Goal: Transaction & Acquisition: Purchase product/service

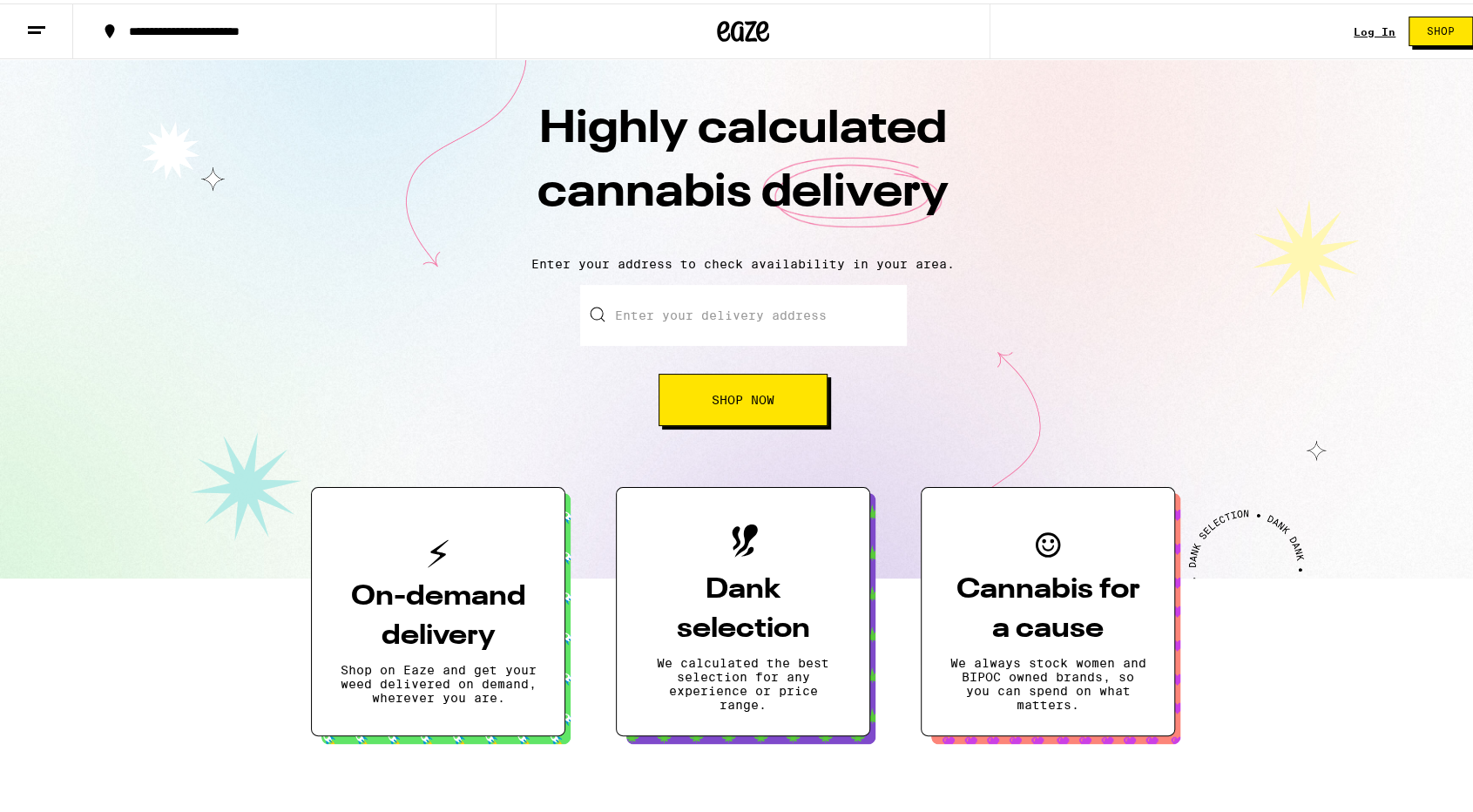
click at [1354, 32] on link "Log In" at bounding box center [1375, 28] width 42 height 11
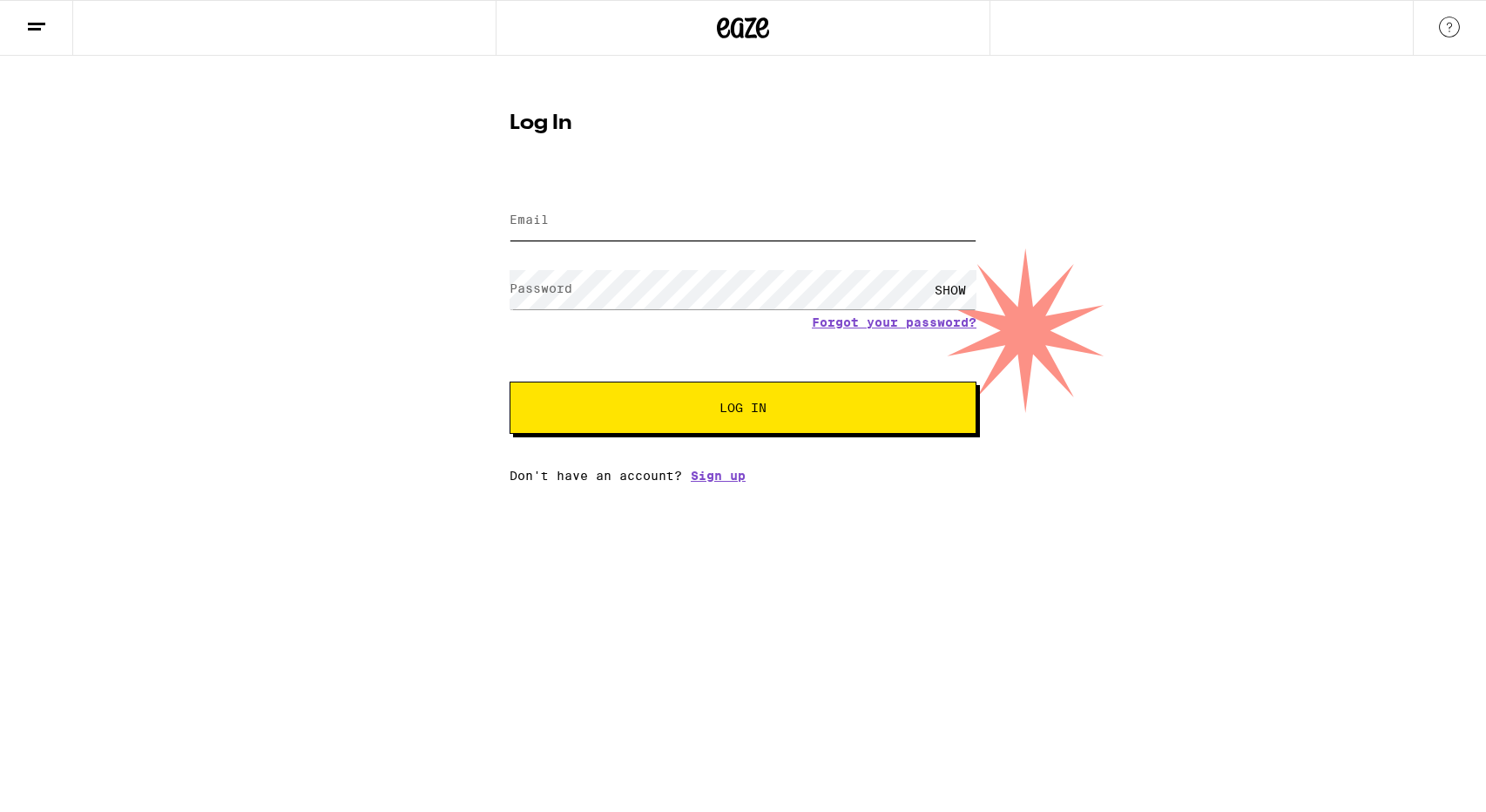
type input "jasiaban@yahoo.com"
click at [791, 401] on button "Log In" at bounding box center [743, 407] width 467 height 53
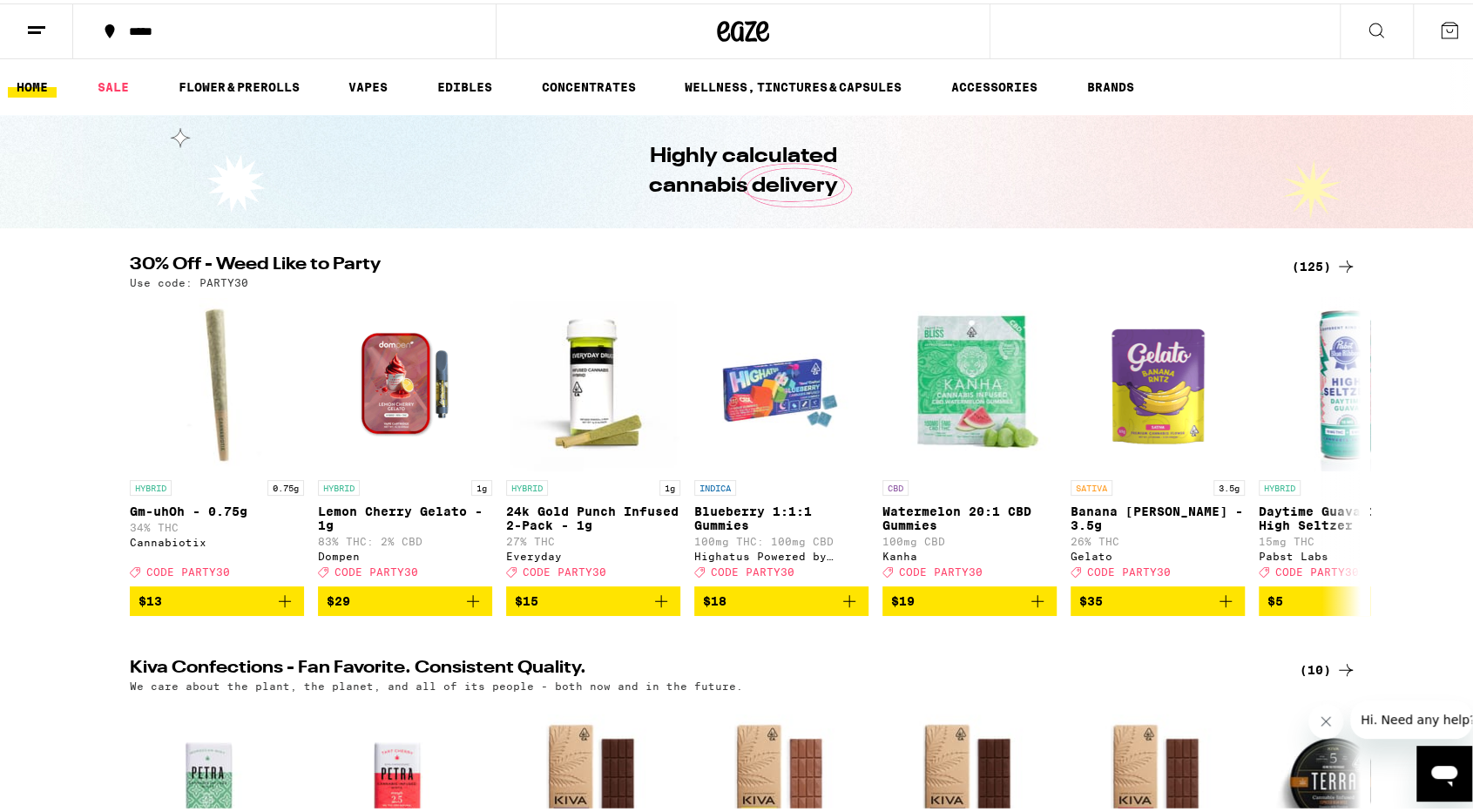
click at [1367, 30] on icon at bounding box center [1377, 27] width 21 height 21
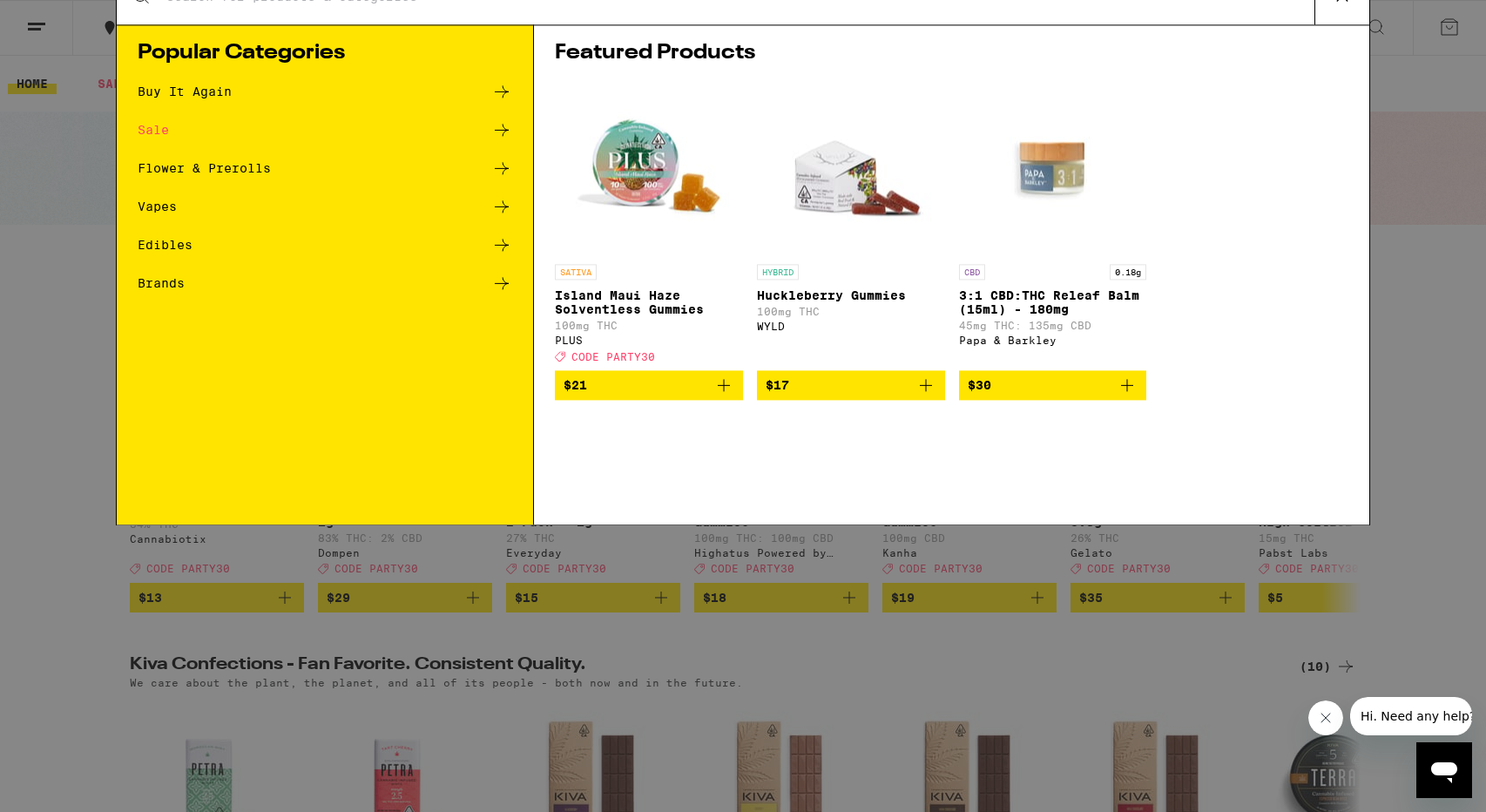
click at [1346, 40] on icon at bounding box center [1342, 28] width 26 height 26
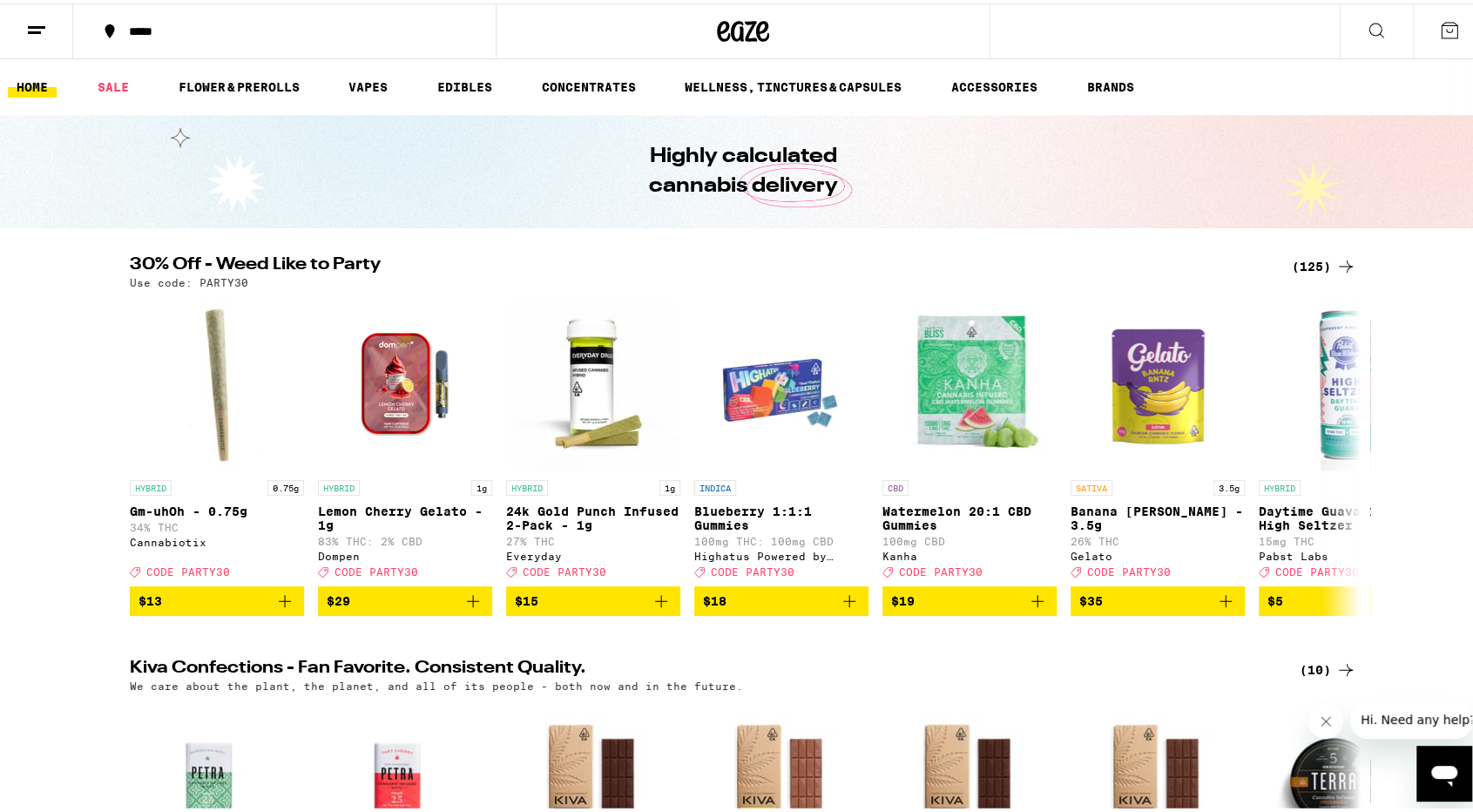
click at [244, 27] on div "*****" at bounding box center [293, 28] width 346 height 12
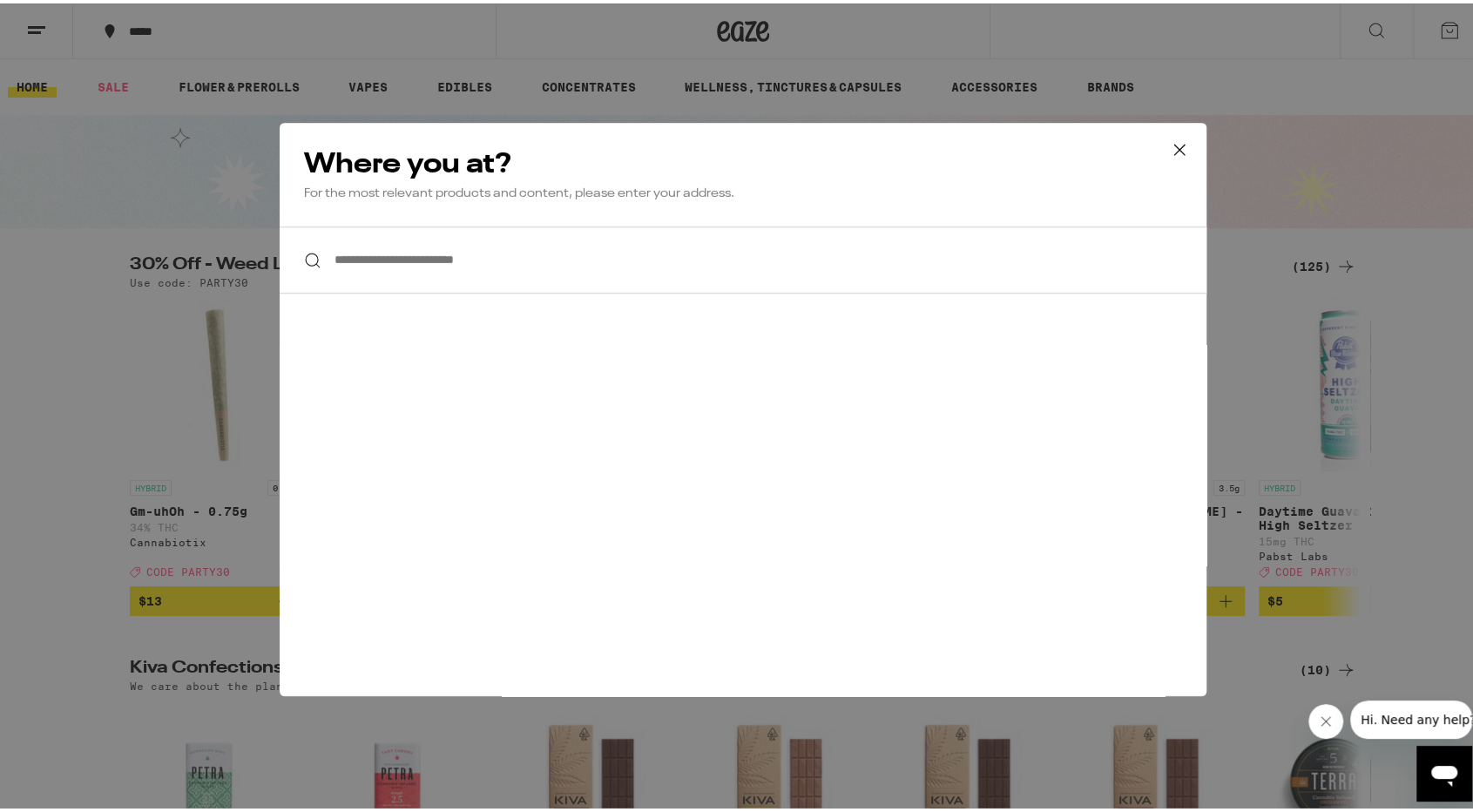
click at [478, 256] on input "**********" at bounding box center [743, 257] width 927 height 68
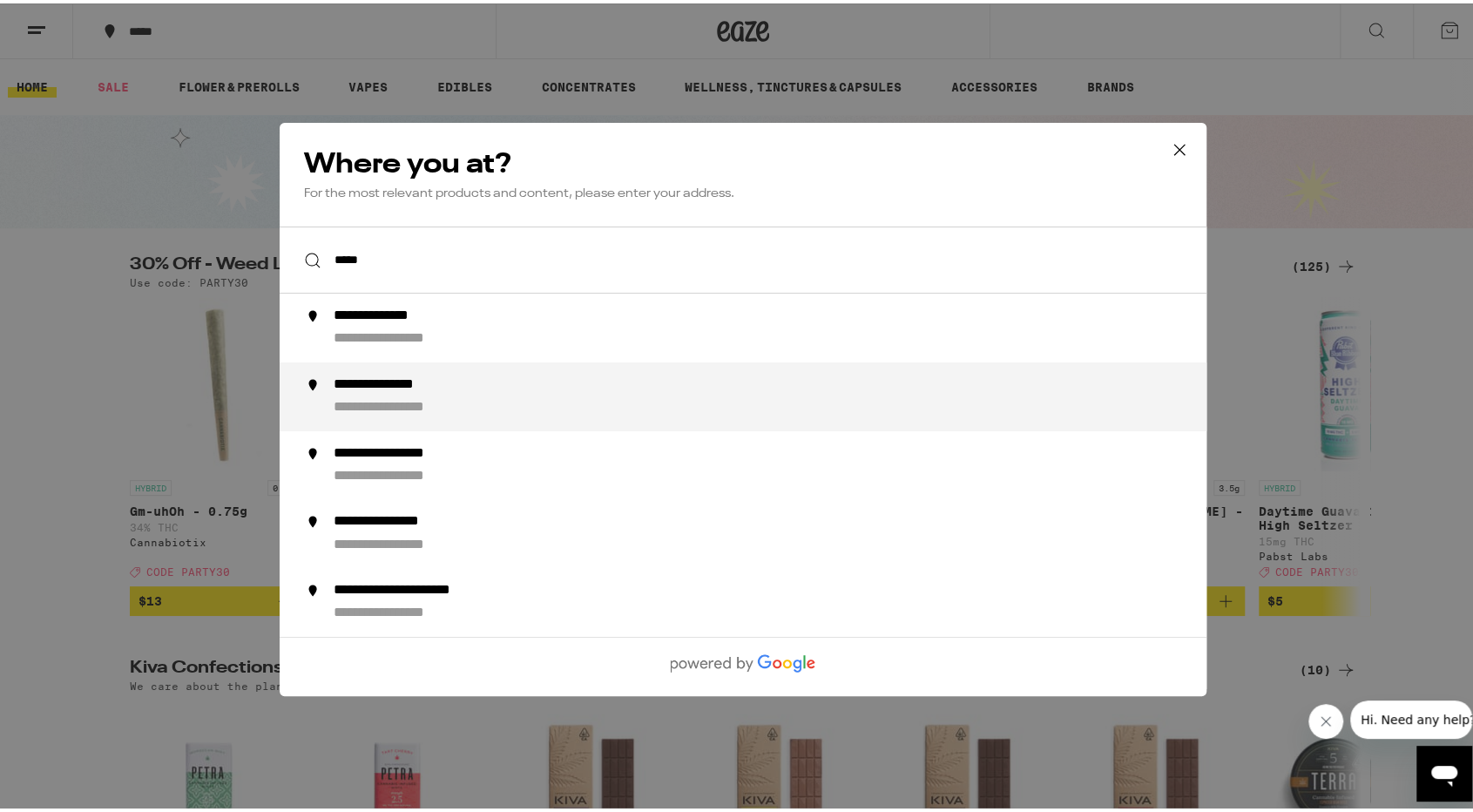
click at [521, 389] on div "**********" at bounding box center [778, 392] width 889 height 41
type input "**********"
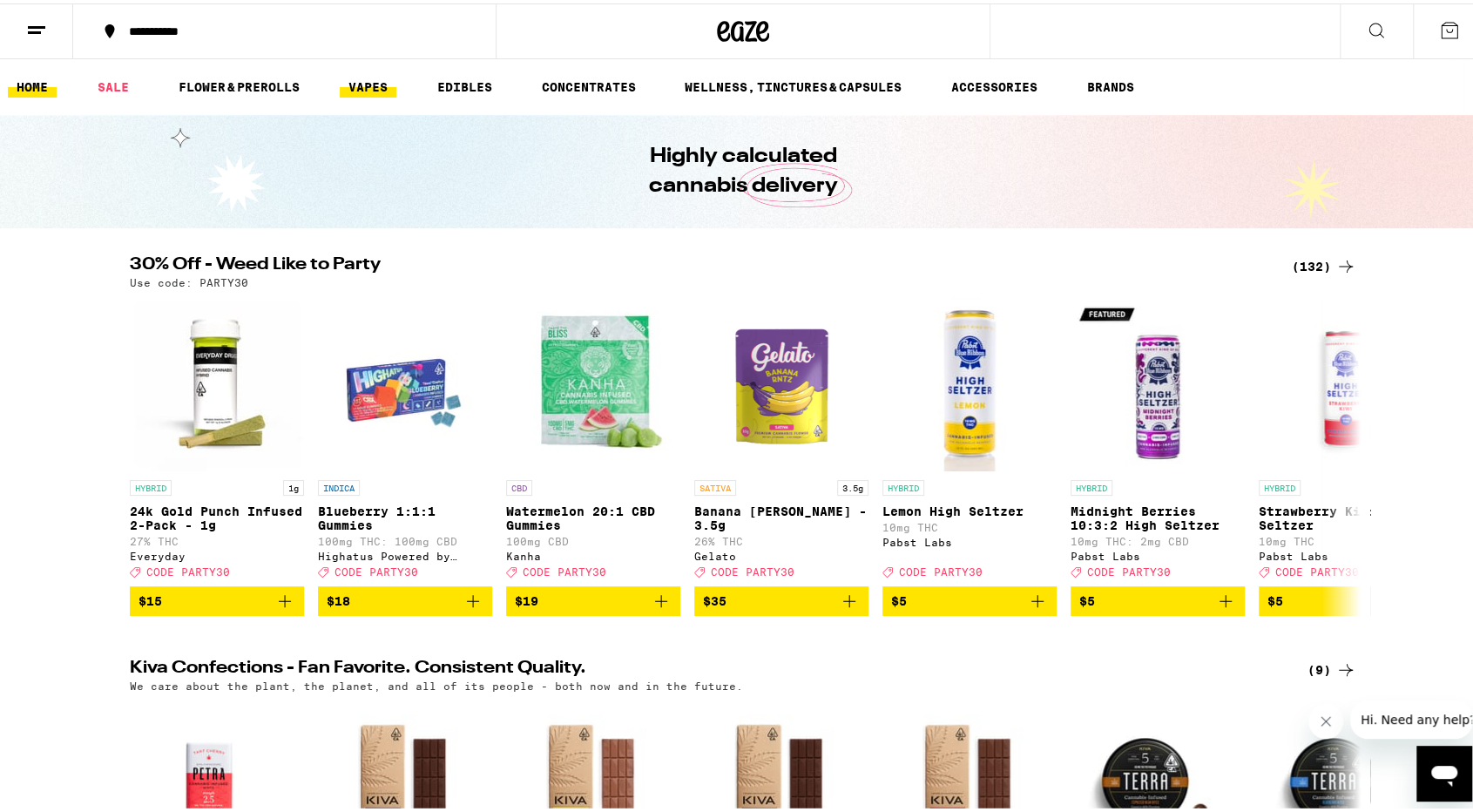
click at [349, 79] on link "VAPES" at bounding box center [368, 83] width 57 height 21
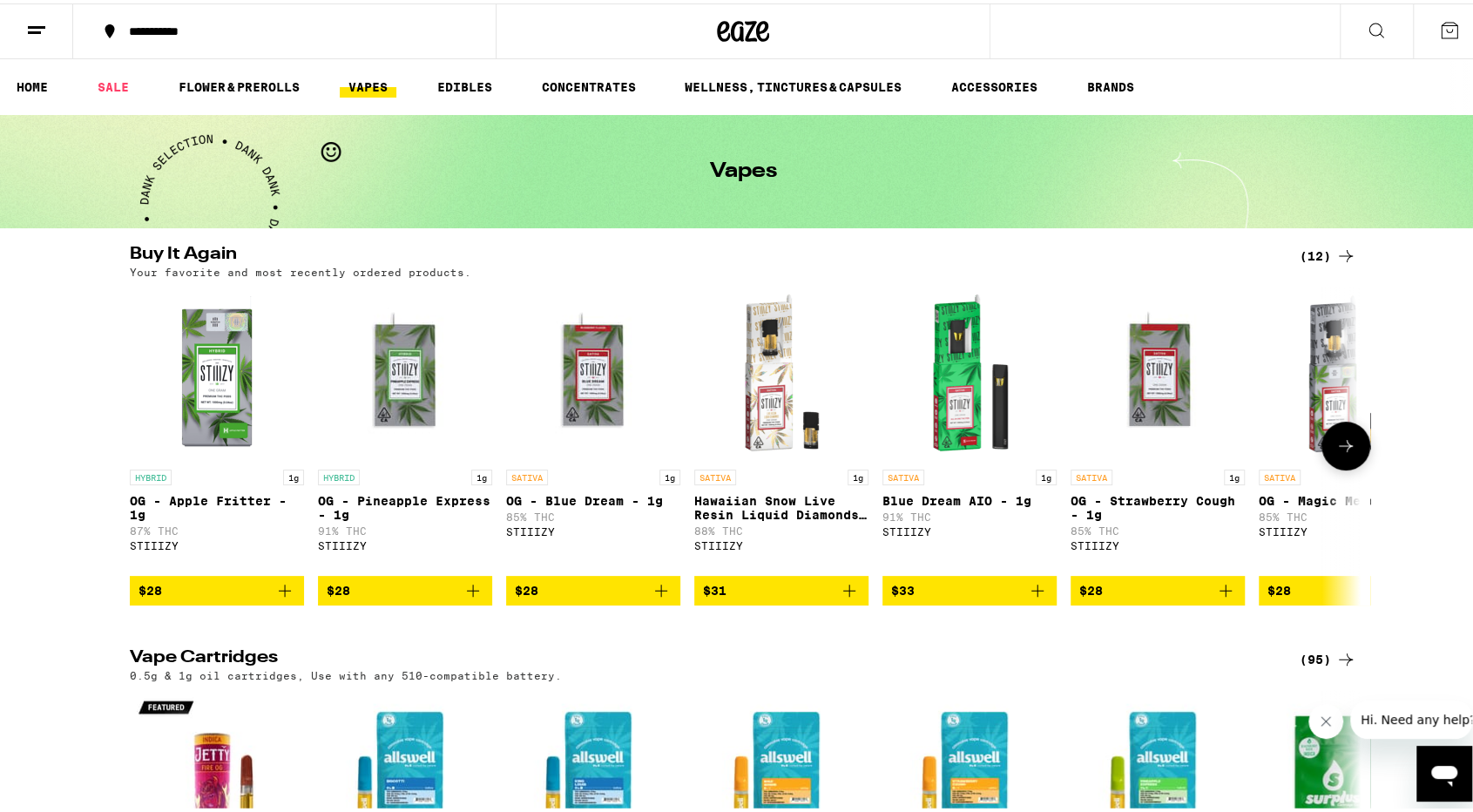
click at [1339, 443] on icon at bounding box center [1346, 442] width 21 height 21
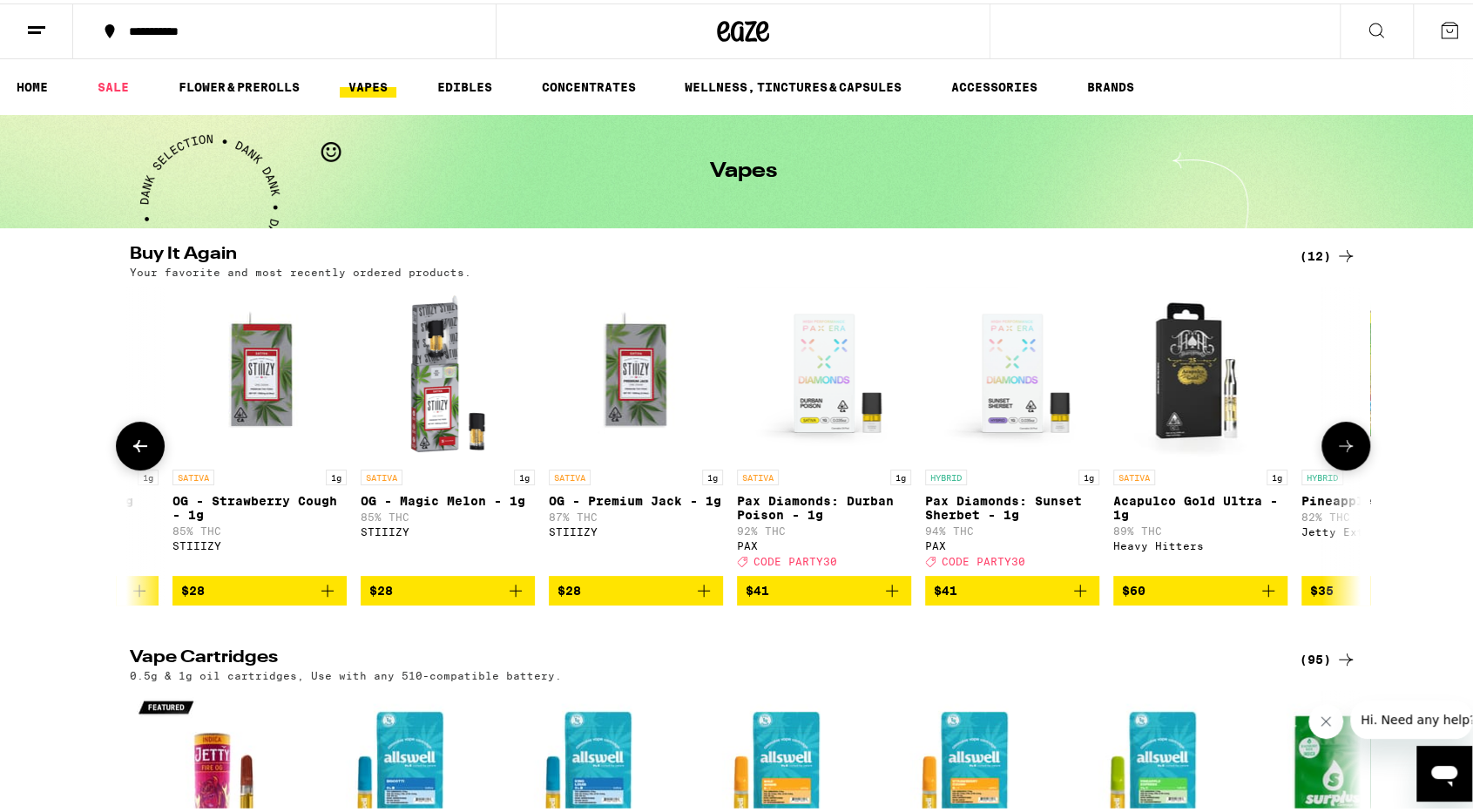
click at [1339, 443] on icon at bounding box center [1346, 442] width 21 height 21
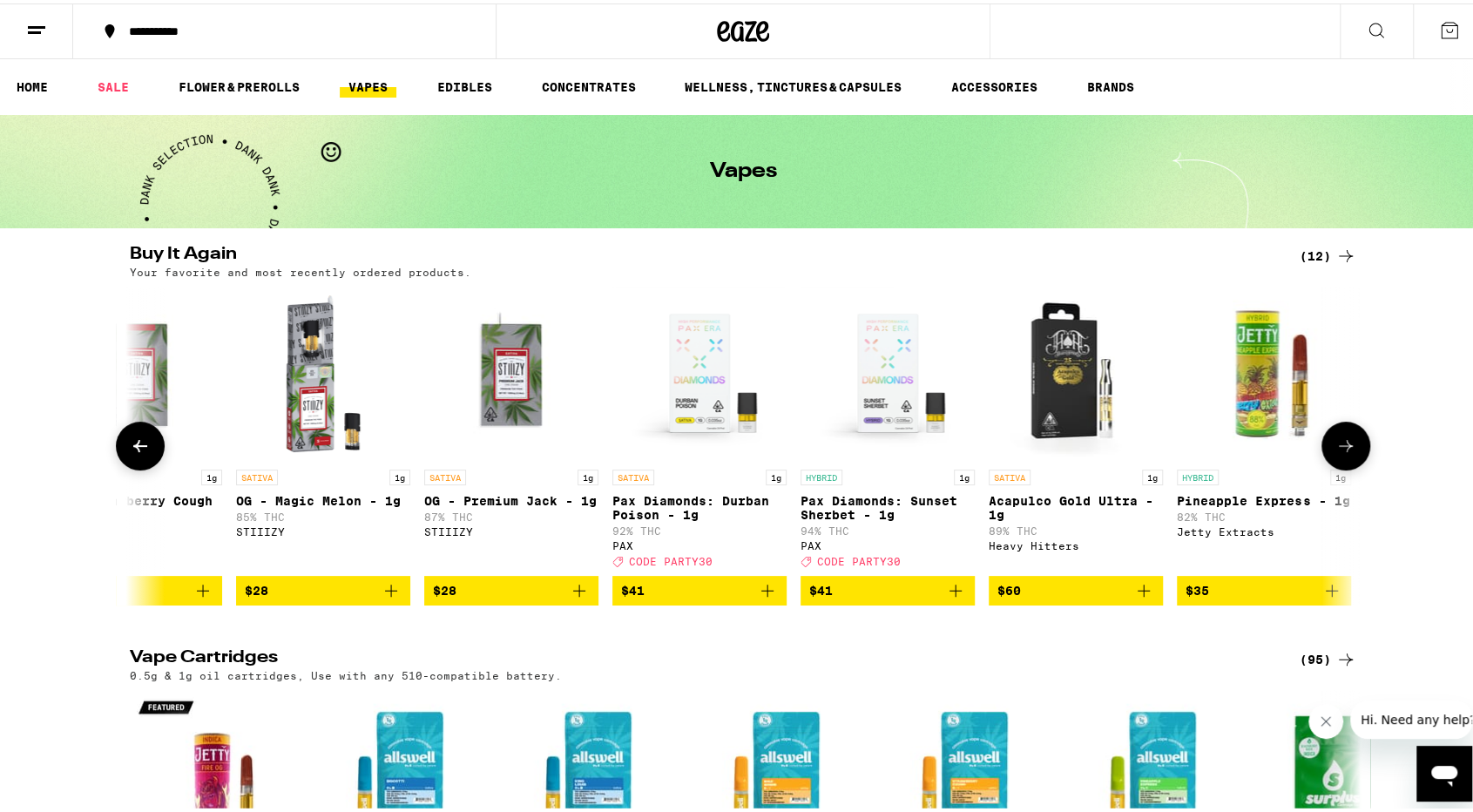
scroll to position [0, 1032]
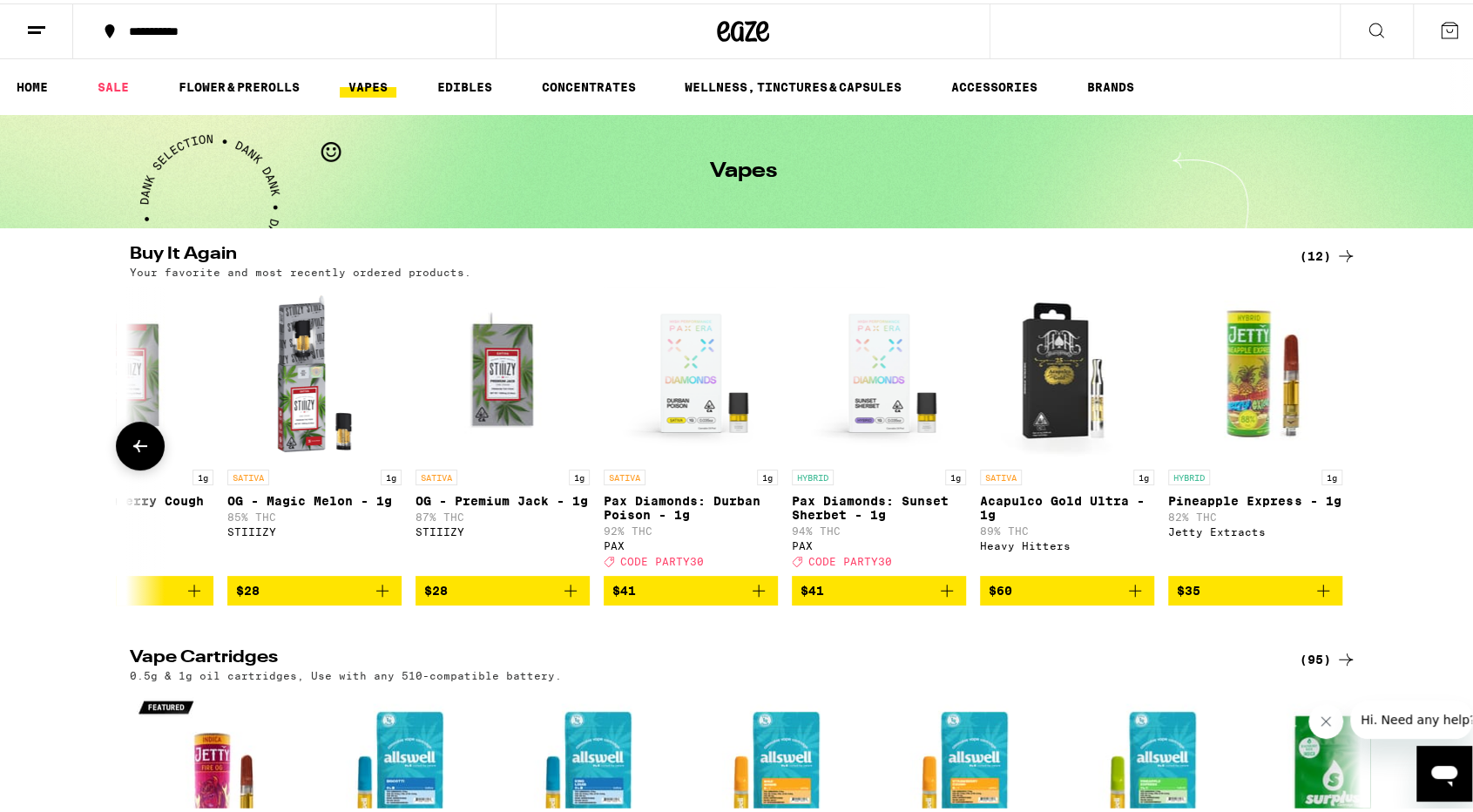
click at [1339, 443] on div at bounding box center [1346, 442] width 49 height 49
click at [139, 453] on icon at bounding box center [140, 442] width 21 height 21
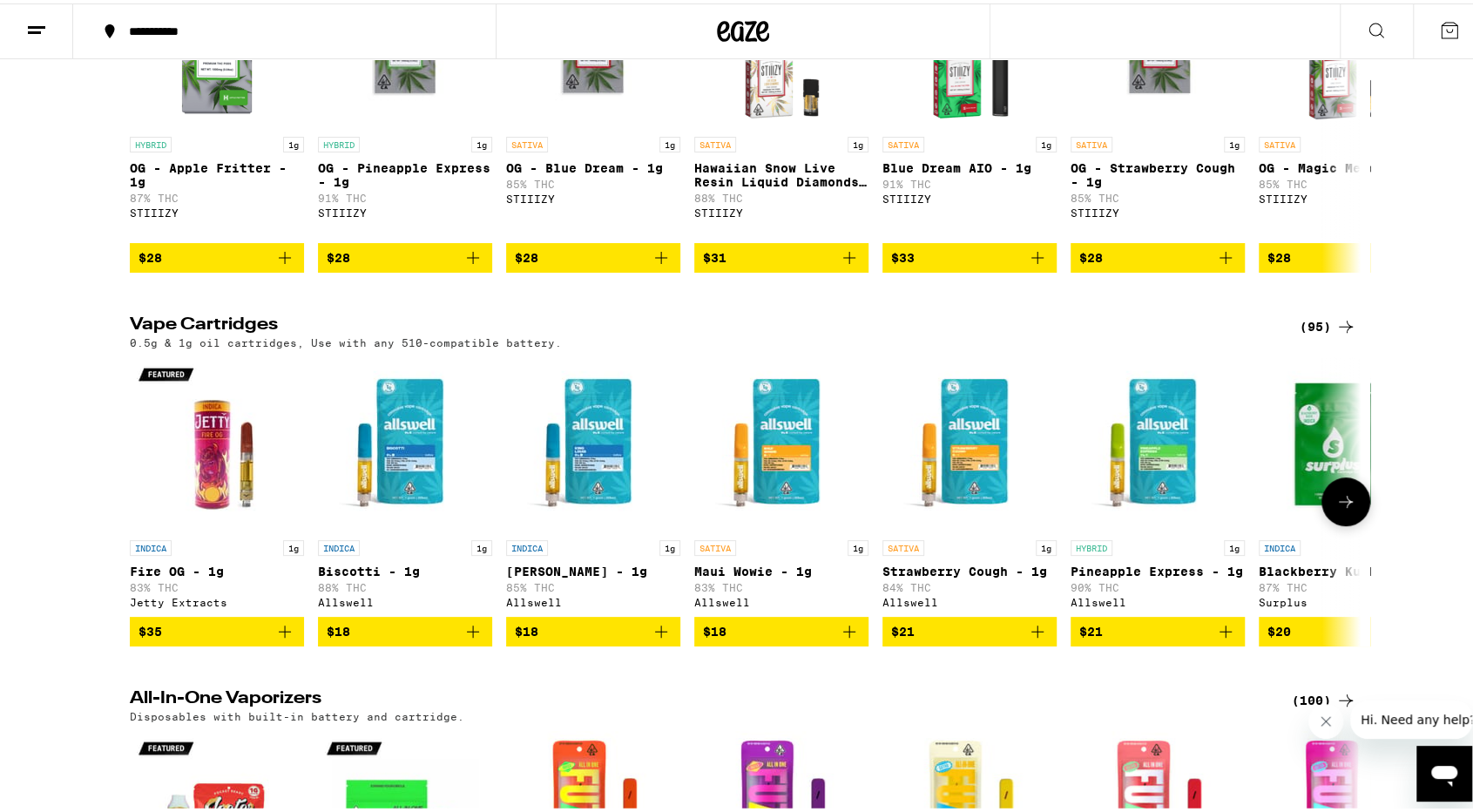
scroll to position [348, 0]
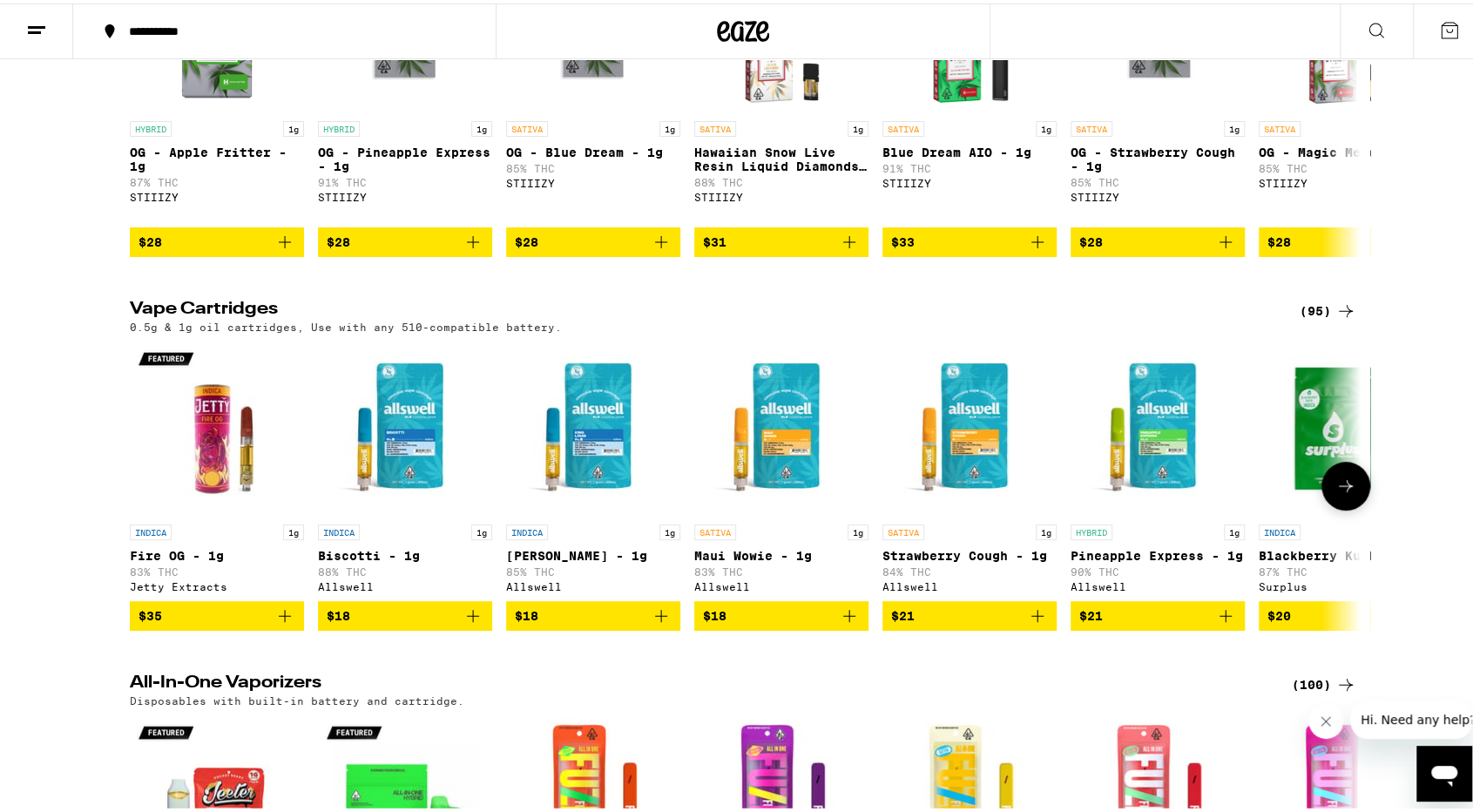
click at [1336, 493] on icon at bounding box center [1346, 481] width 21 height 21
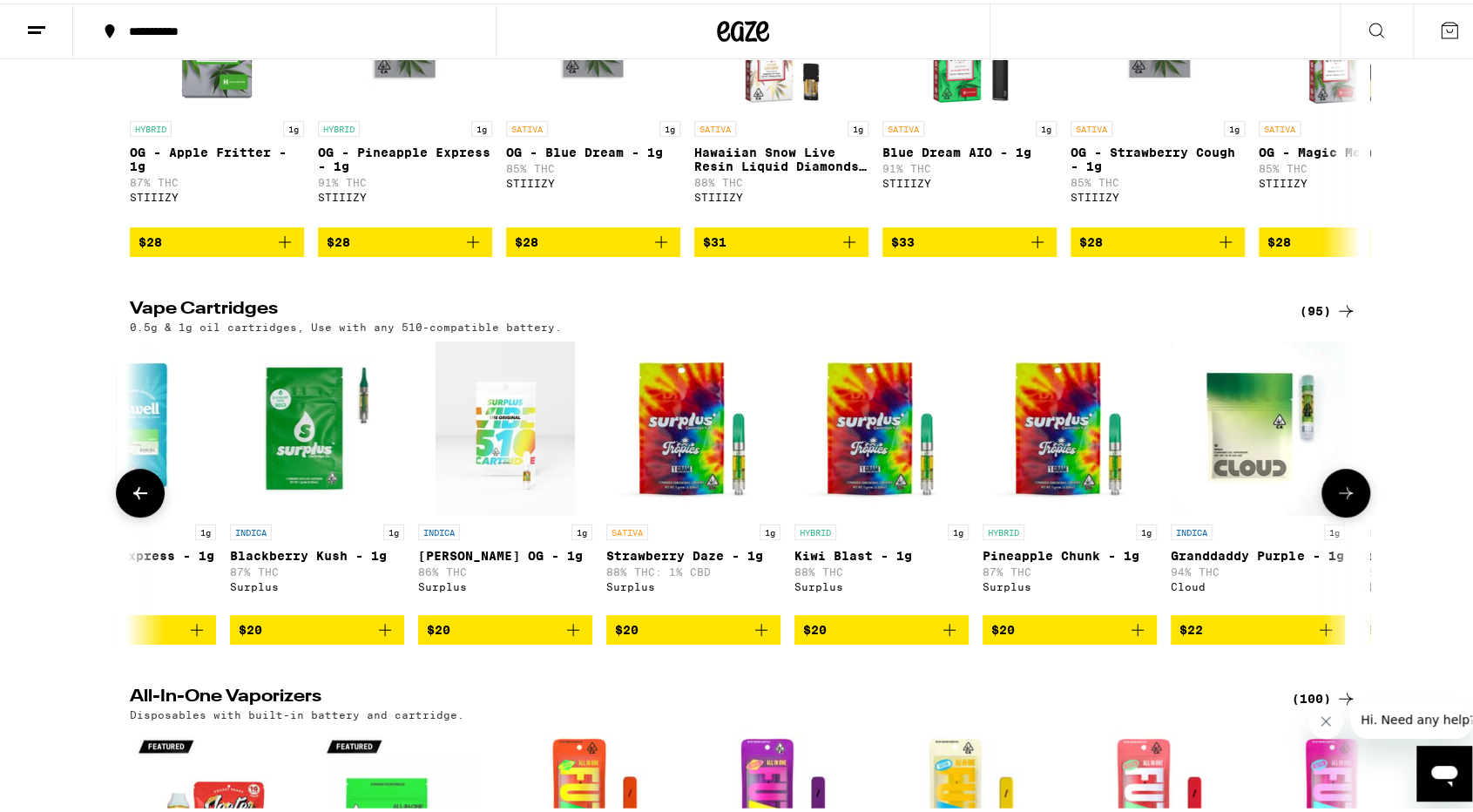
click at [1336, 500] on icon at bounding box center [1346, 489] width 21 height 21
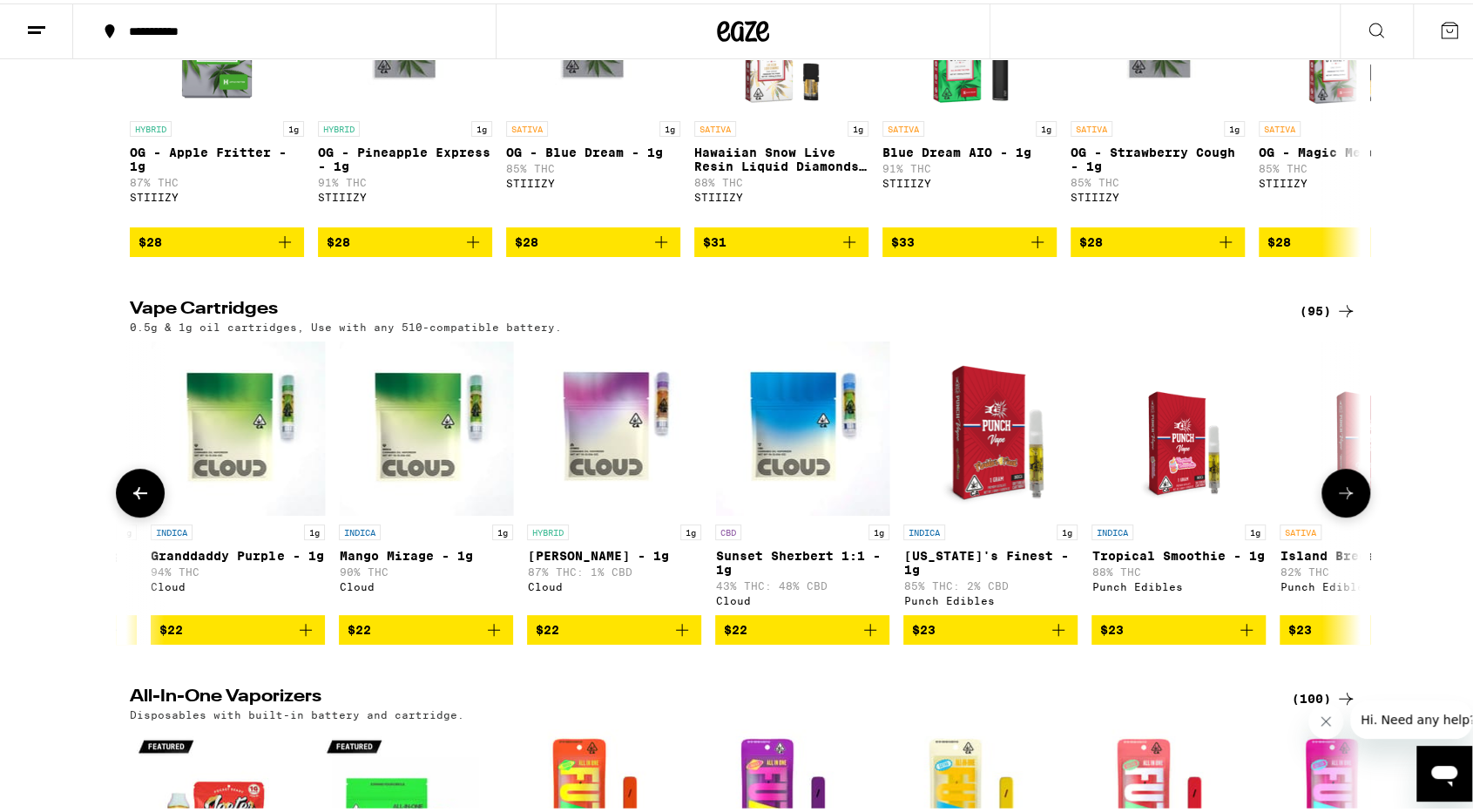
click at [1336, 500] on icon at bounding box center [1346, 489] width 21 height 21
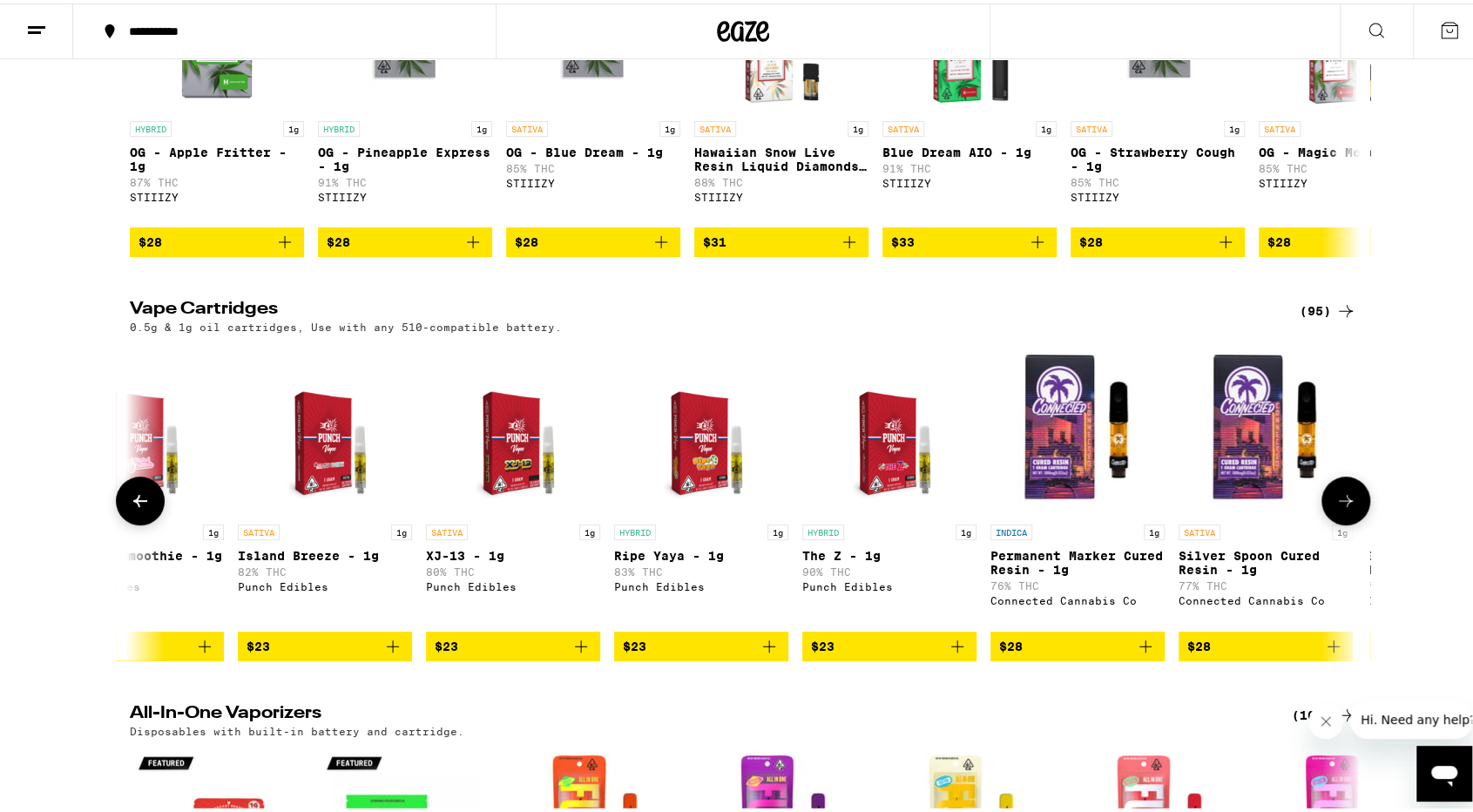
click at [1336, 507] on icon at bounding box center [1346, 496] width 21 height 21
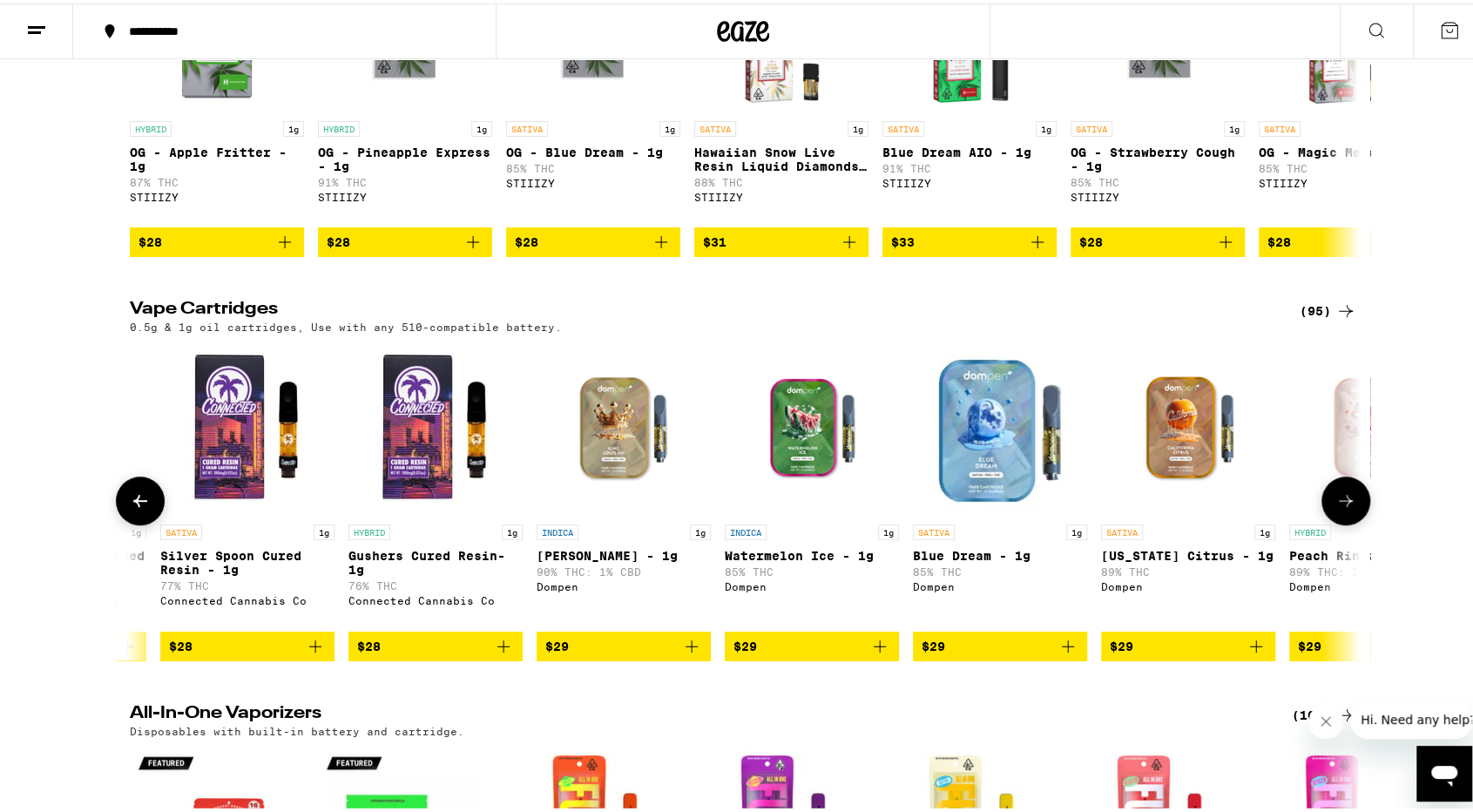
click at [1336, 507] on icon at bounding box center [1346, 496] width 21 height 21
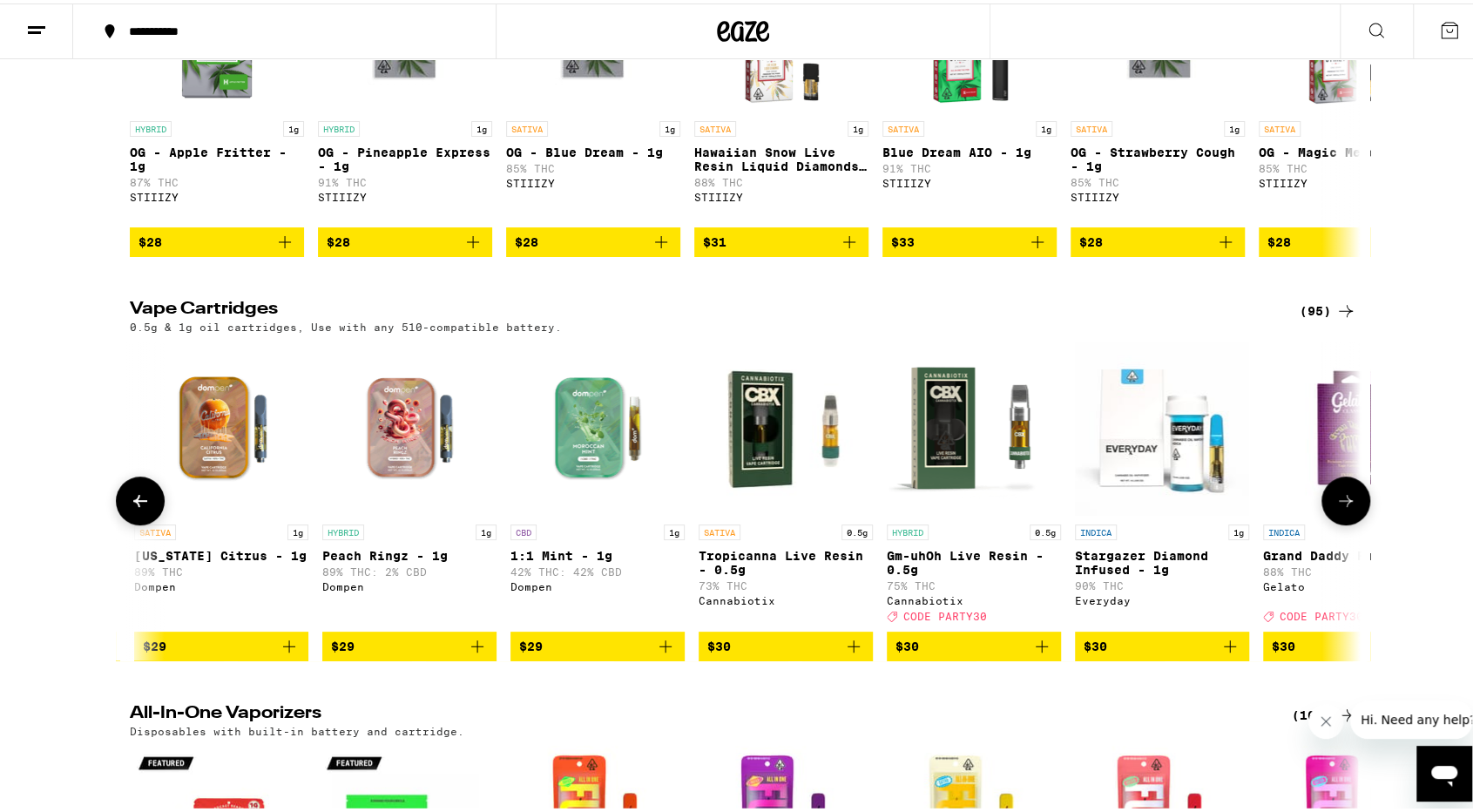
click at [1336, 507] on icon at bounding box center [1346, 496] width 21 height 21
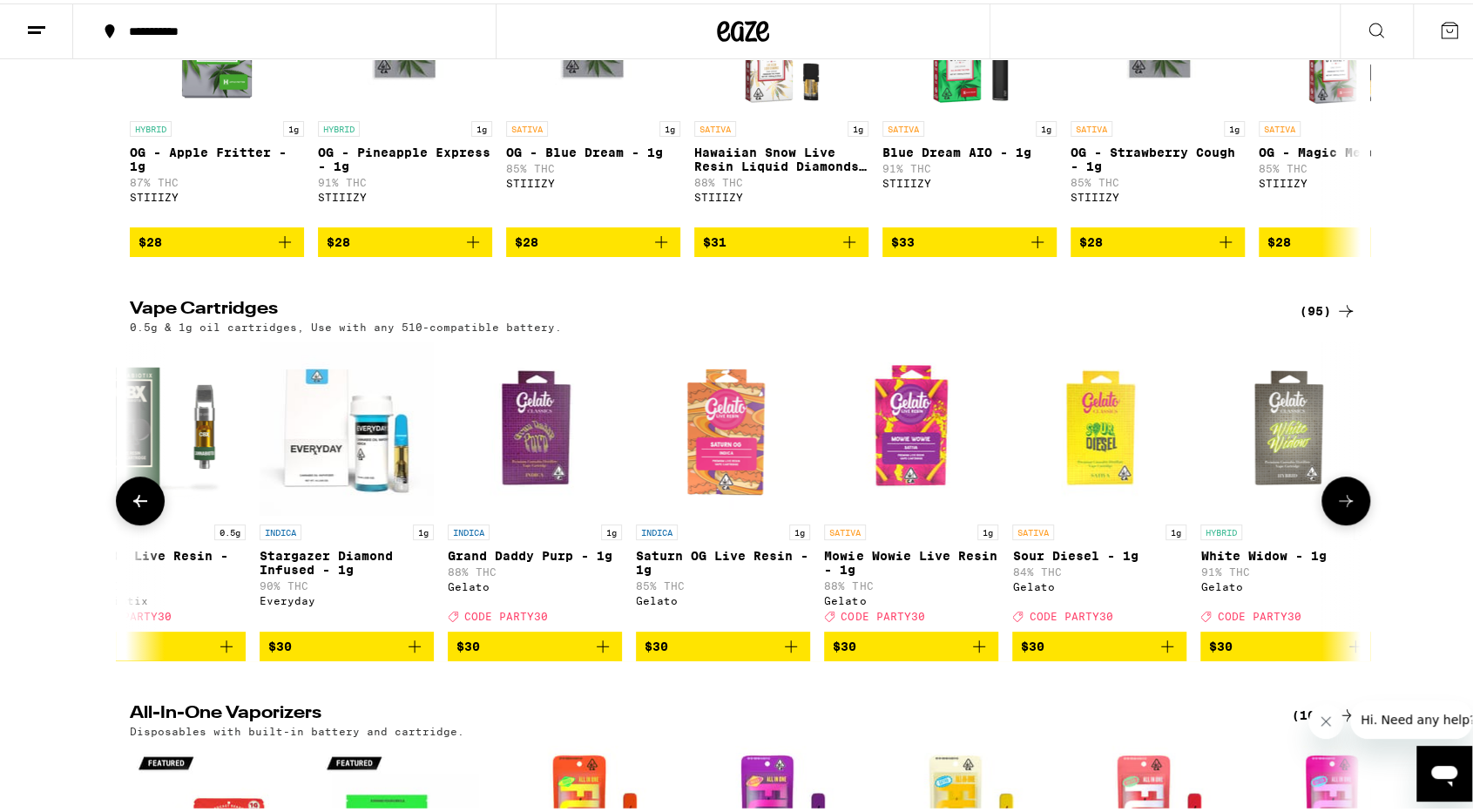
click at [1336, 507] on icon at bounding box center [1346, 496] width 21 height 21
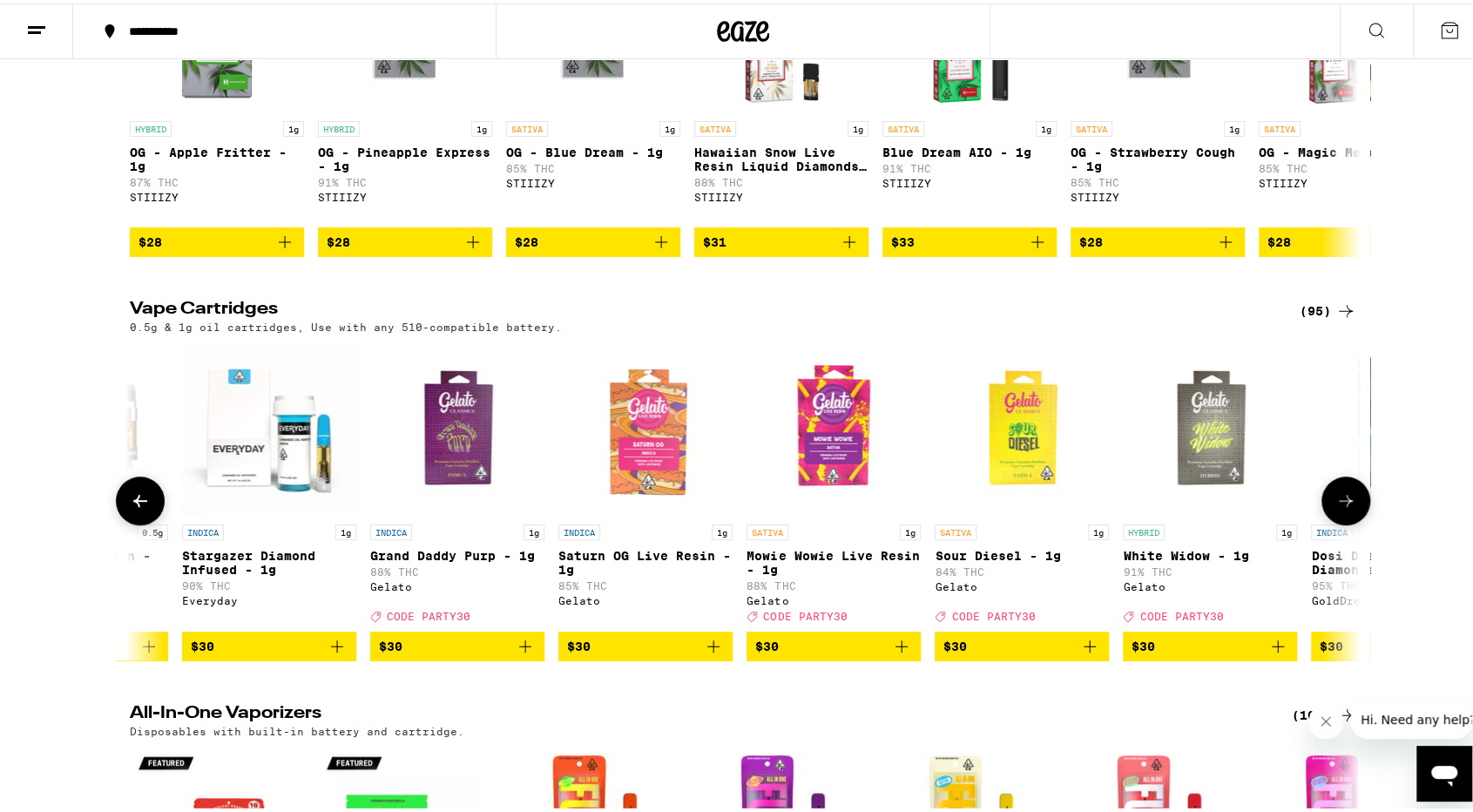
click at [1336, 507] on icon at bounding box center [1346, 496] width 21 height 21
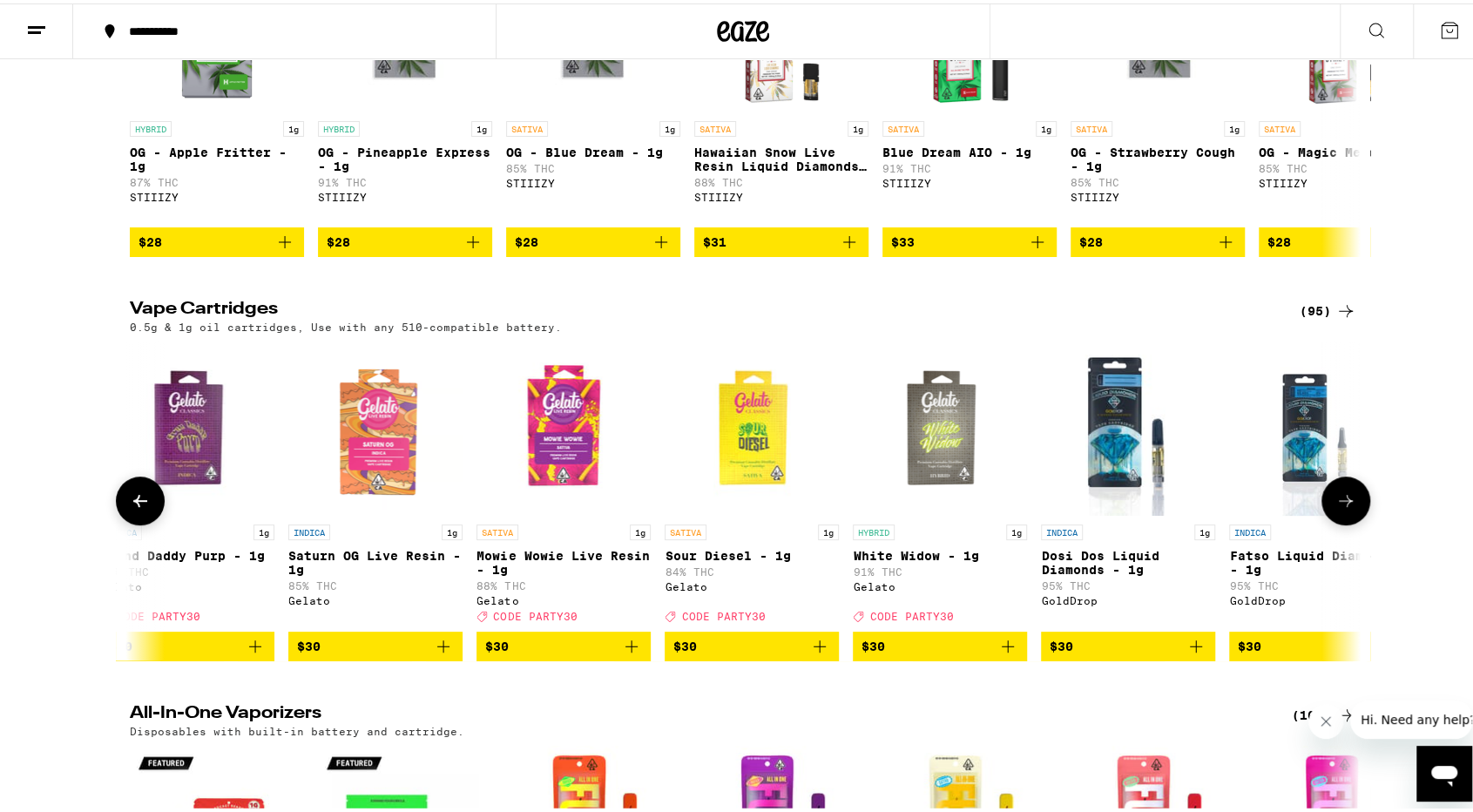
click at [1336, 507] on icon at bounding box center [1346, 496] width 21 height 21
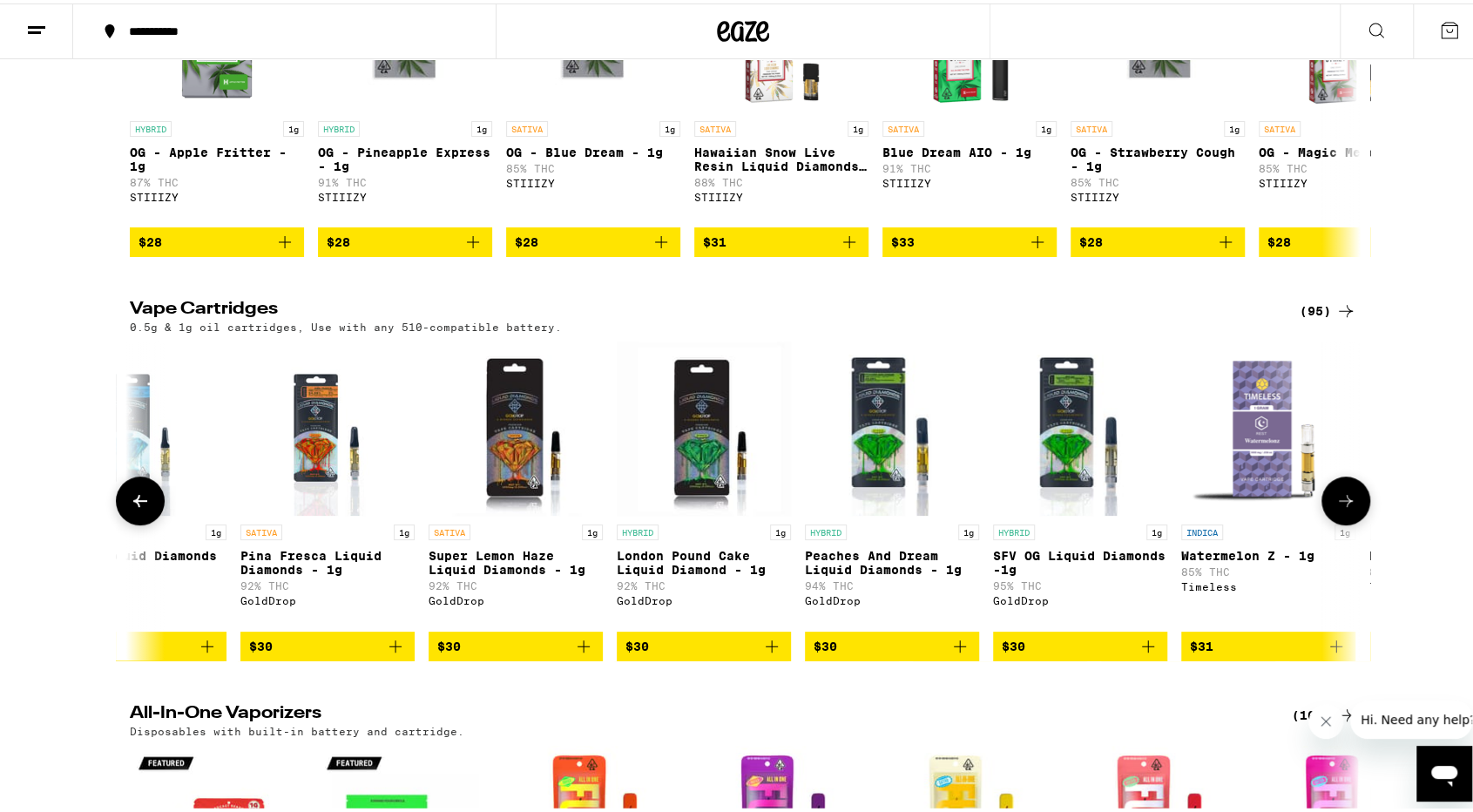
click at [1336, 507] on icon at bounding box center [1346, 496] width 21 height 21
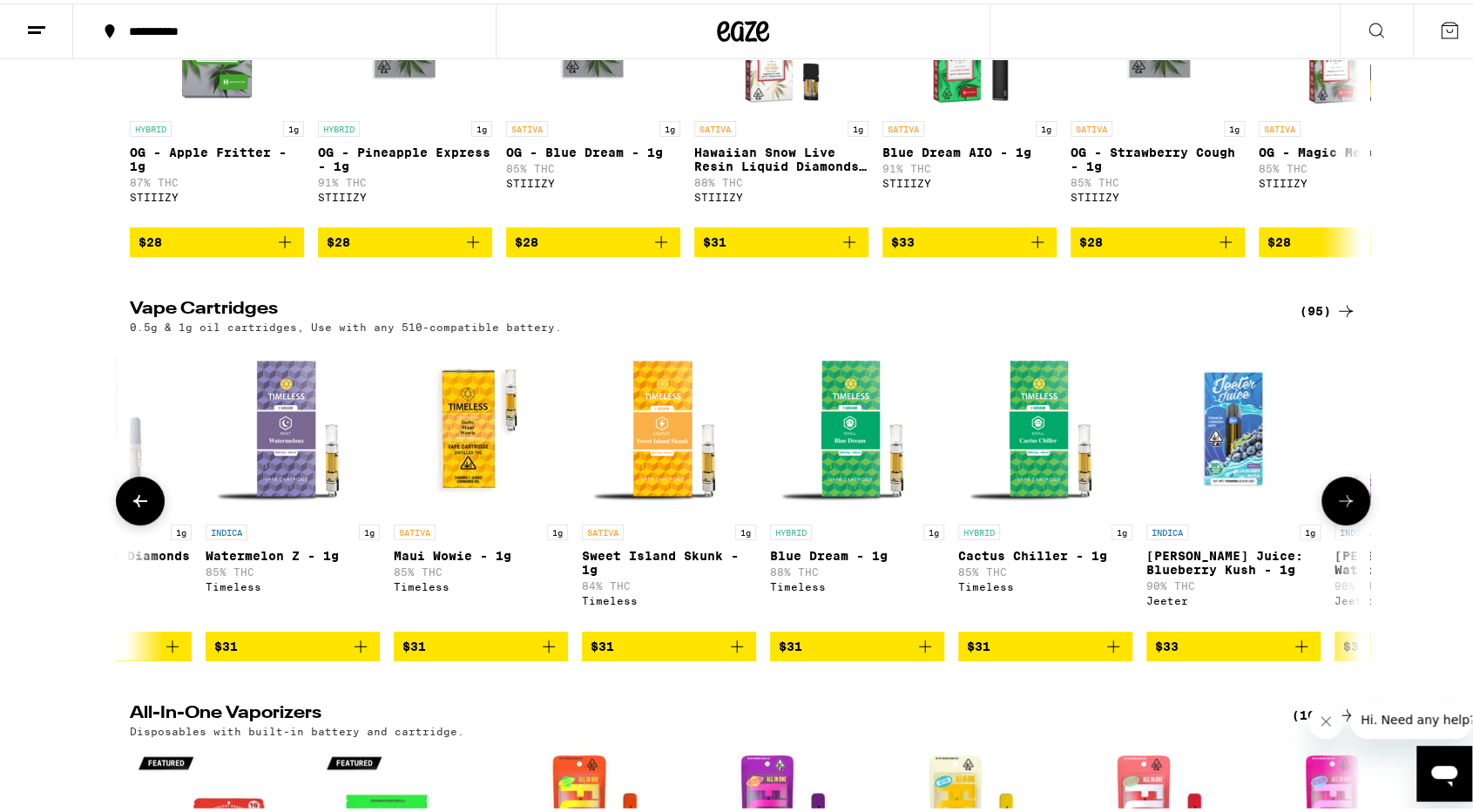
click at [1336, 507] on icon at bounding box center [1346, 496] width 21 height 21
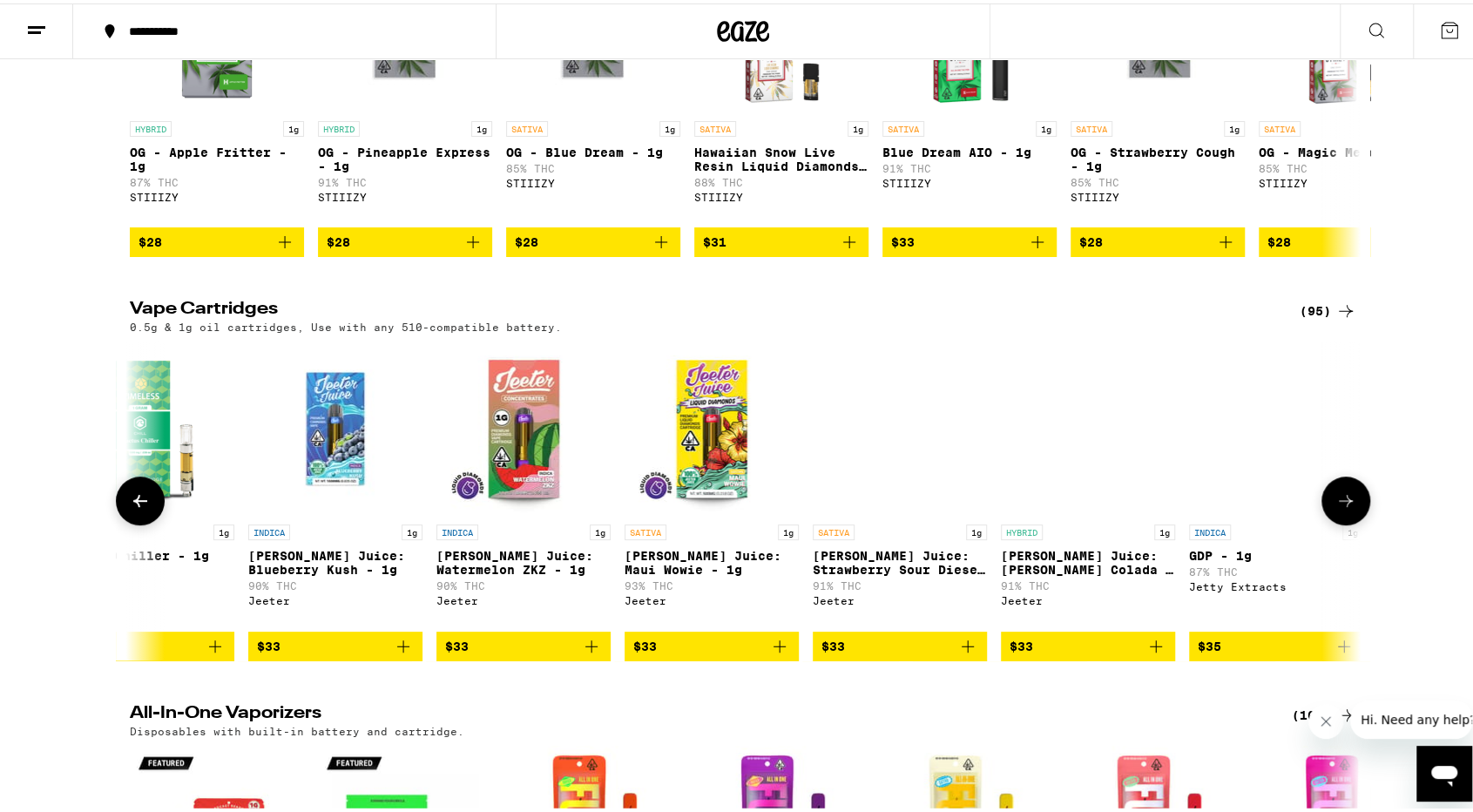
click at [1336, 507] on icon at bounding box center [1346, 496] width 21 height 21
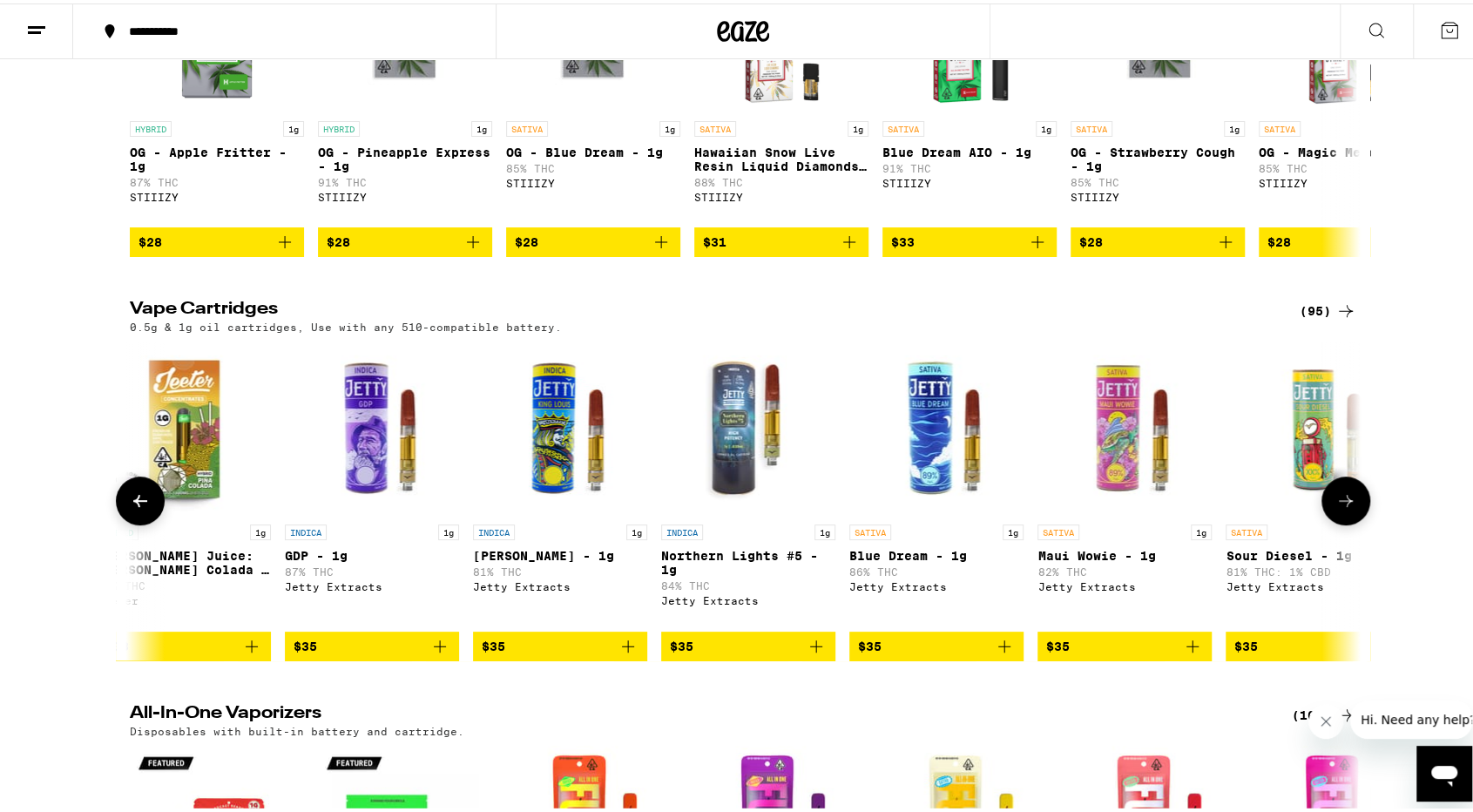
click at [1336, 507] on icon at bounding box center [1346, 496] width 21 height 21
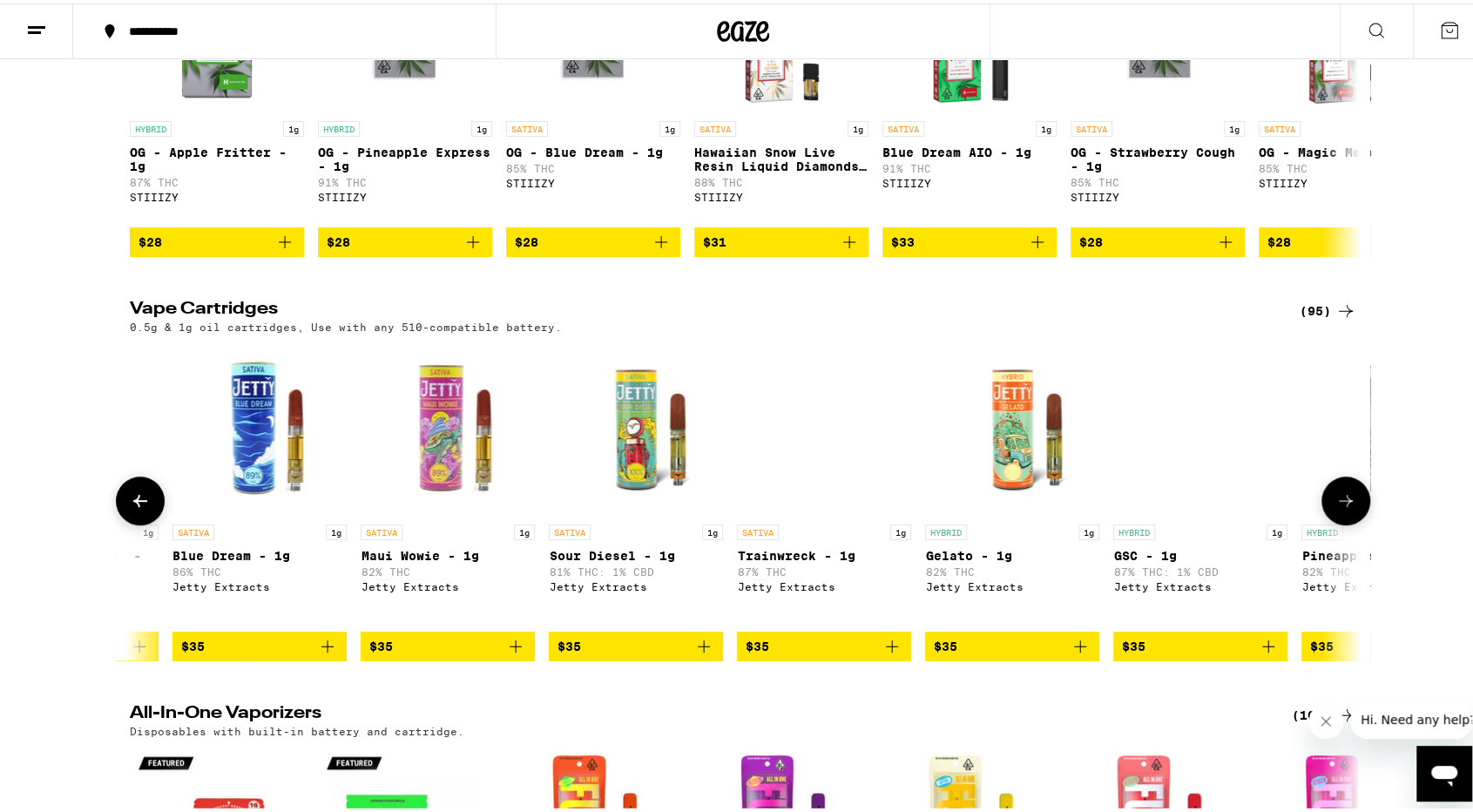
click at [1336, 507] on icon at bounding box center [1346, 496] width 21 height 21
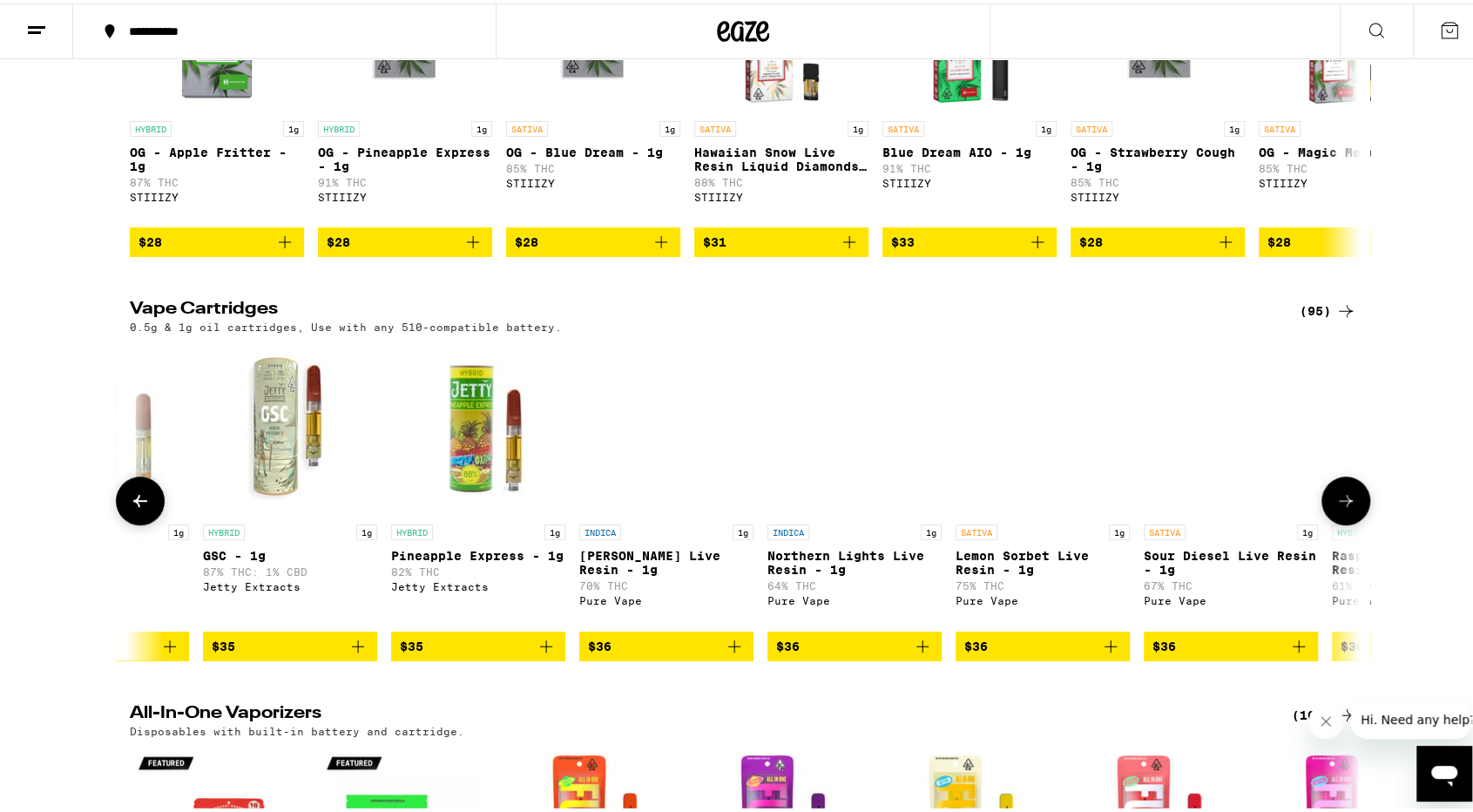
click at [1336, 507] on icon at bounding box center [1346, 496] width 21 height 21
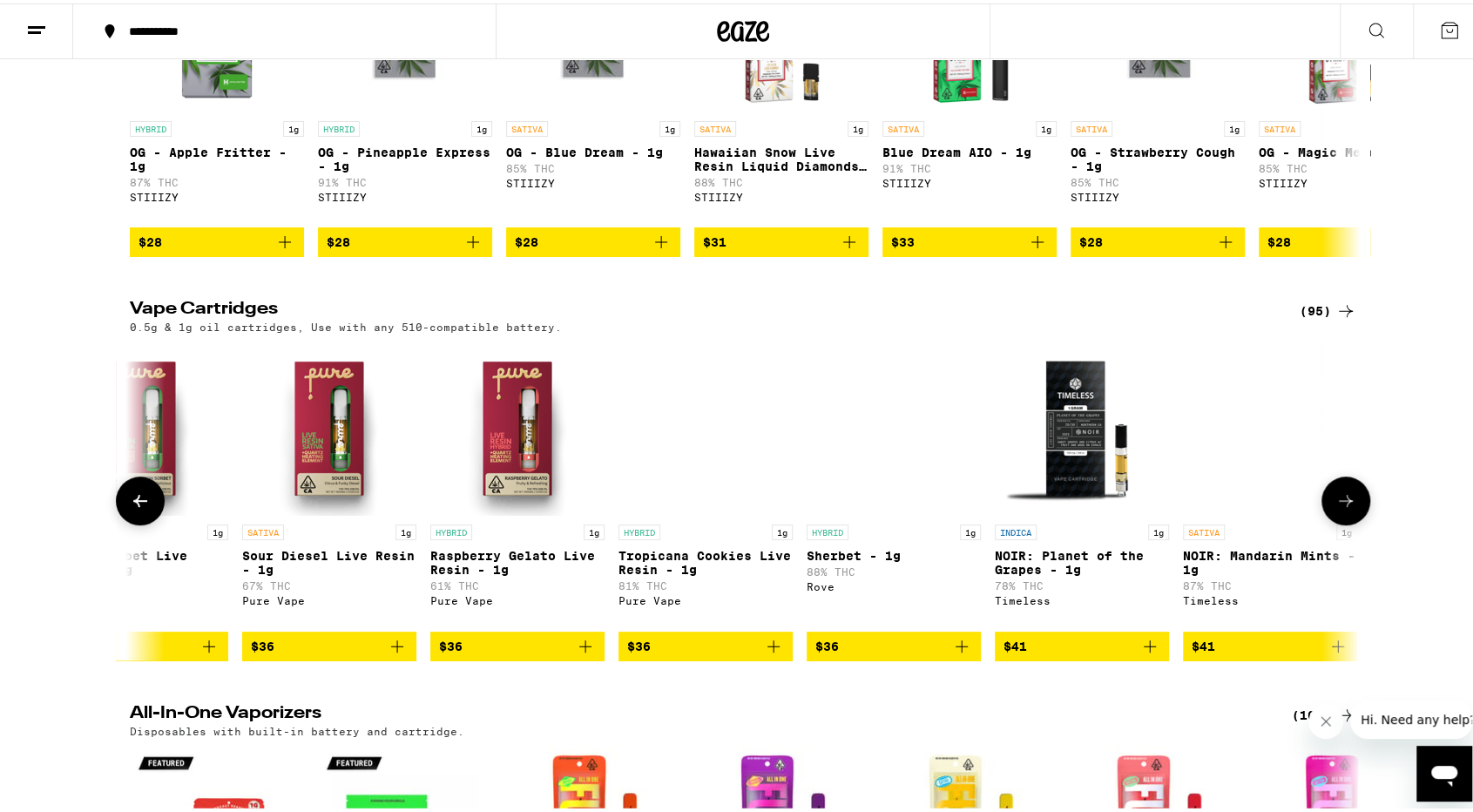
click at [1336, 507] on icon at bounding box center [1346, 496] width 21 height 21
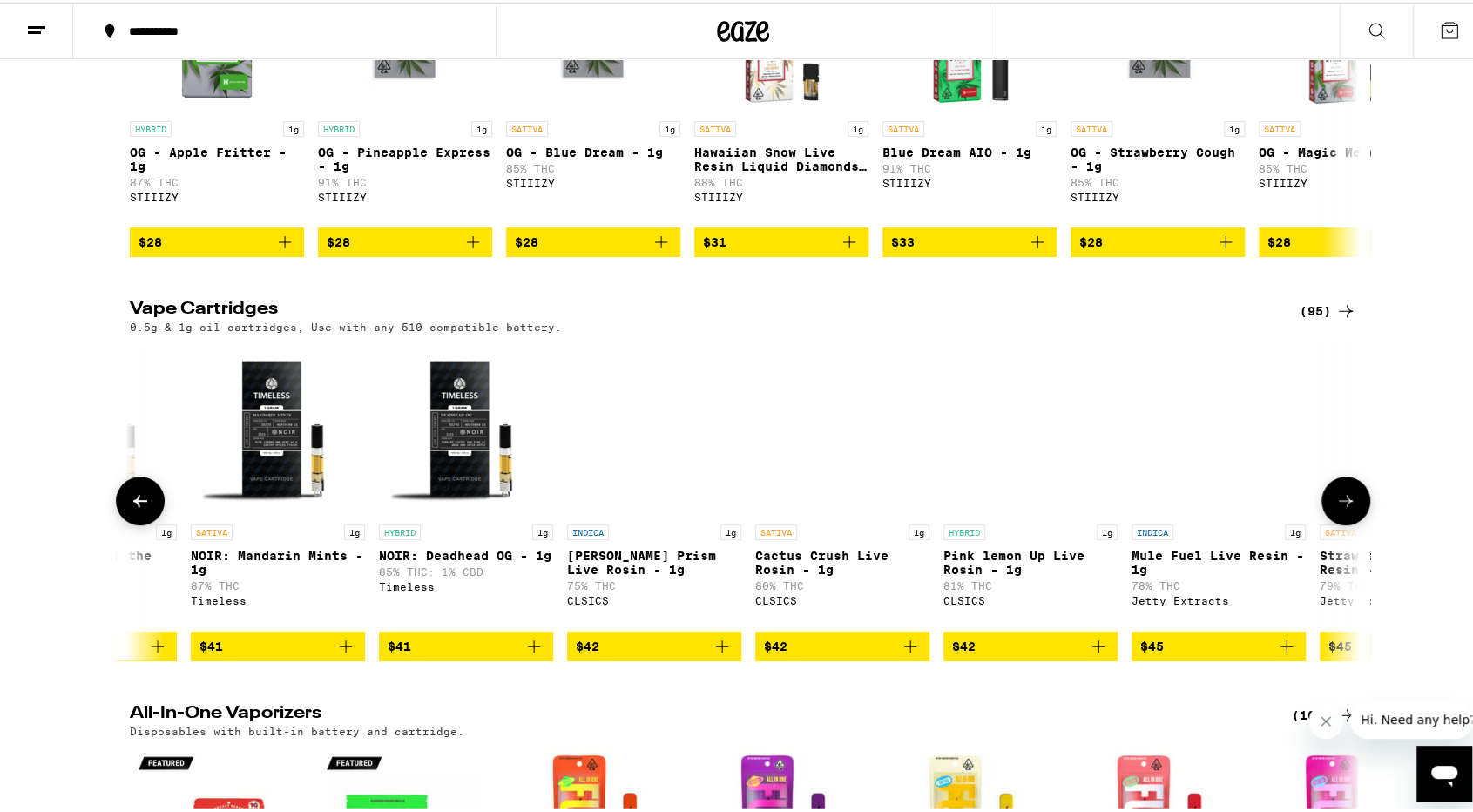
click at [1336, 507] on icon at bounding box center [1346, 496] width 21 height 21
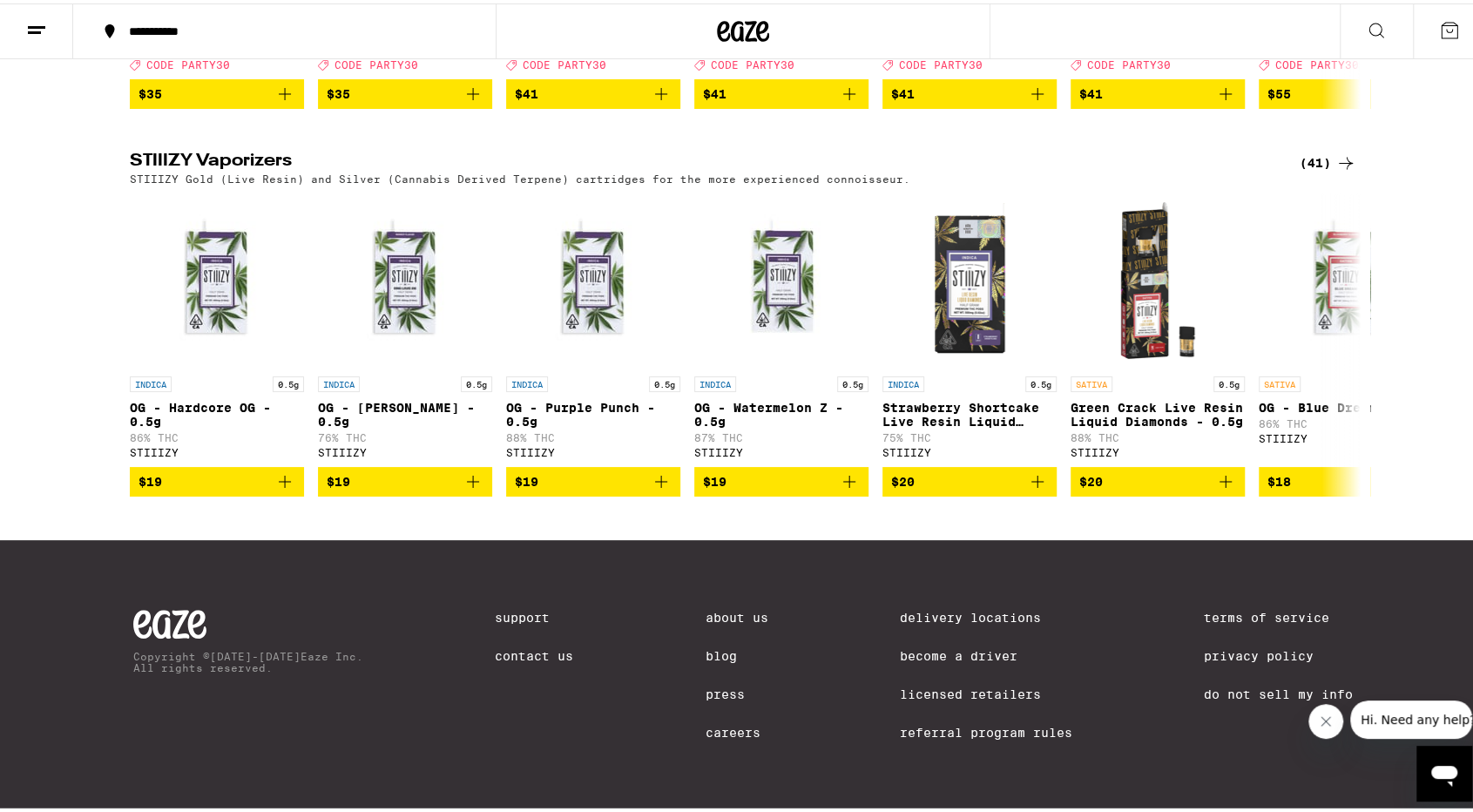
scroll to position [1791, 0]
click at [1339, 331] on icon at bounding box center [1346, 340] width 21 height 21
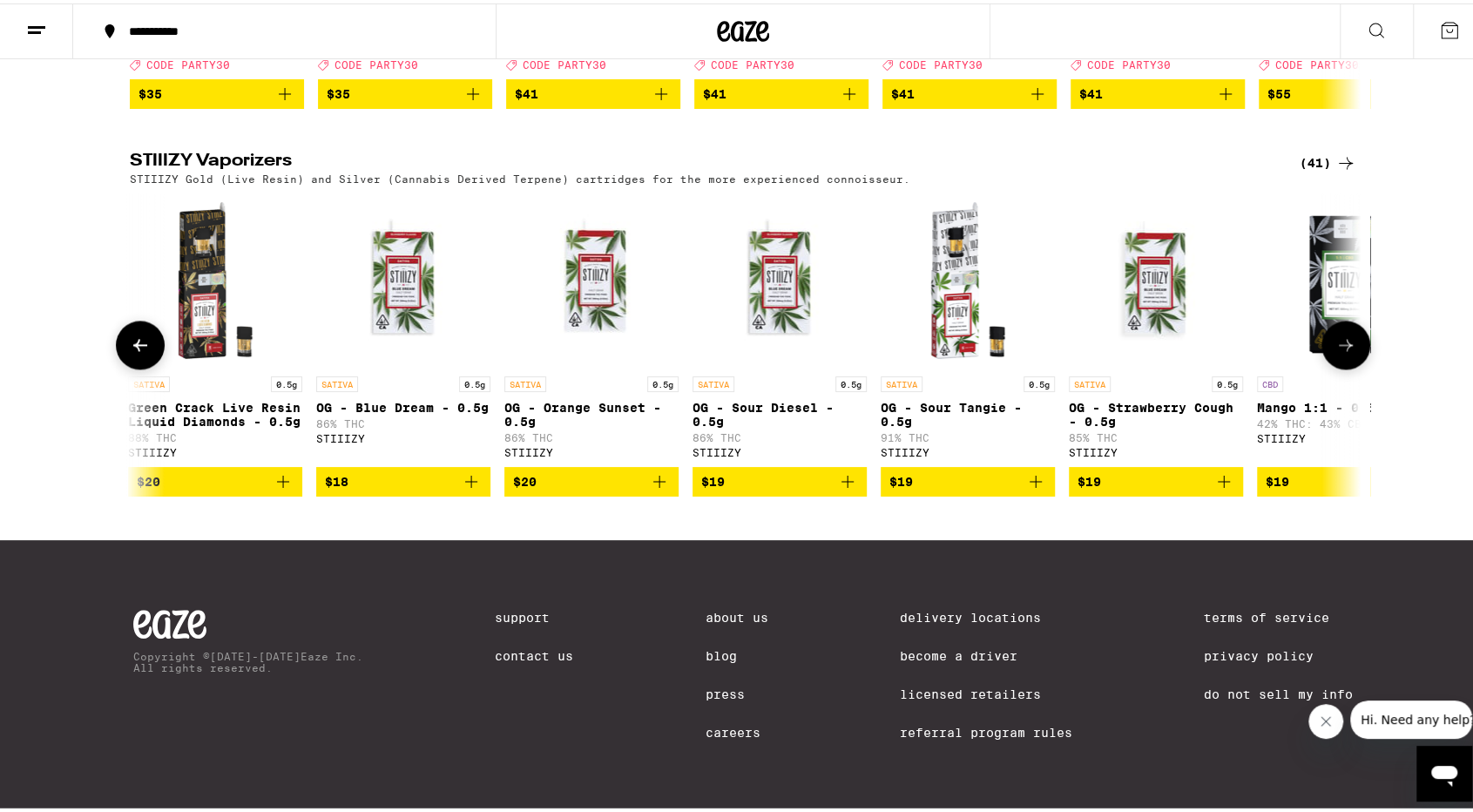
click at [1339, 331] on icon at bounding box center [1346, 340] width 21 height 21
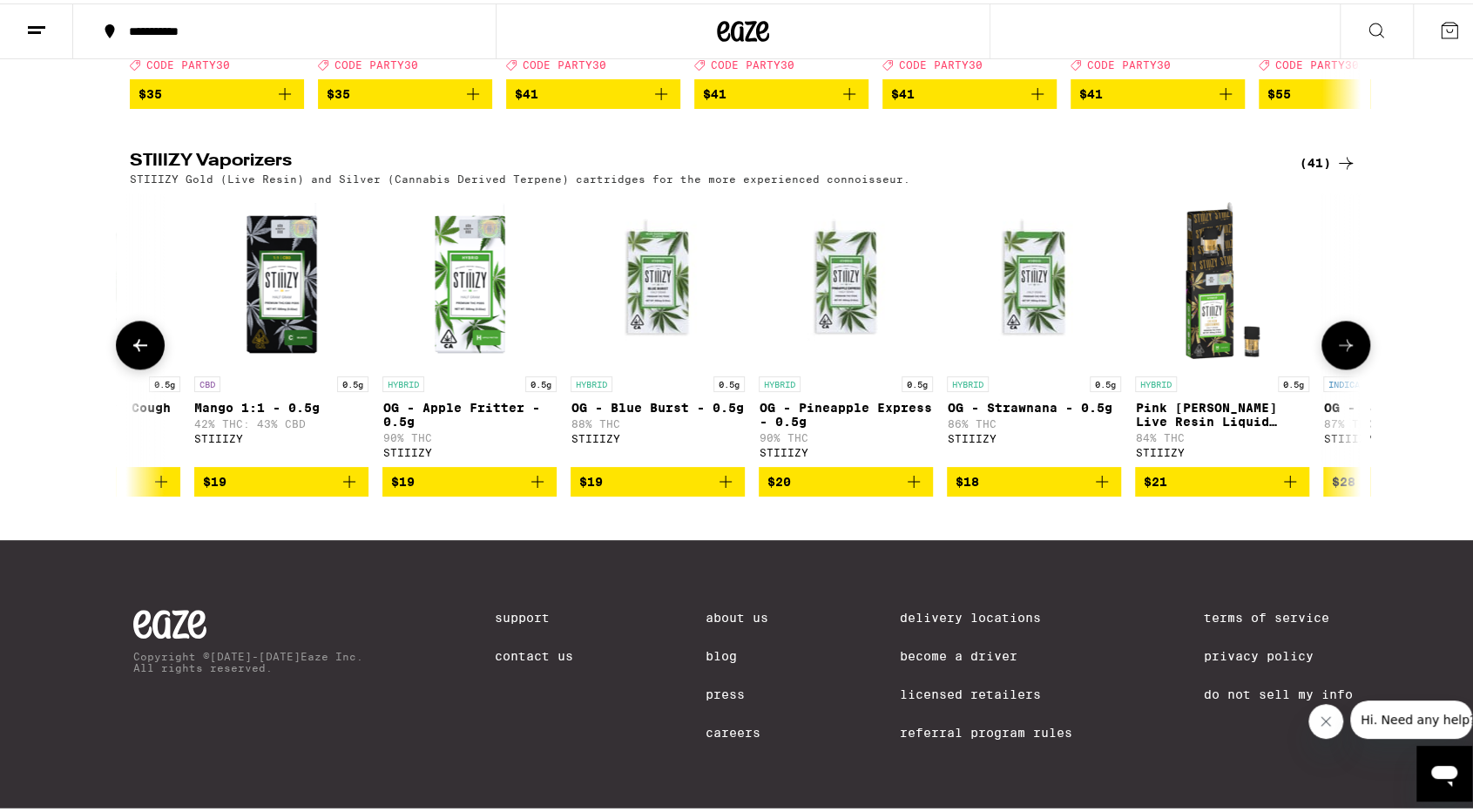
scroll to position [0, 2011]
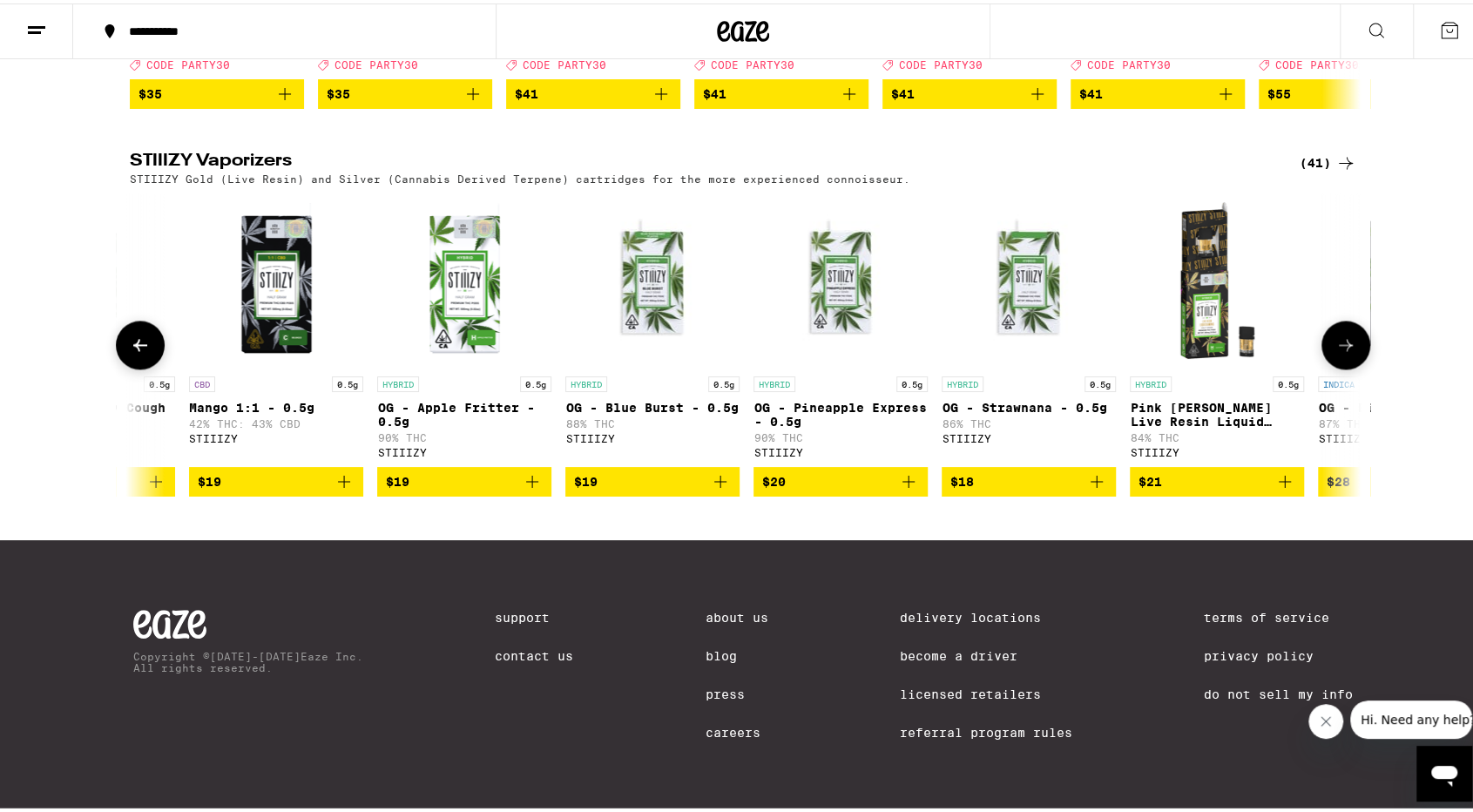
click at [1328, 320] on button at bounding box center [1346, 340] width 49 height 49
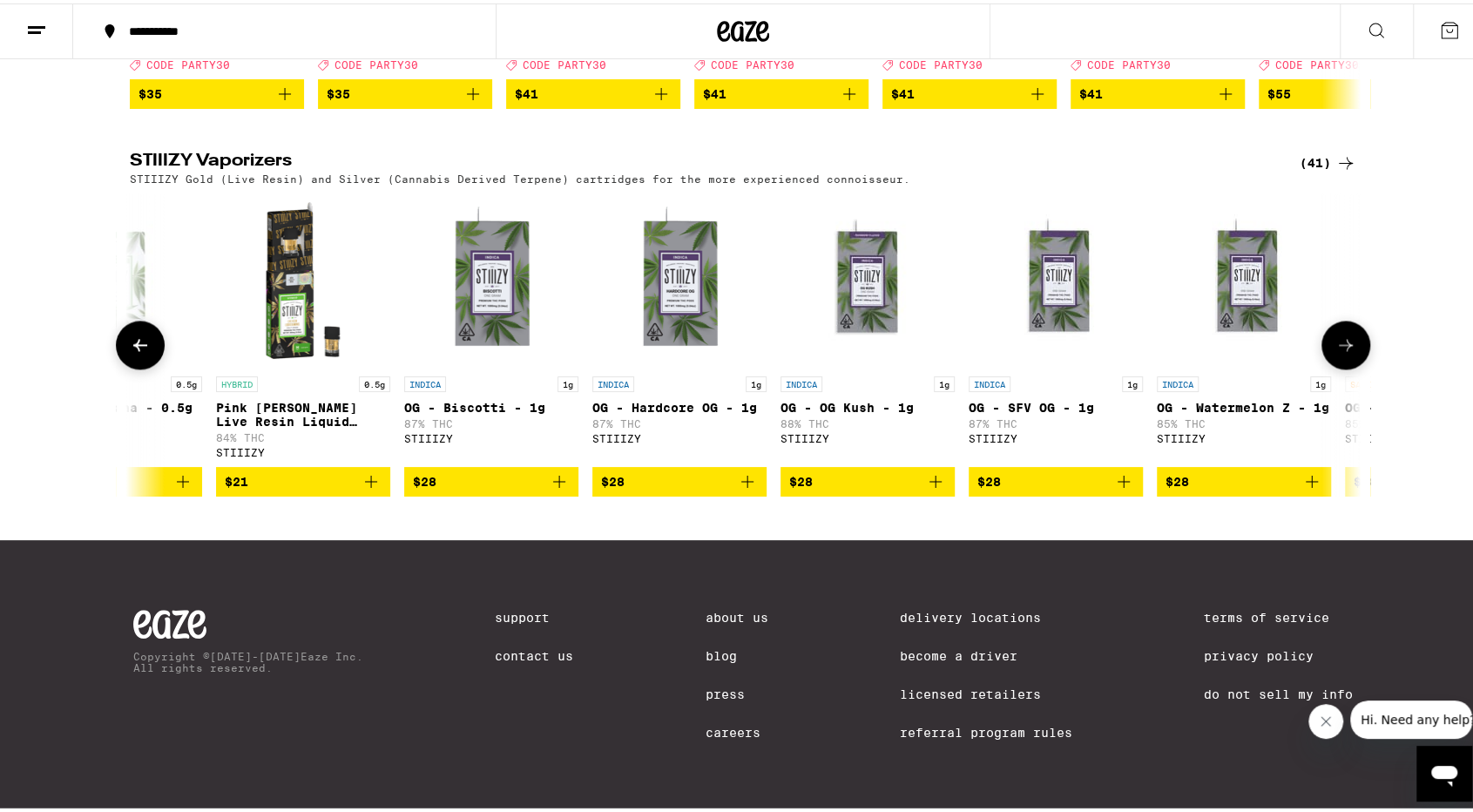
click at [1328, 320] on button at bounding box center [1346, 340] width 49 height 49
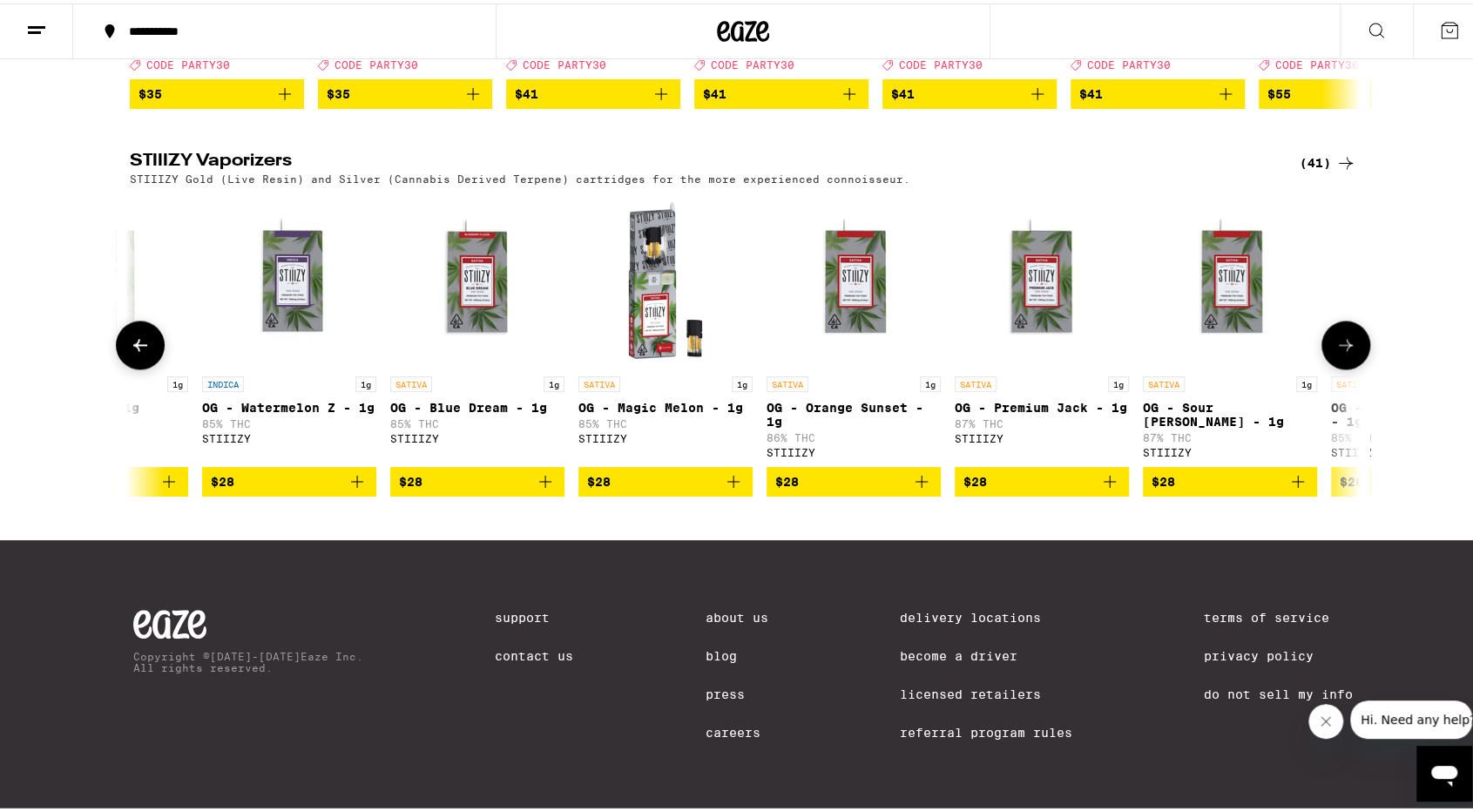
click at [1328, 320] on button at bounding box center [1346, 340] width 49 height 49
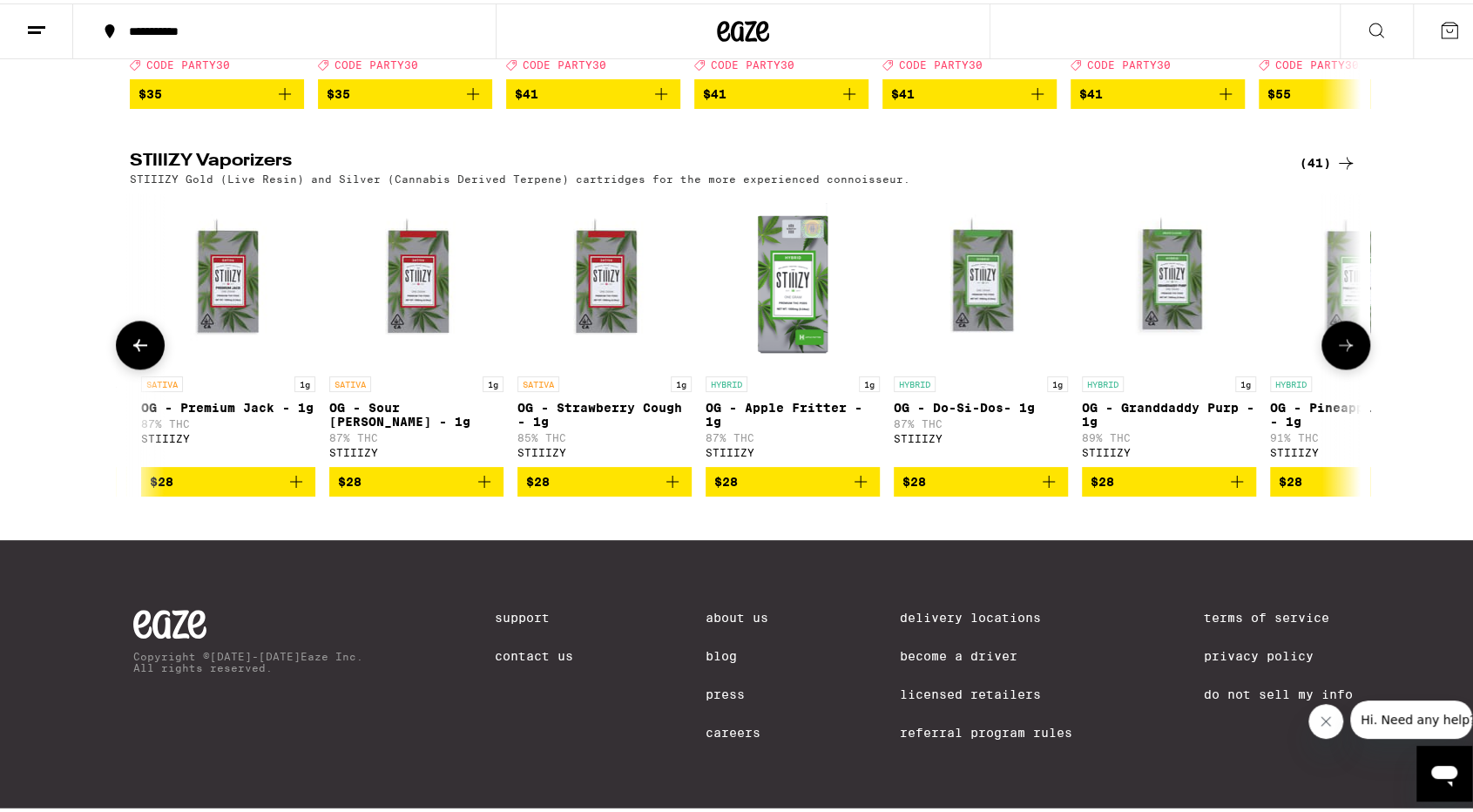
click at [1328, 320] on button at bounding box center [1346, 340] width 49 height 49
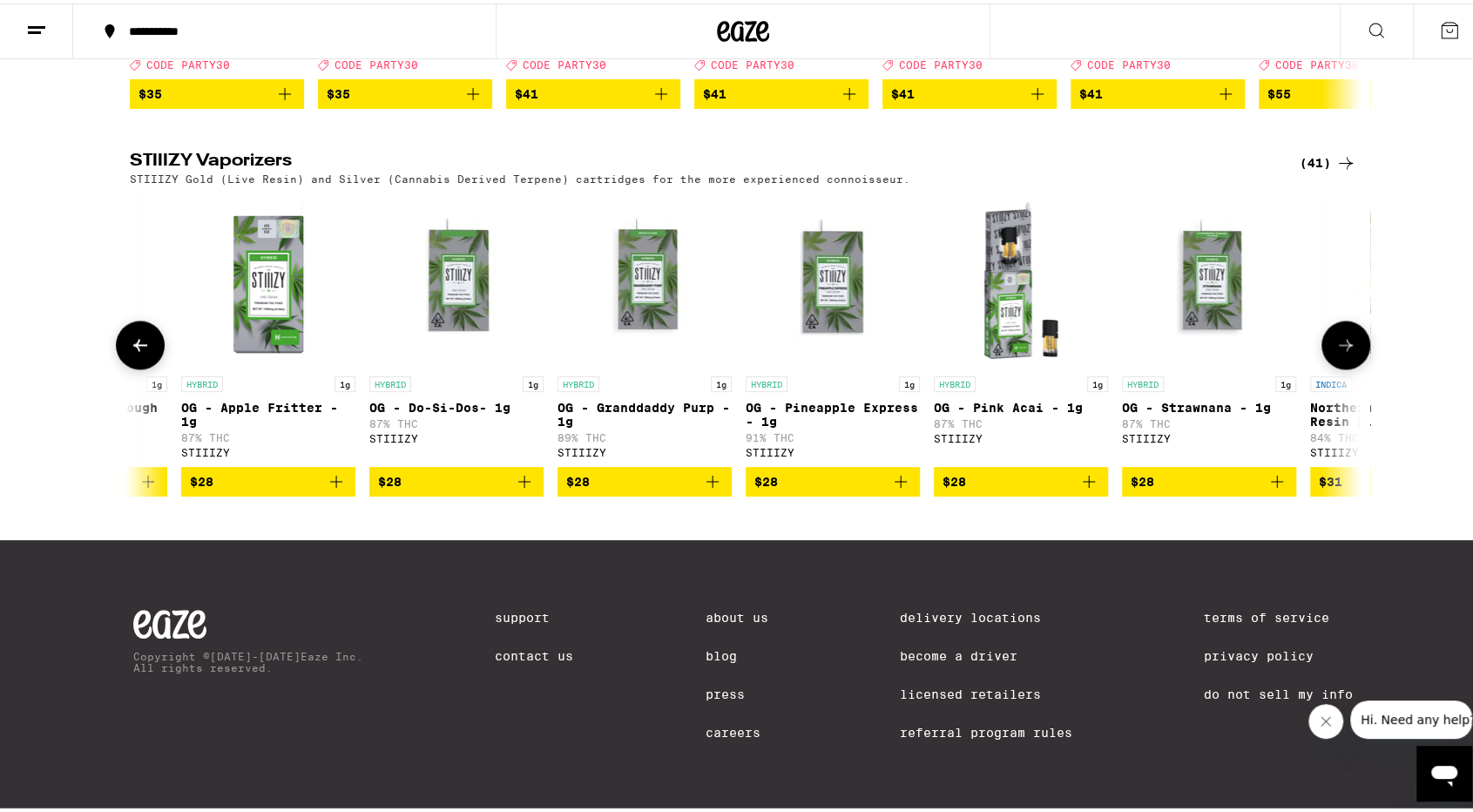
click at [1328, 320] on button at bounding box center [1346, 340] width 49 height 49
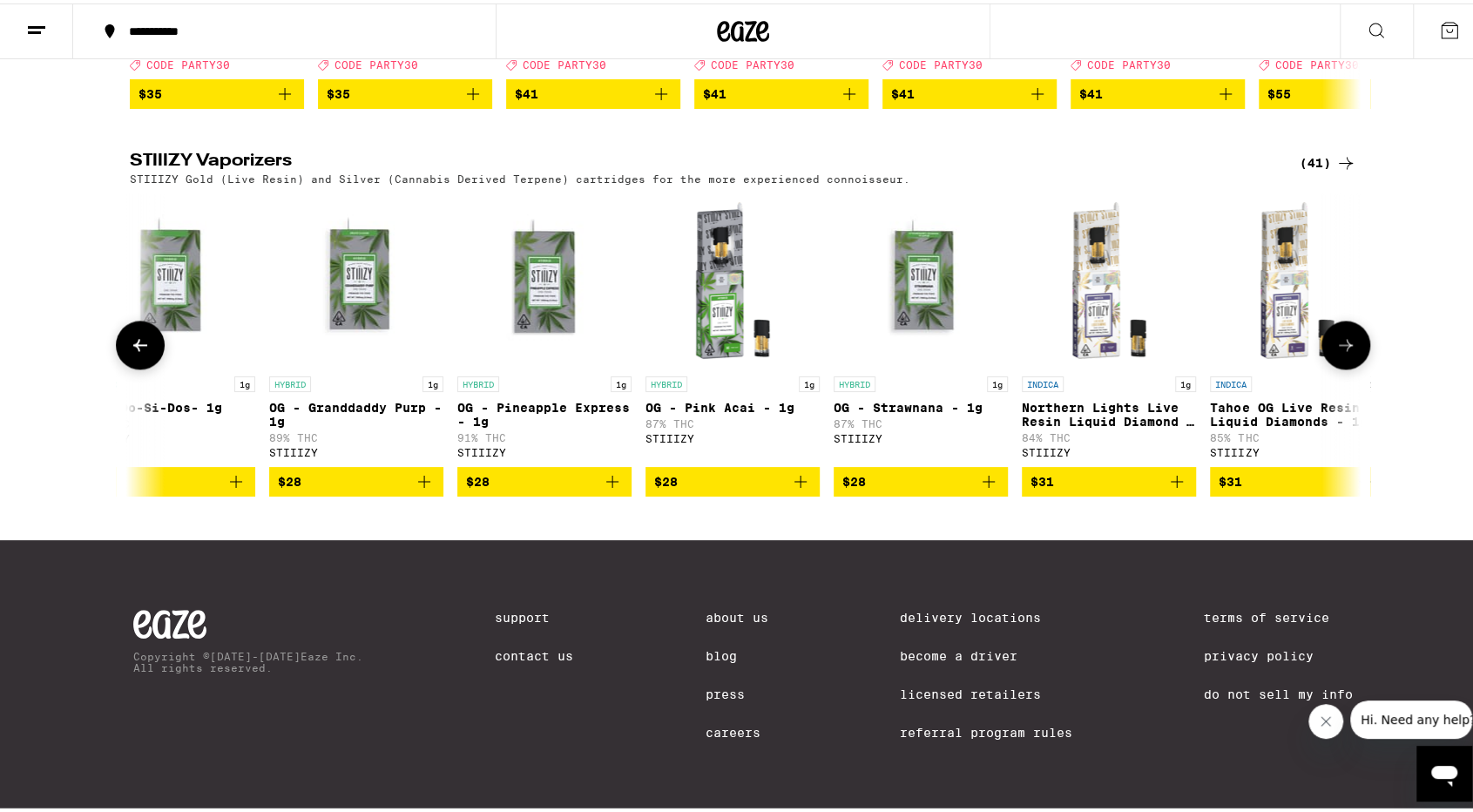
click at [1328, 320] on button at bounding box center [1346, 340] width 49 height 49
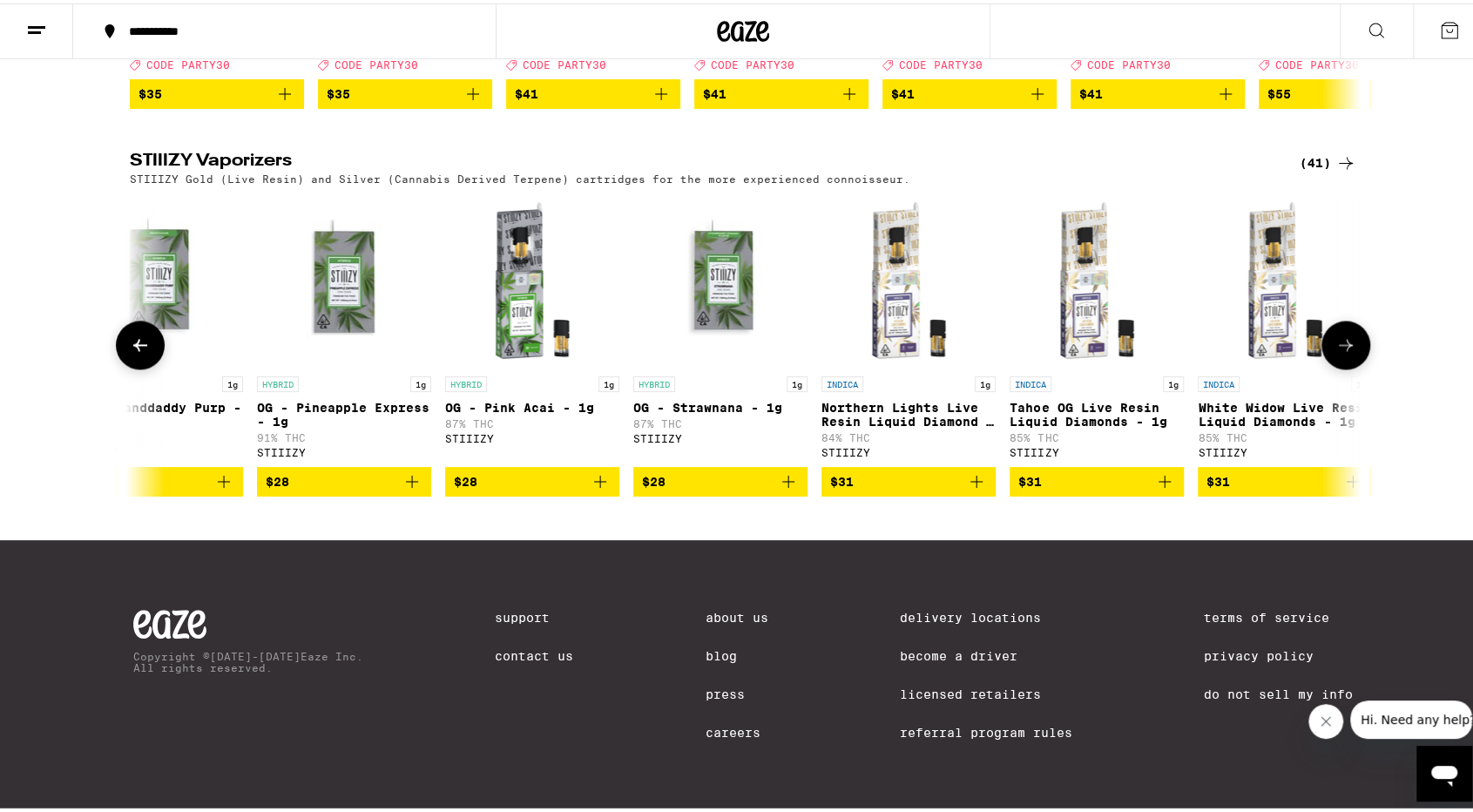
click at [1328, 320] on button at bounding box center [1346, 340] width 49 height 49
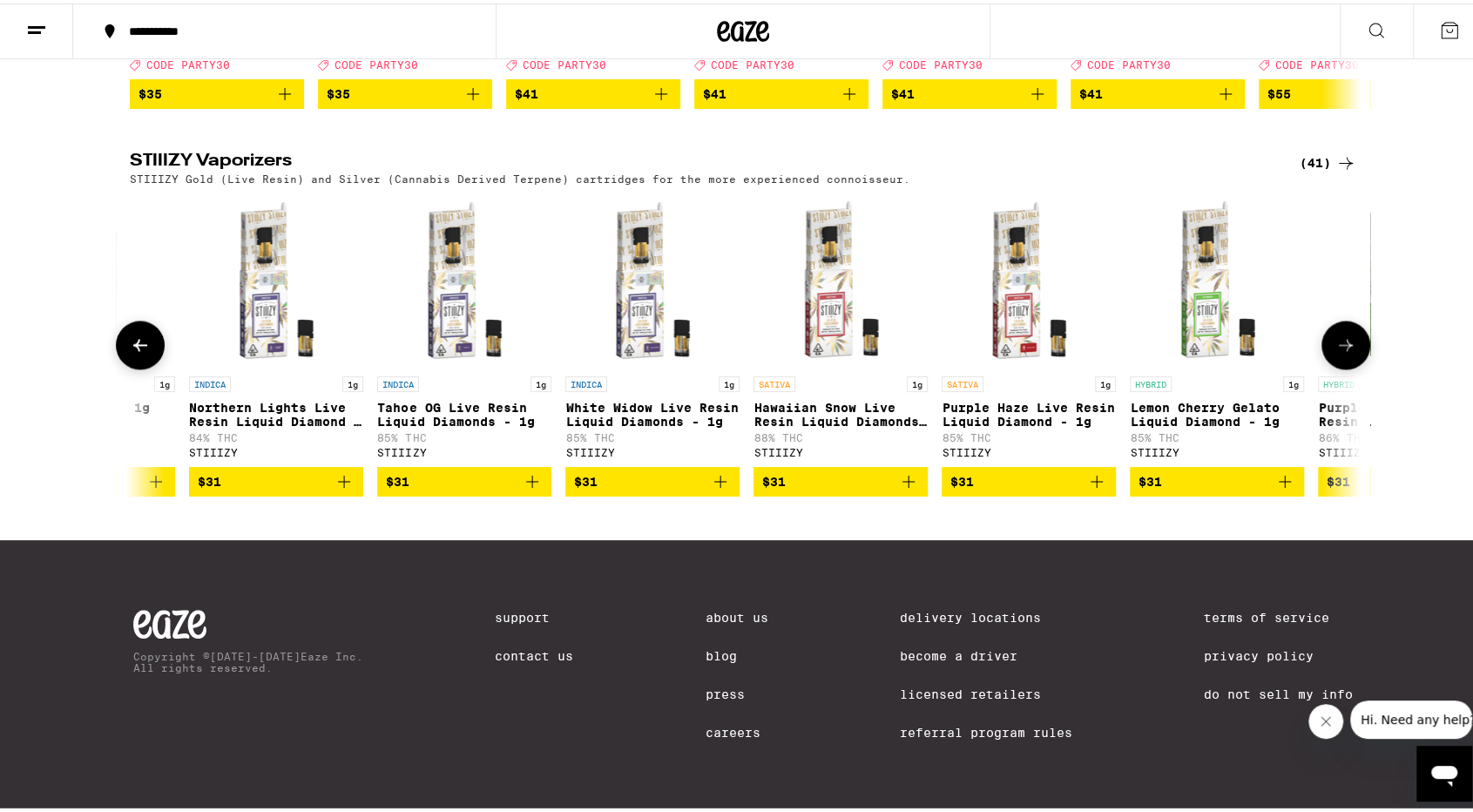
click at [1328, 320] on button at bounding box center [1346, 340] width 49 height 49
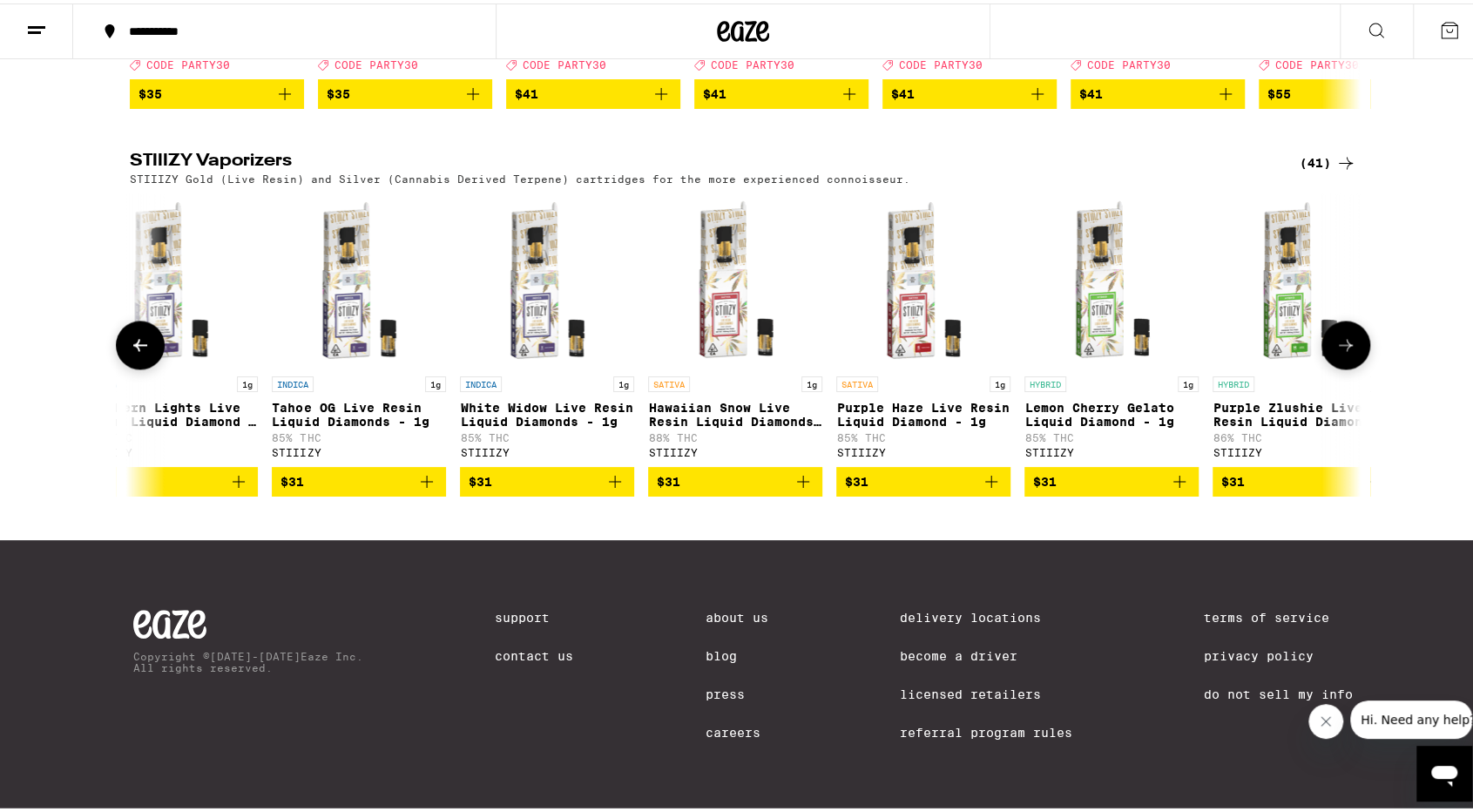
click at [1328, 320] on button at bounding box center [1346, 340] width 49 height 49
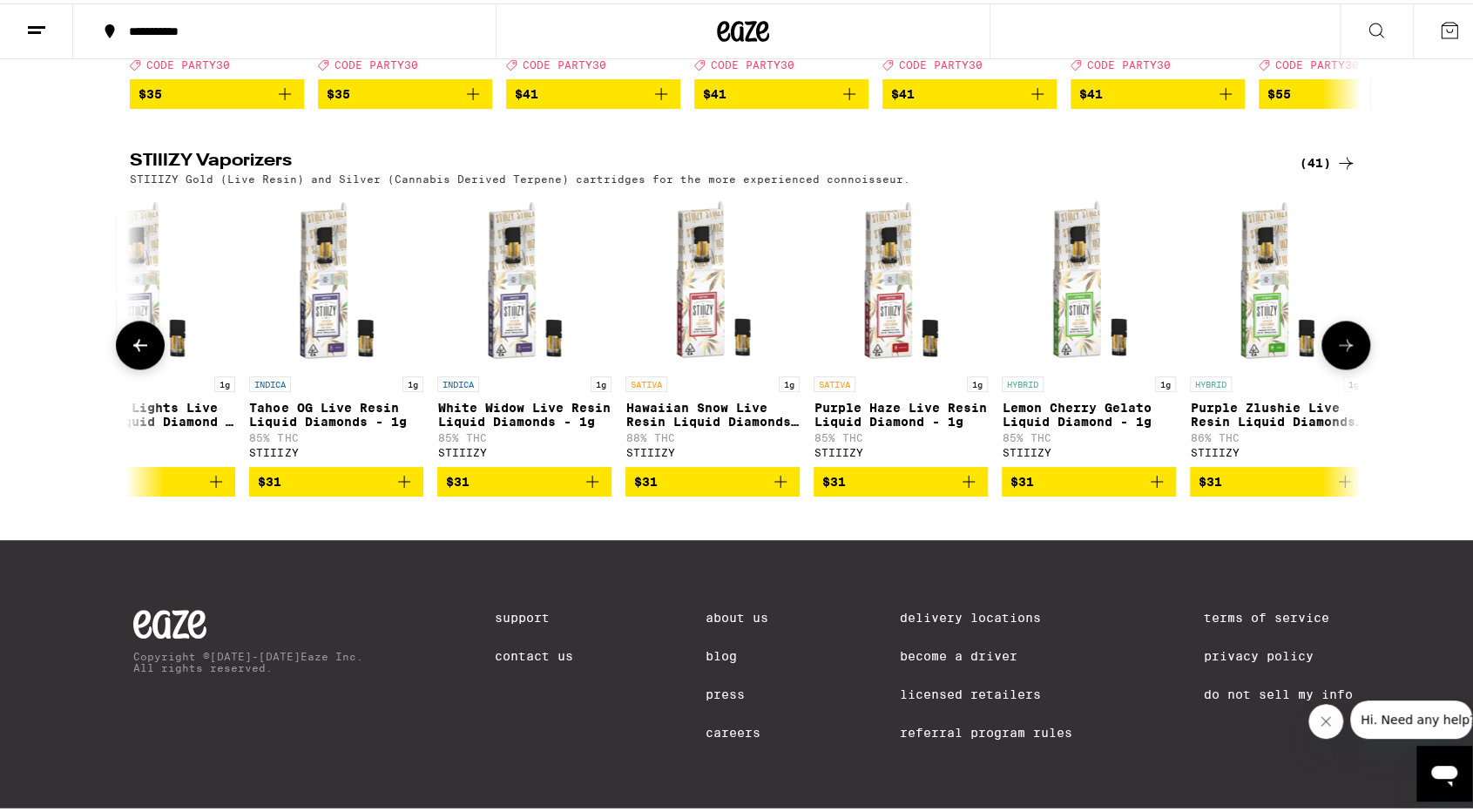
scroll to position [0, 6490]
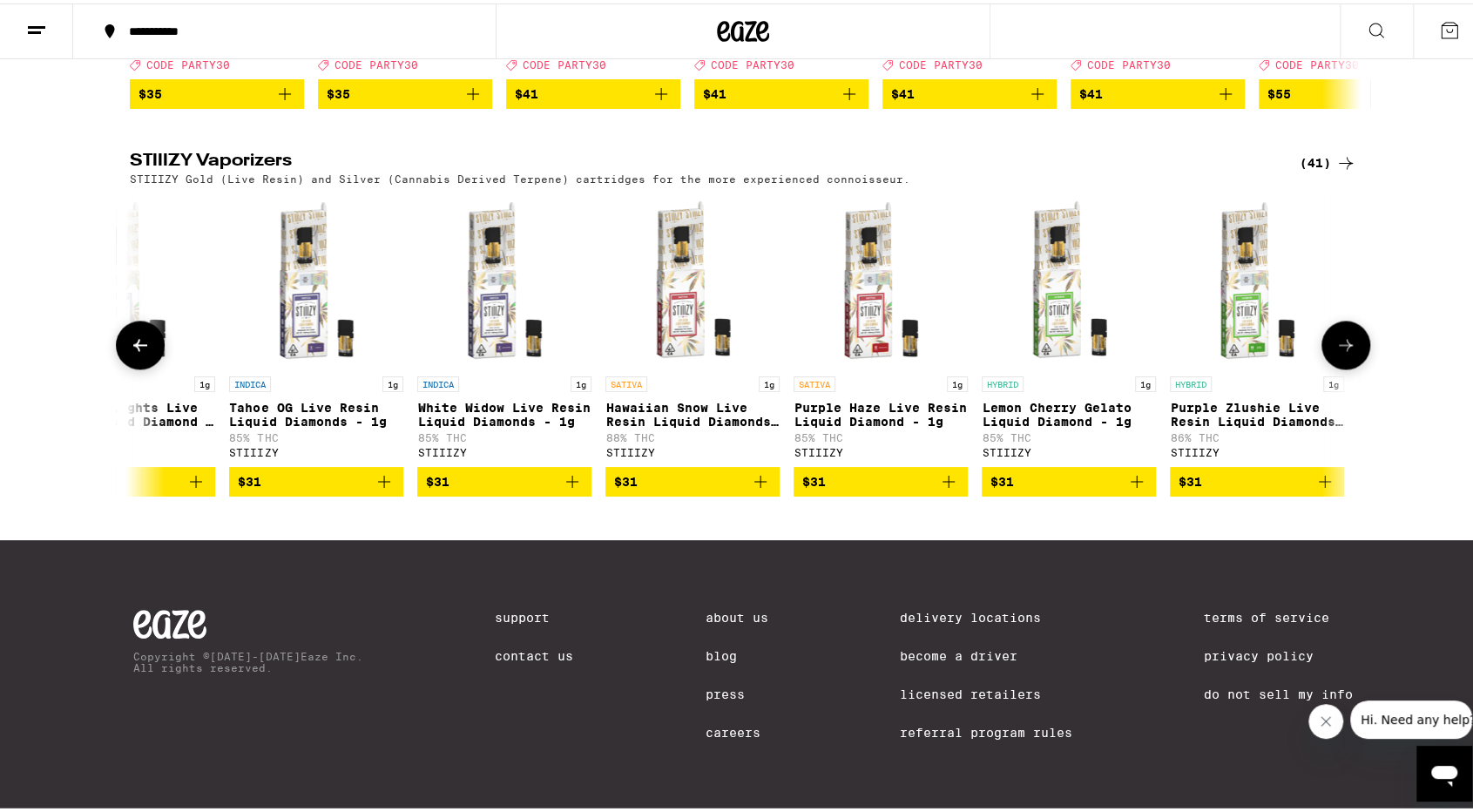
click at [1328, 320] on button at bounding box center [1346, 340] width 49 height 49
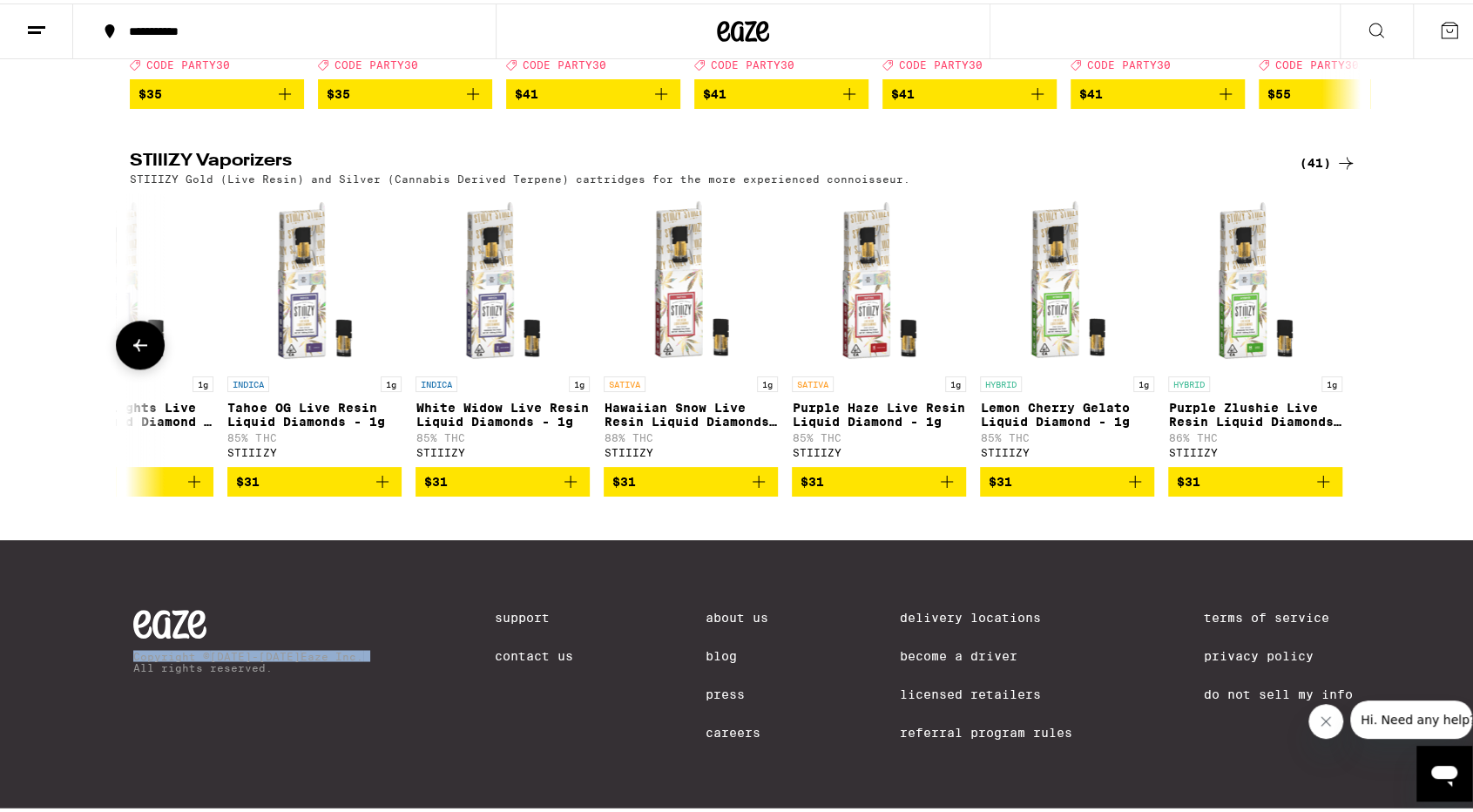
click at [1328, 320] on div at bounding box center [1346, 340] width 49 height 49
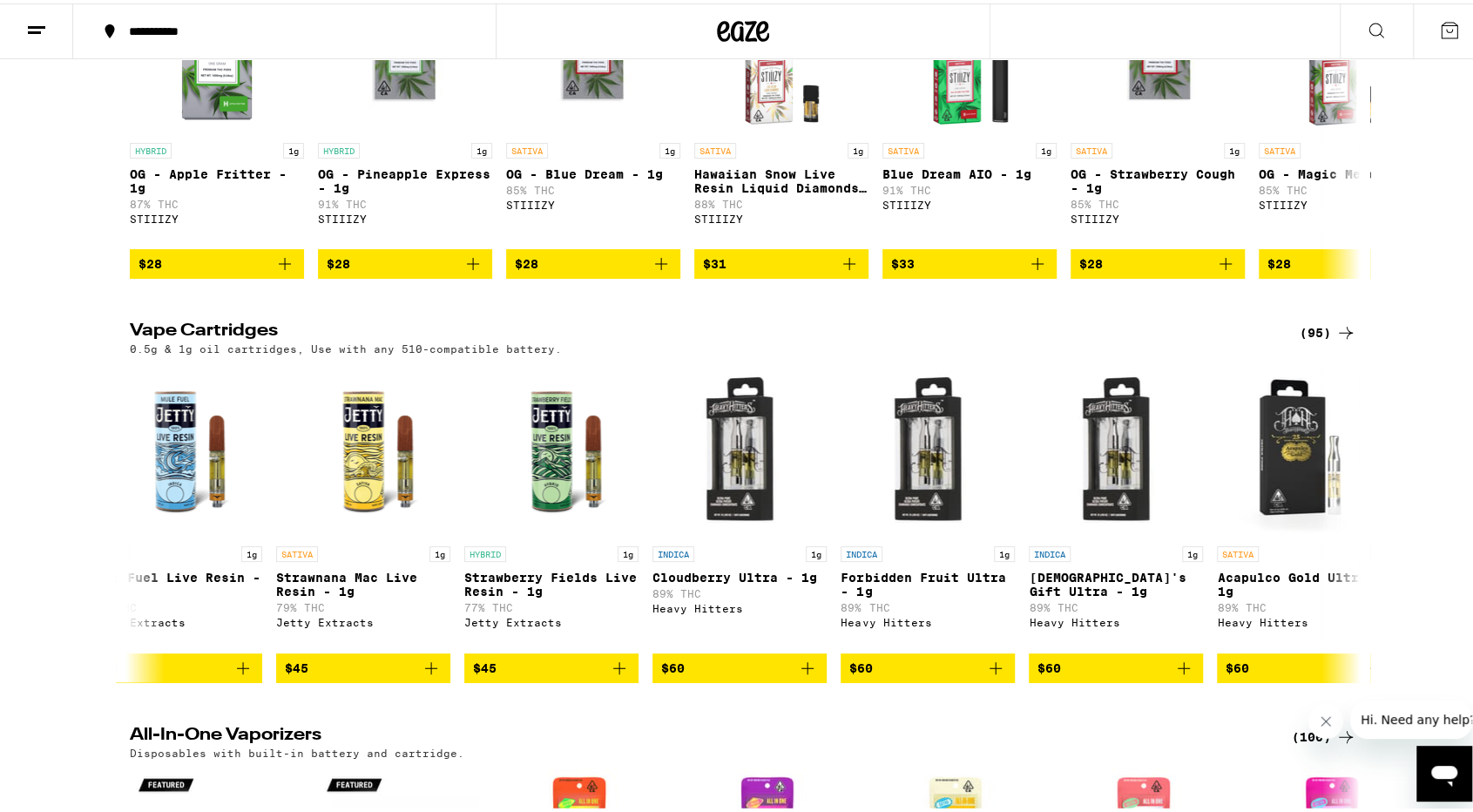
scroll to position [0, 0]
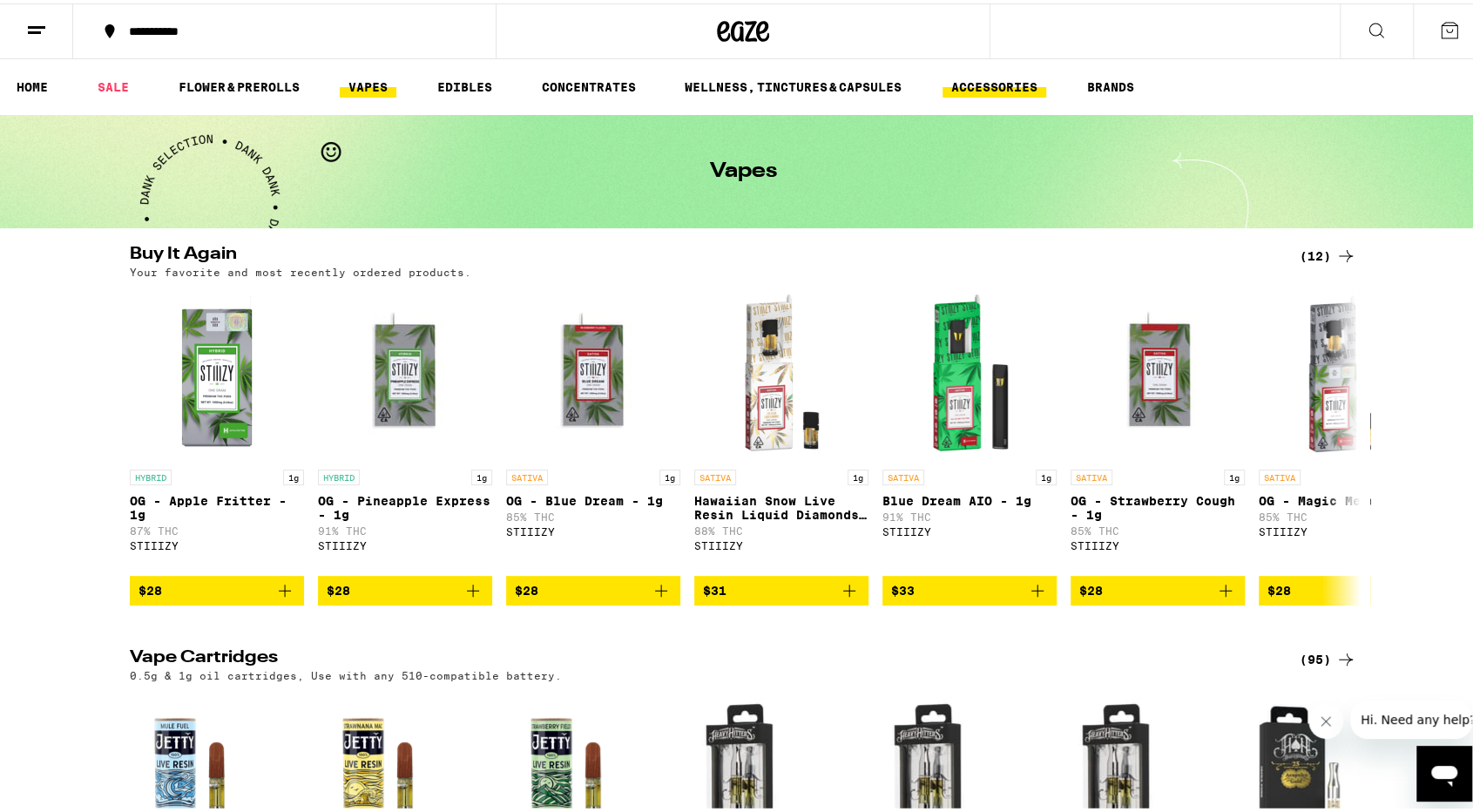
click at [986, 93] on link "ACCESSORIES" at bounding box center [994, 83] width 103 height 21
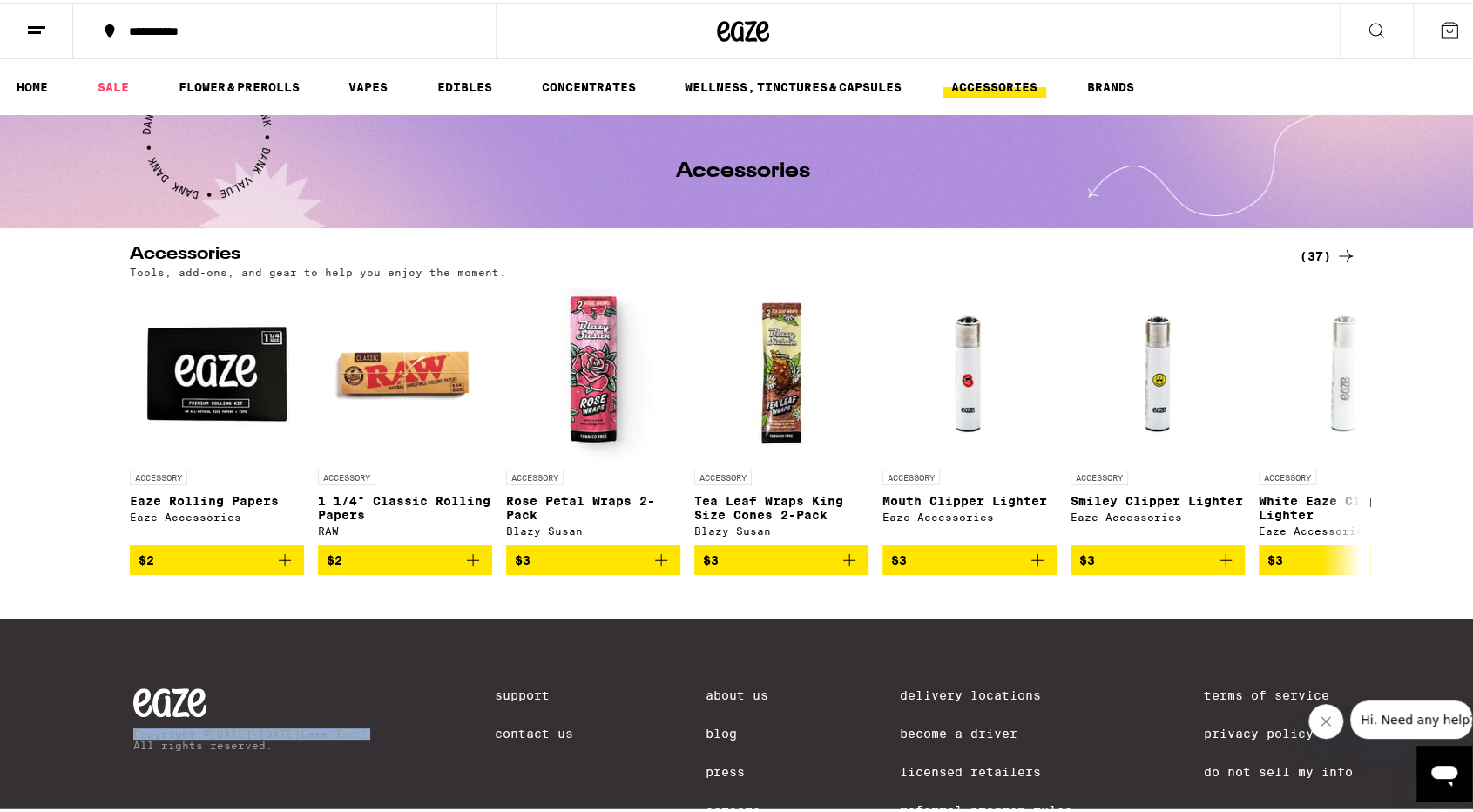
click at [1367, 25] on icon at bounding box center [1377, 27] width 21 height 21
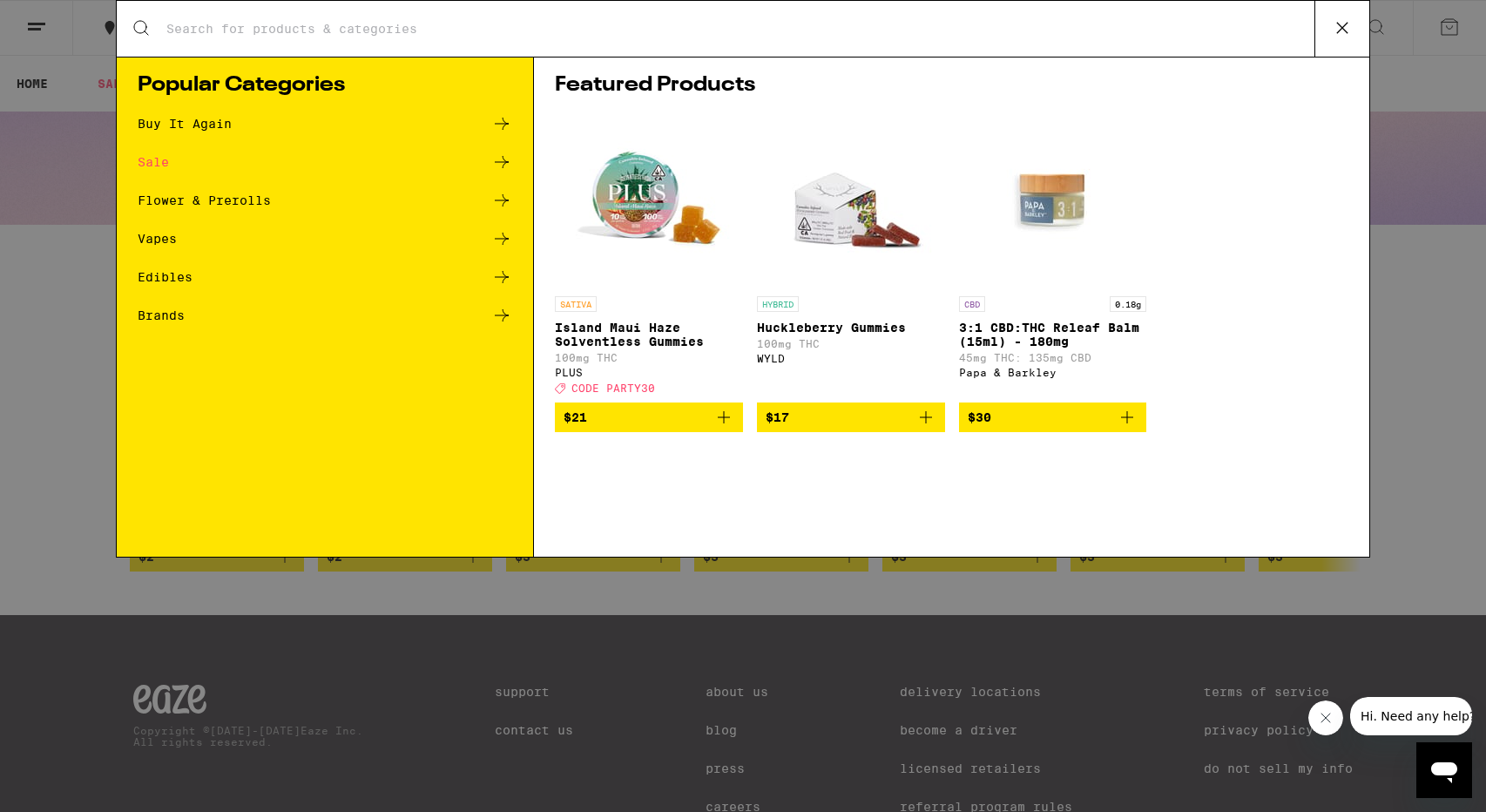
click at [878, 34] on input "Search for Products" at bounding box center [740, 29] width 1148 height 16
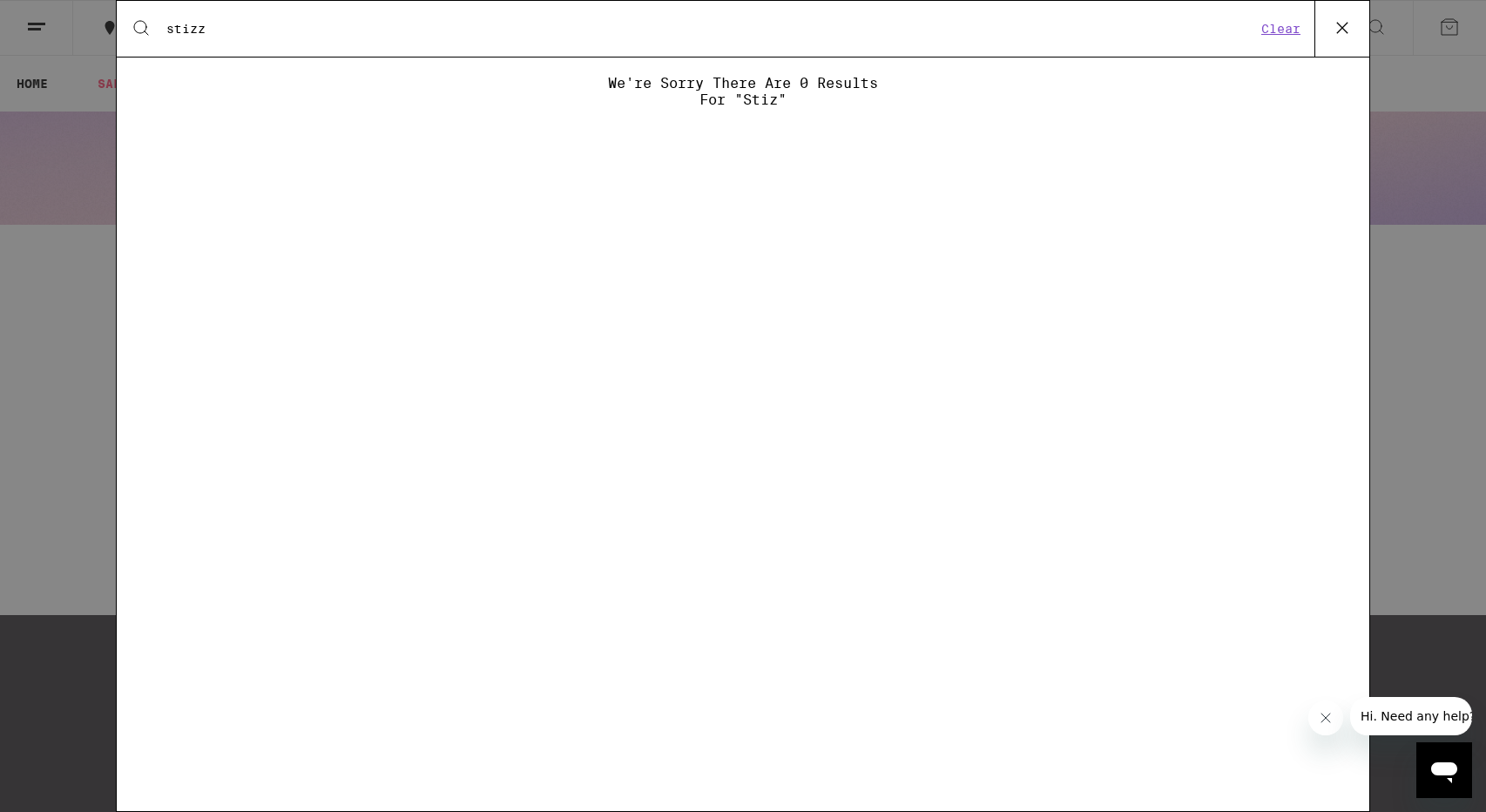
type input "stizzy"
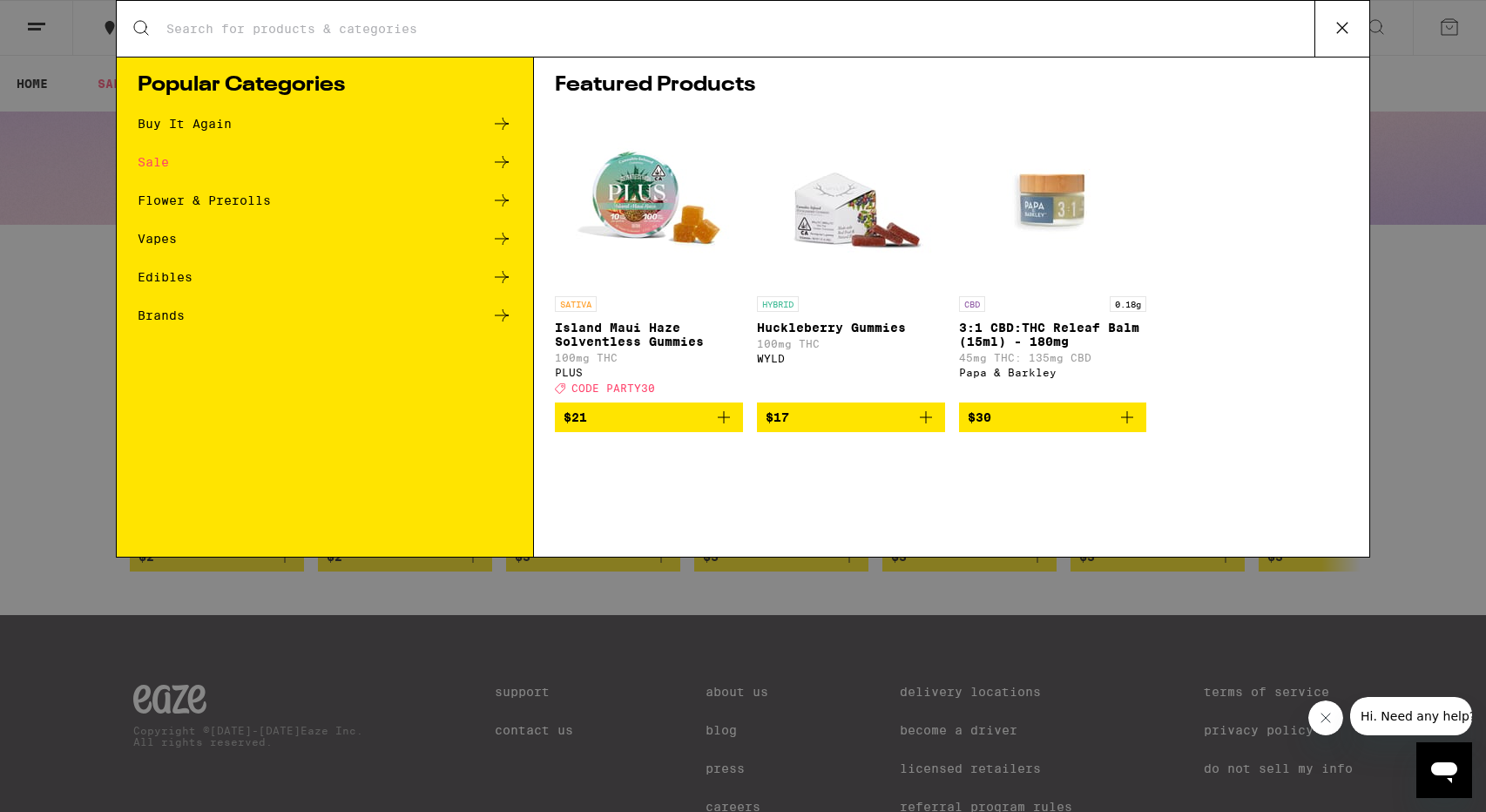
click at [1472, 269] on div "Search for Products Popular Categories Buy It Again Sale Flower & Prerolls Vape…" at bounding box center [743, 406] width 1486 height 812
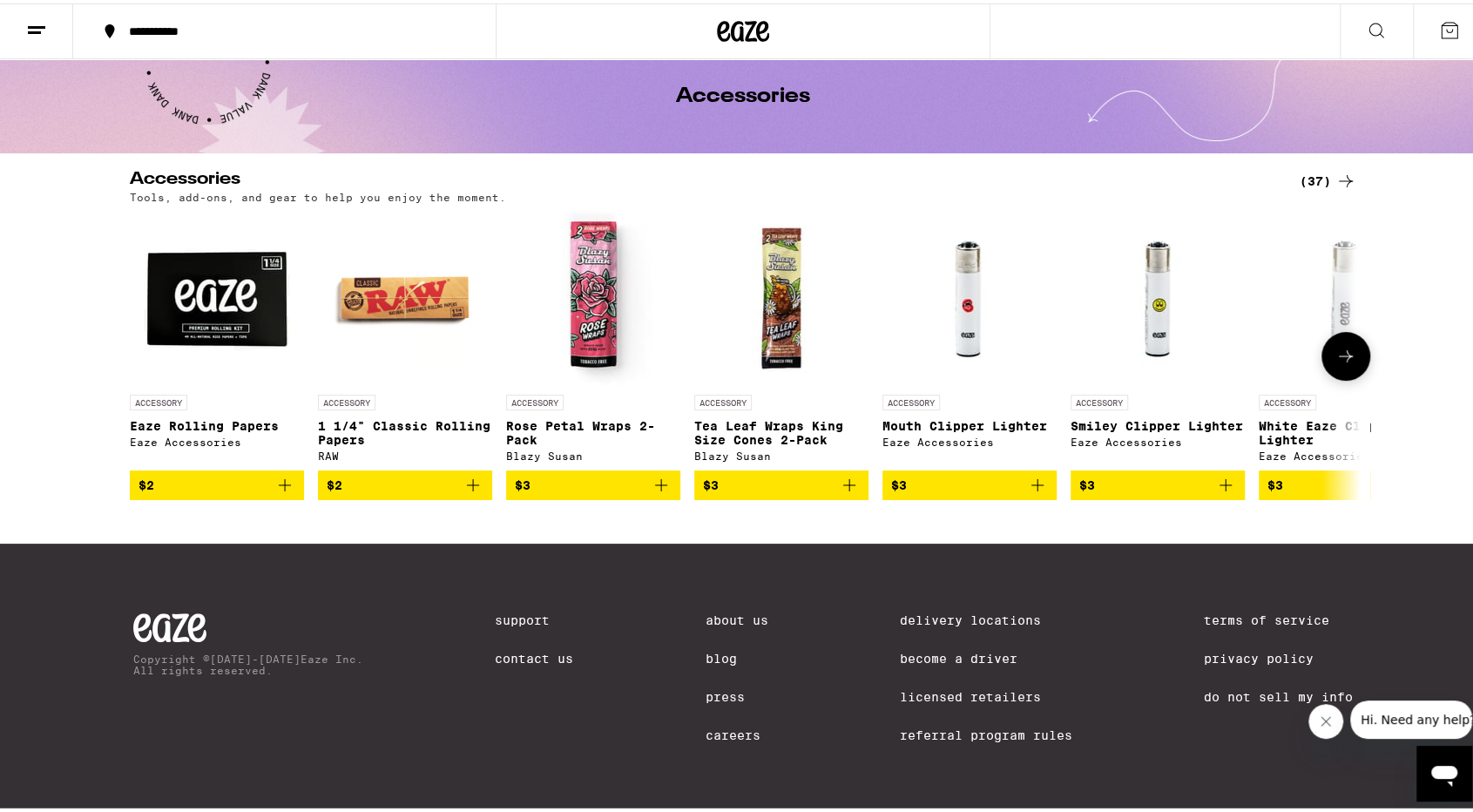
scroll to position [97, 0]
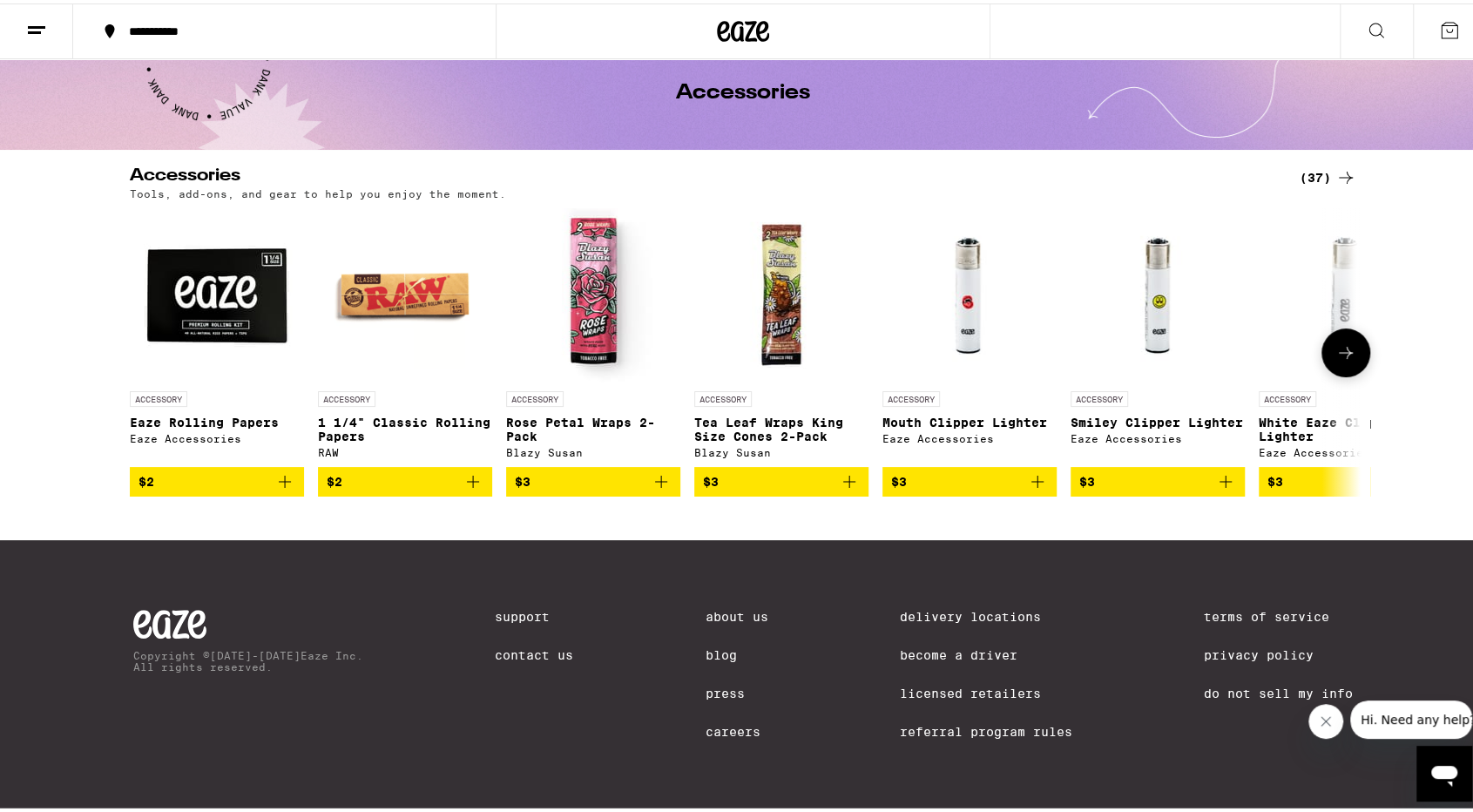
click at [1342, 338] on icon at bounding box center [1346, 348] width 21 height 21
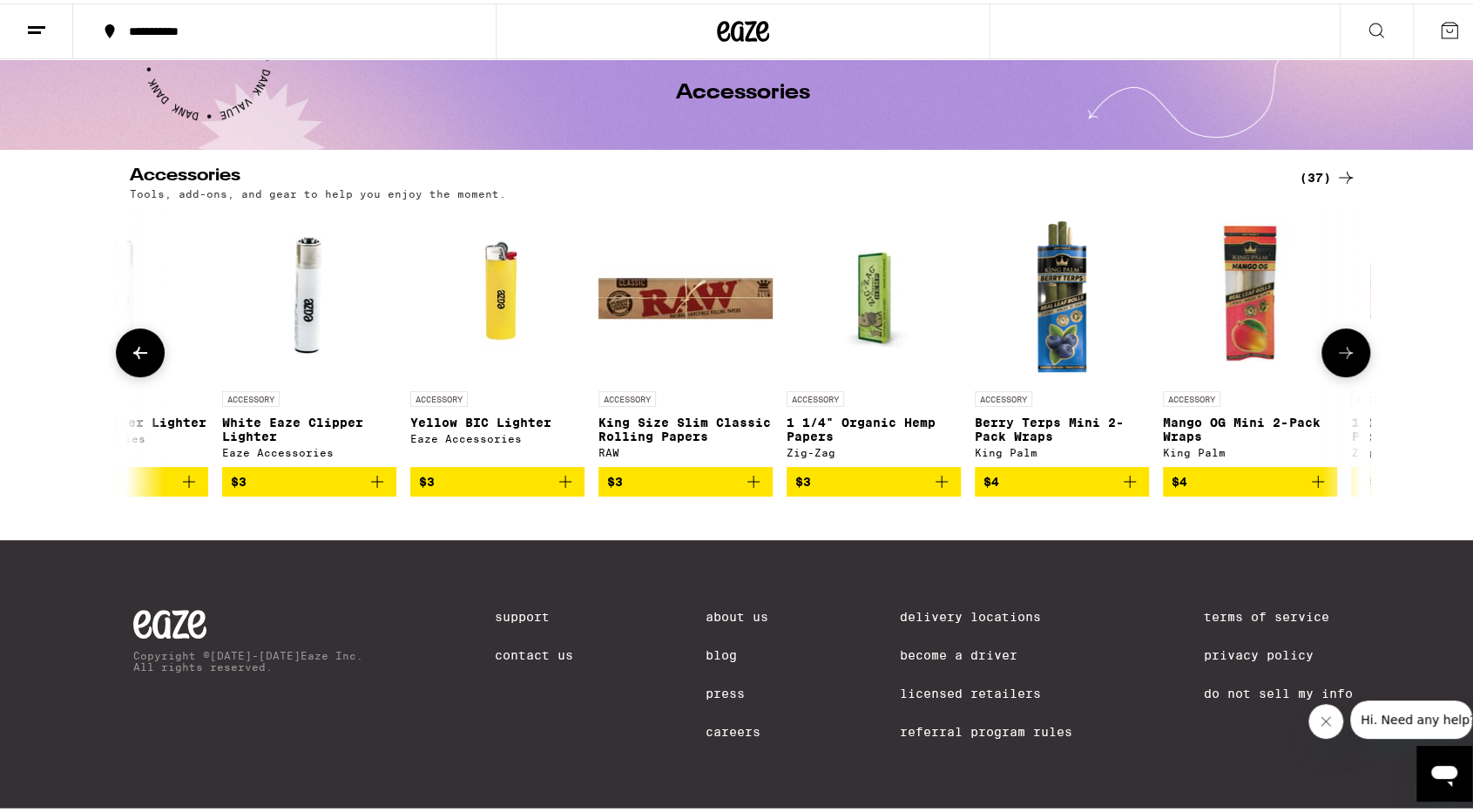
click at [1342, 338] on icon at bounding box center [1346, 348] width 21 height 21
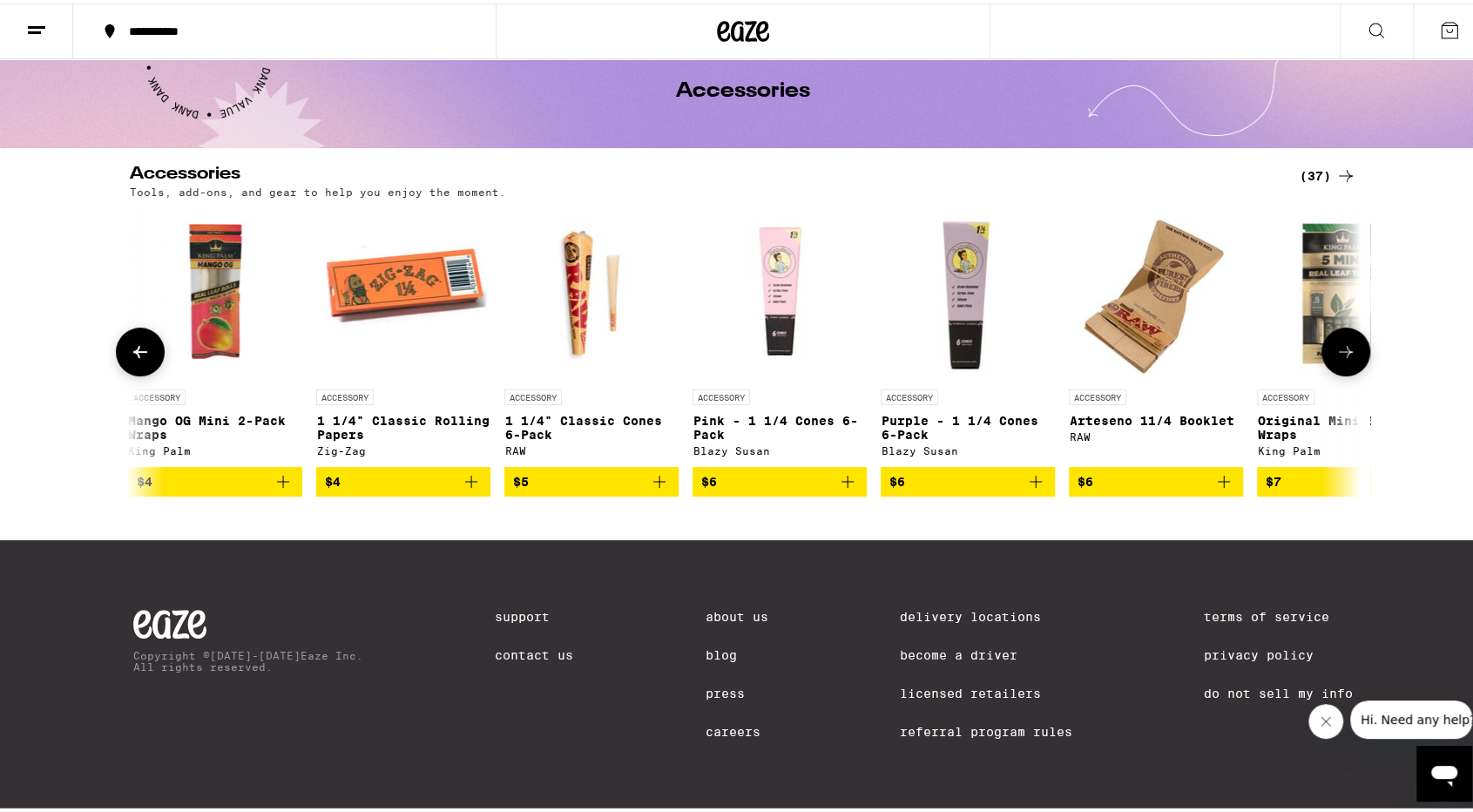
click at [1342, 342] on icon at bounding box center [1346, 348] width 14 height 12
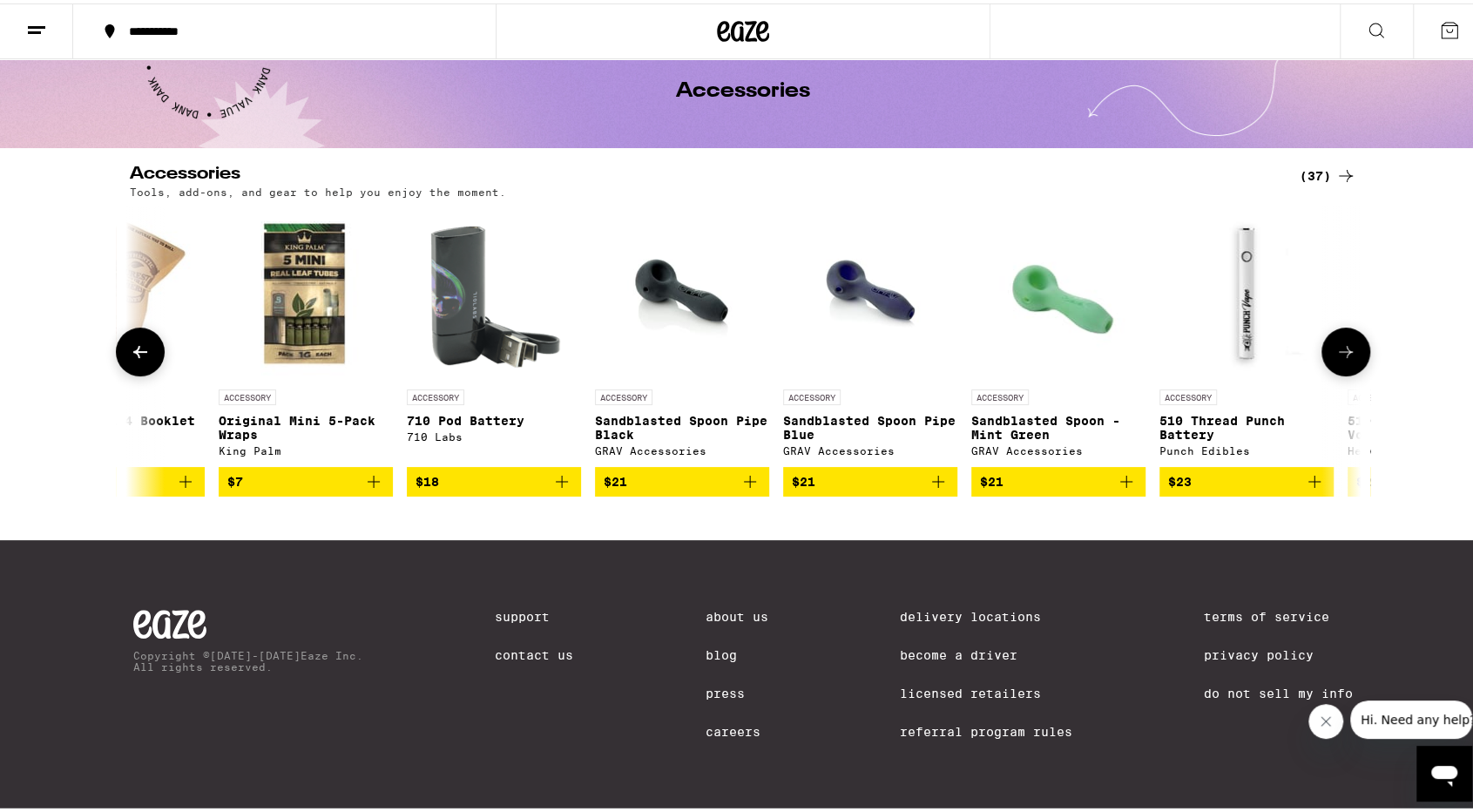
click at [1342, 342] on icon at bounding box center [1346, 348] width 14 height 12
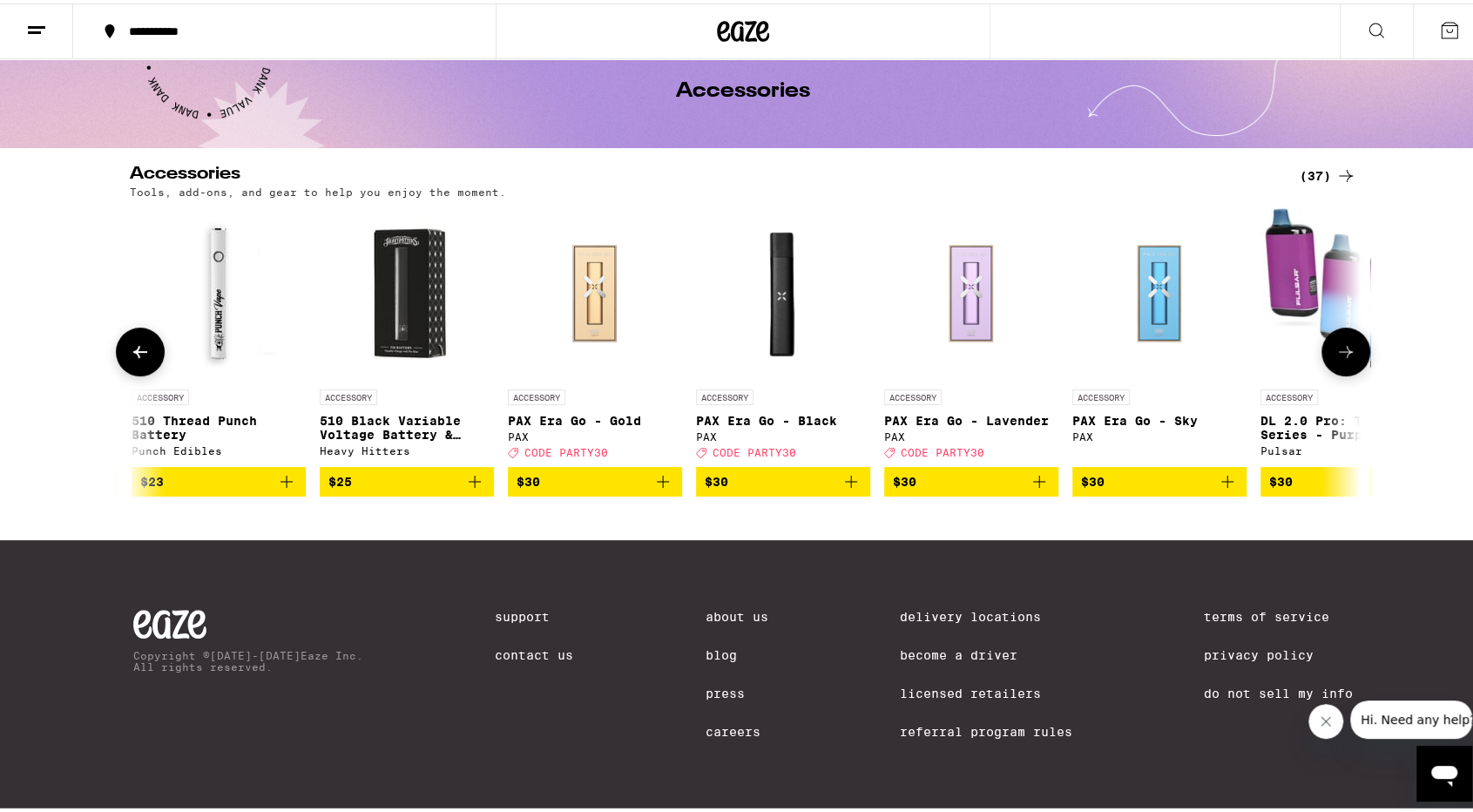
scroll to position [0, 4148]
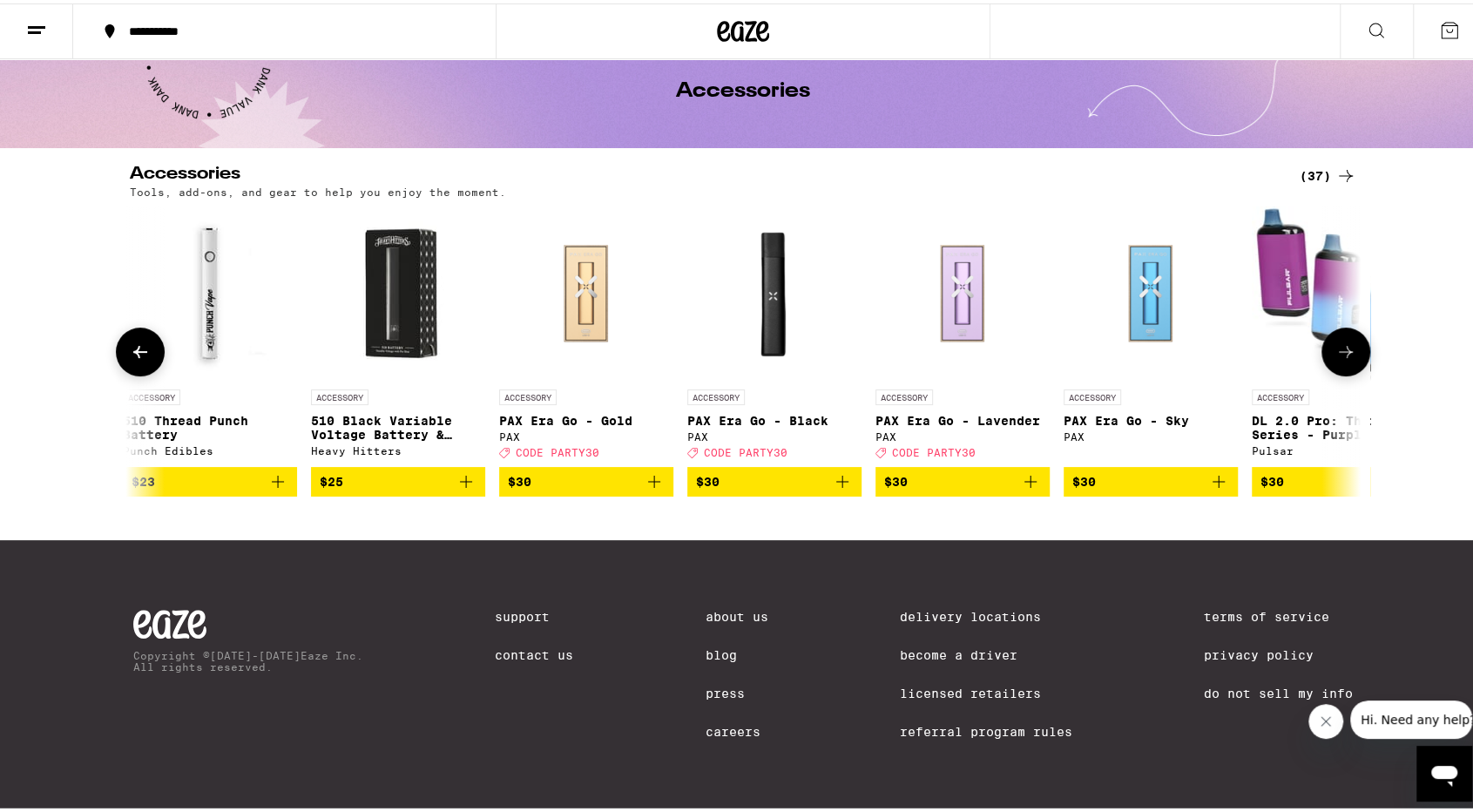
click at [1342, 342] on icon at bounding box center [1346, 348] width 14 height 12
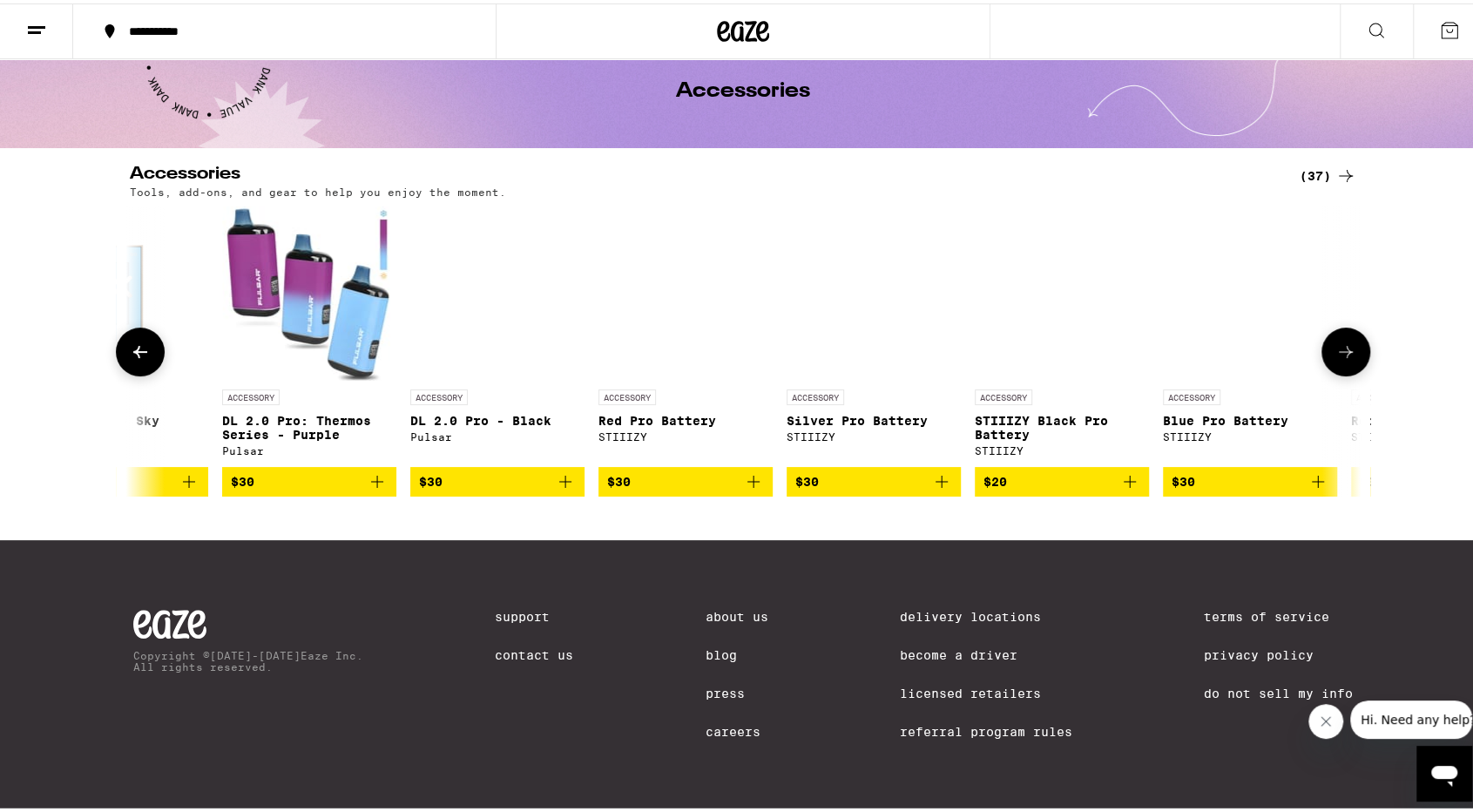
scroll to position [0, 5185]
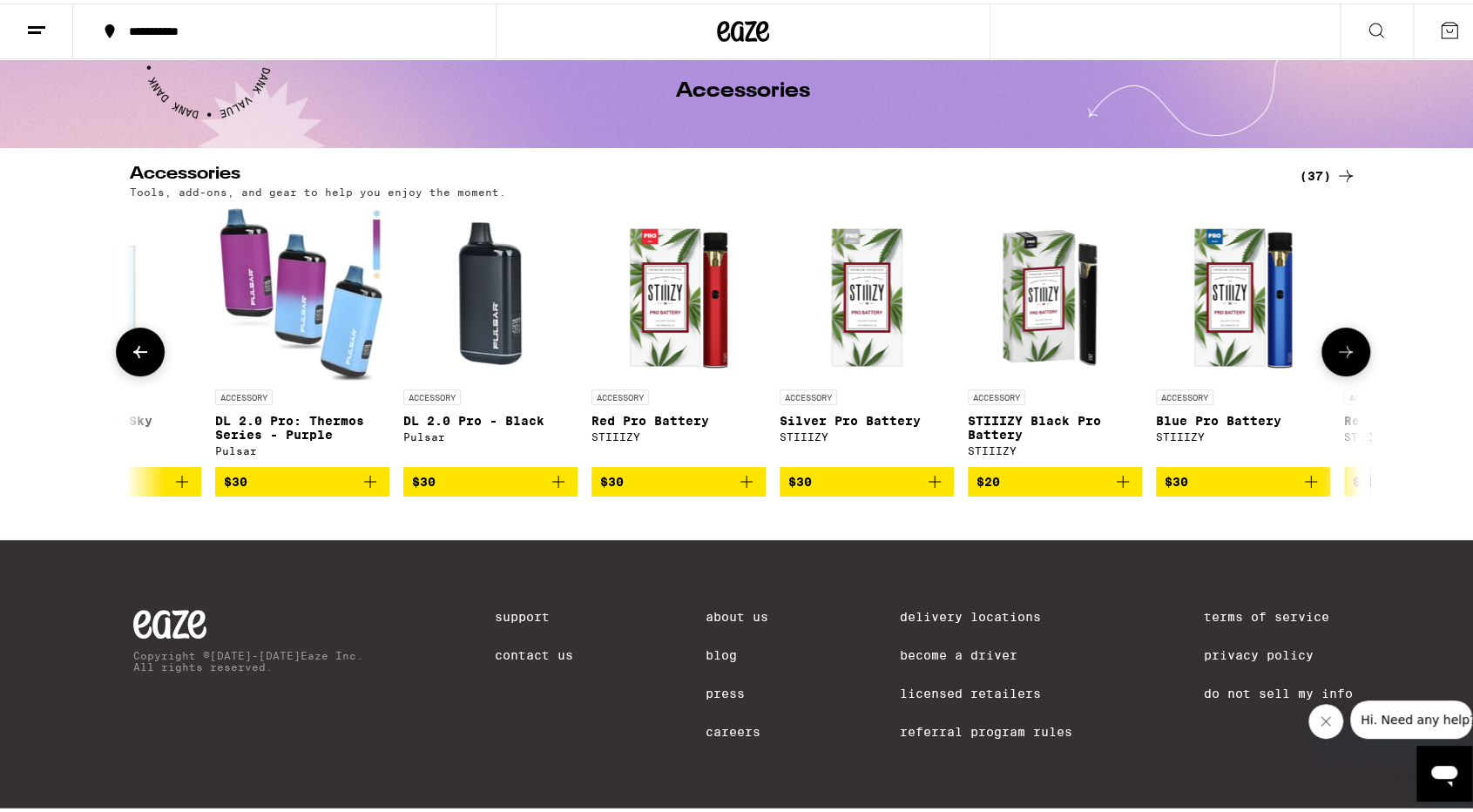
click at [1275, 282] on img "Open page for Blue Pro Battery from STIIIZY" at bounding box center [1243, 289] width 174 height 174
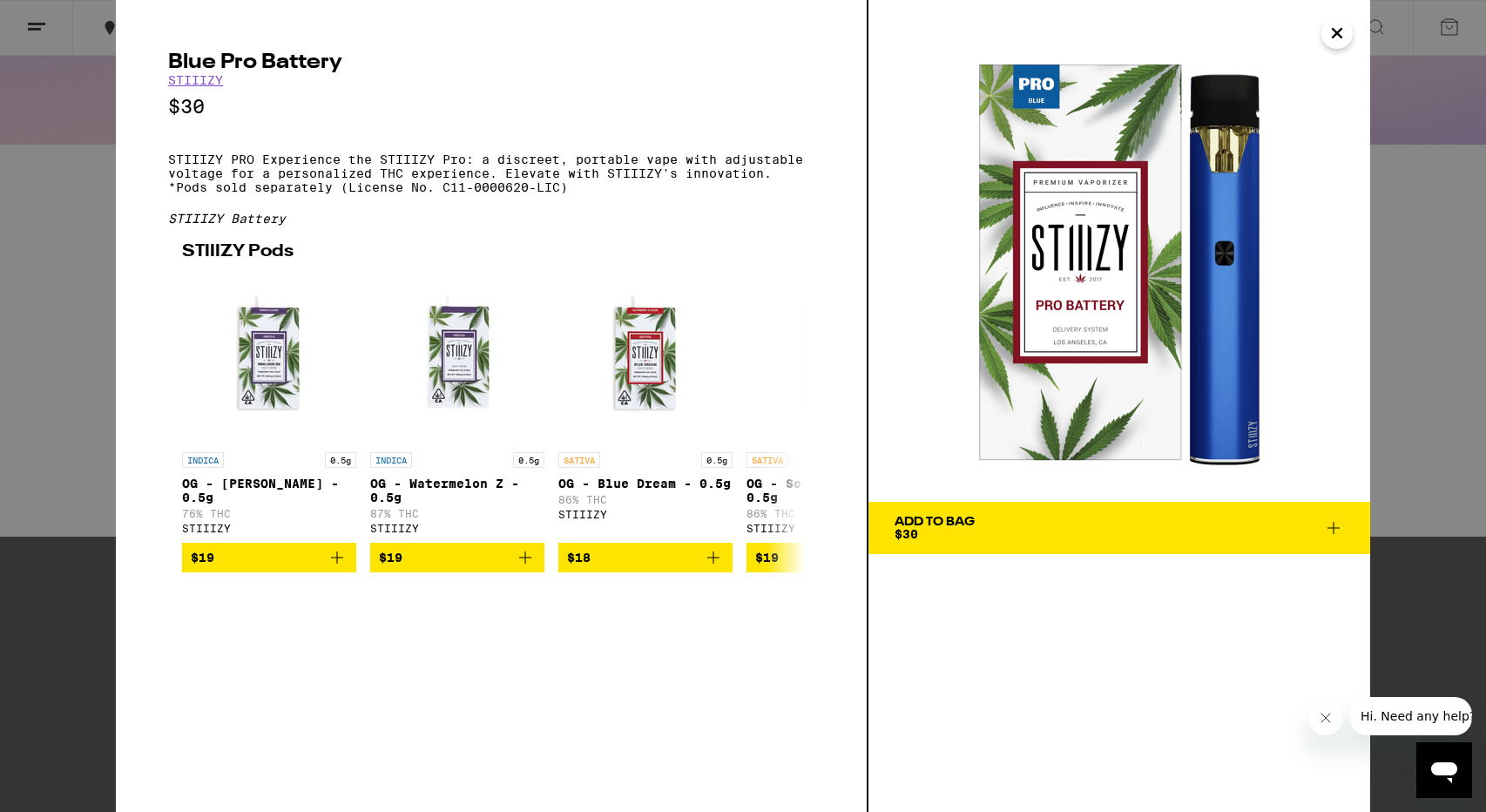
click at [1409, 323] on div "Blue Pro Battery STIIIZY $30 STIIIZY PRO Experience the STIIIZY Pro: a discreet…" at bounding box center [743, 406] width 1486 height 812
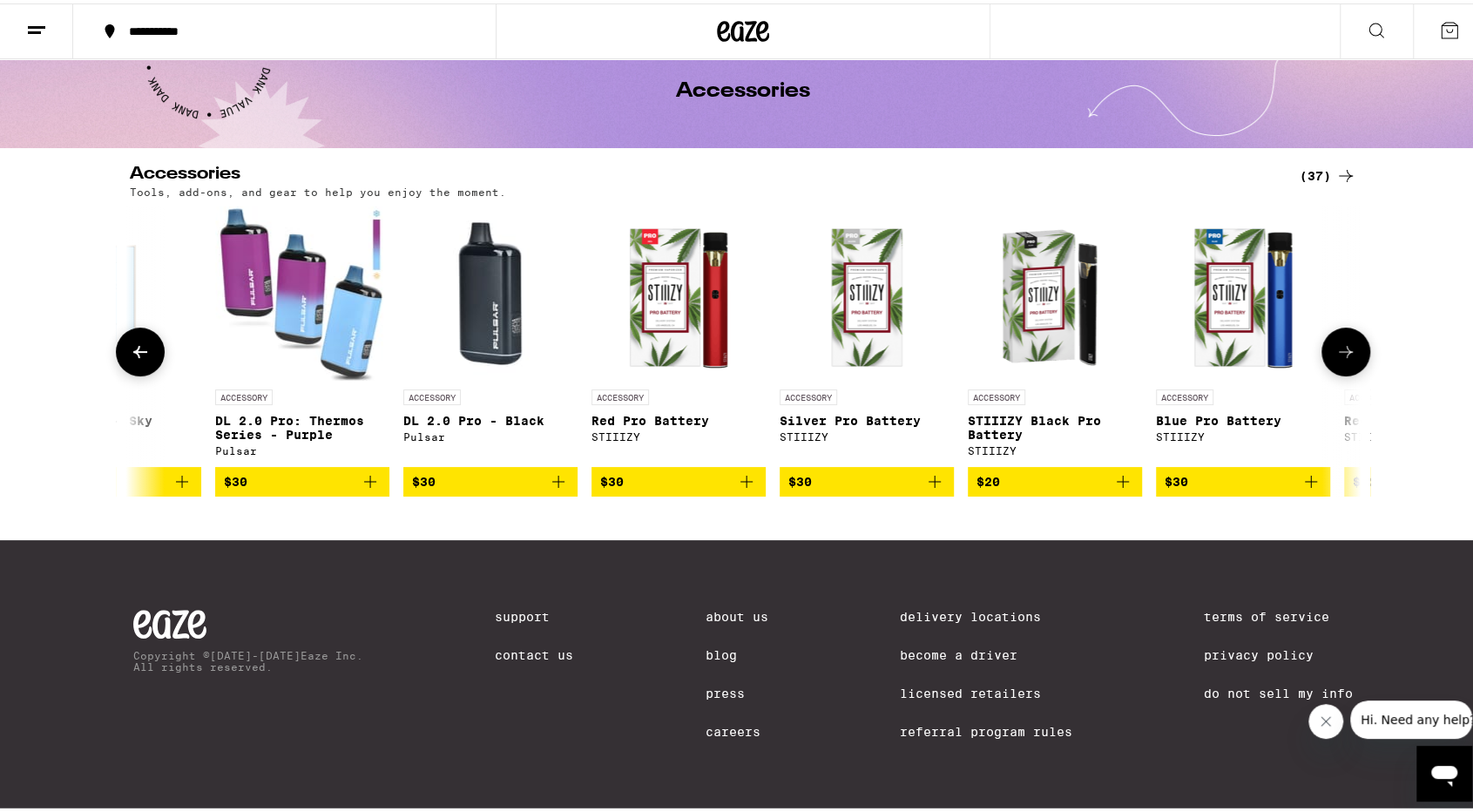
click at [1336, 338] on icon at bounding box center [1346, 347] width 21 height 21
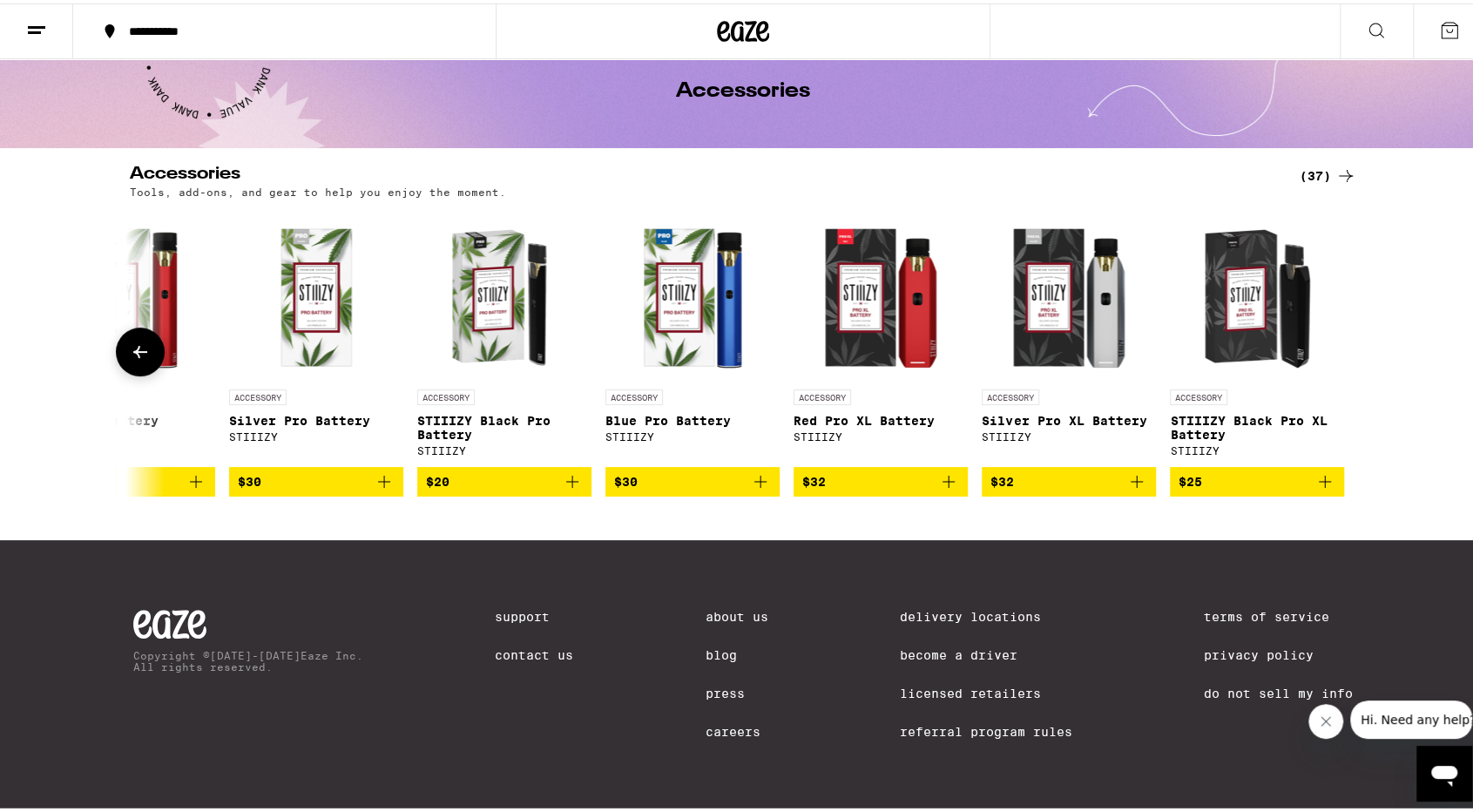
scroll to position [0, 5737]
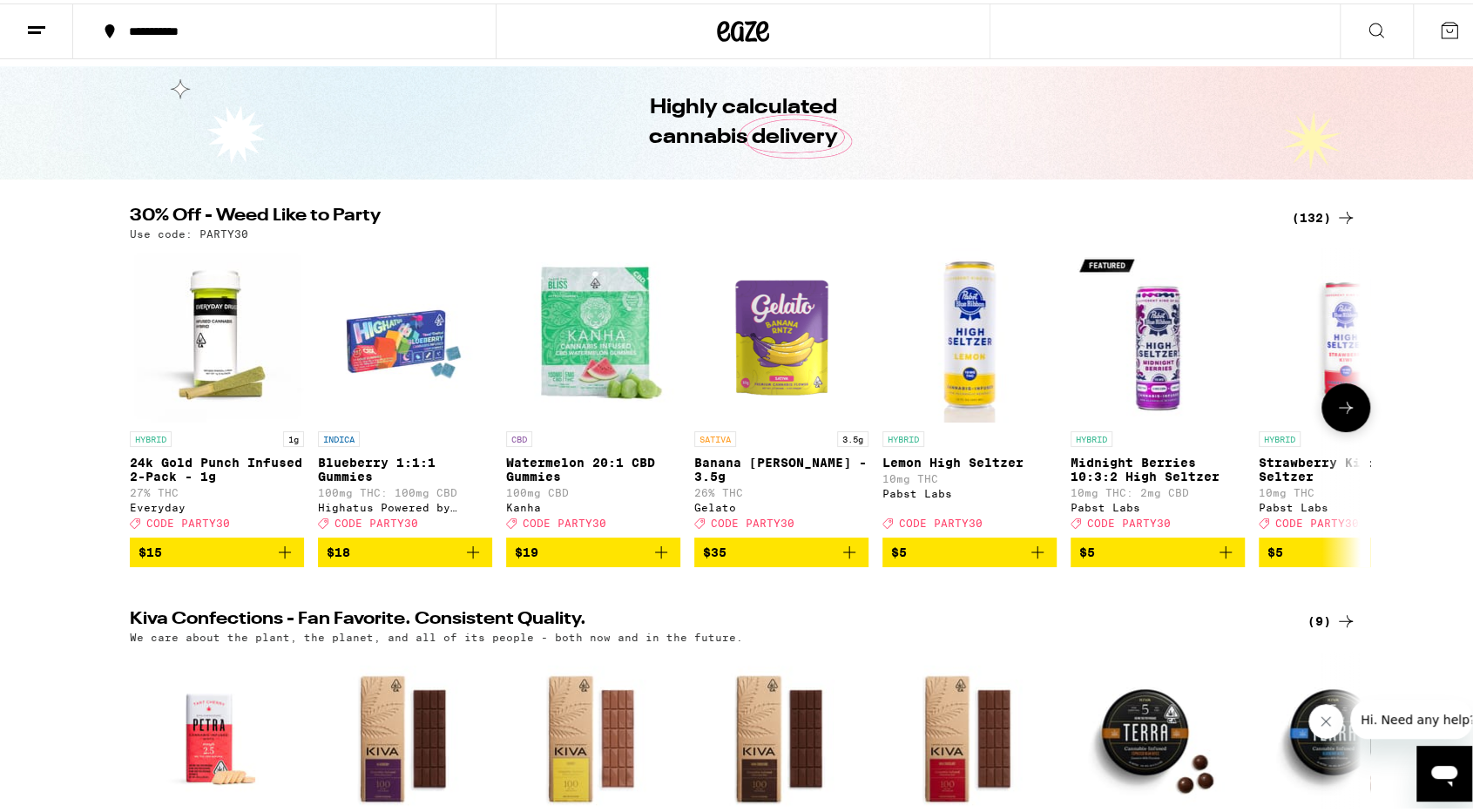
scroll to position [522, 0]
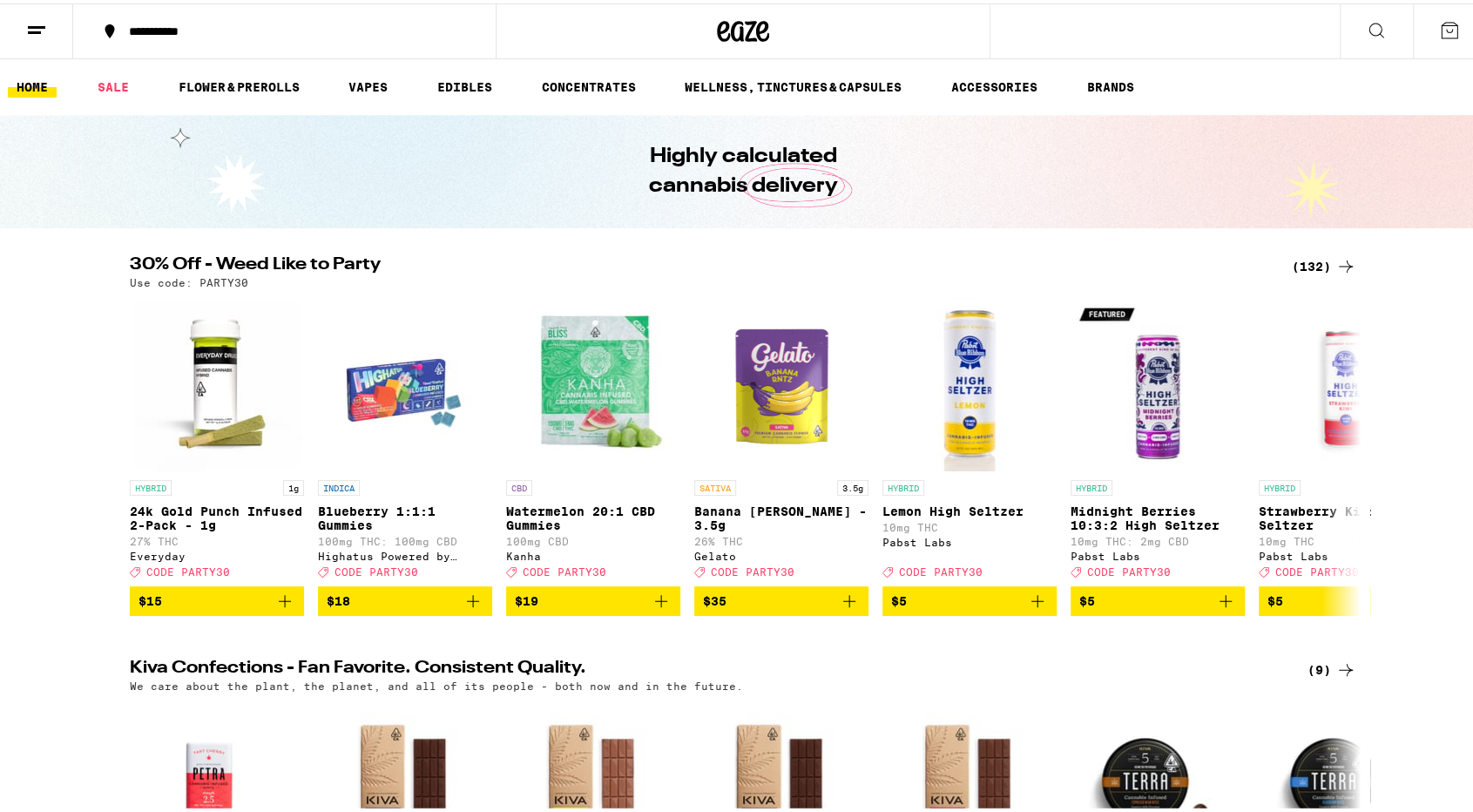
click at [1382, 16] on button at bounding box center [1377, 28] width 74 height 55
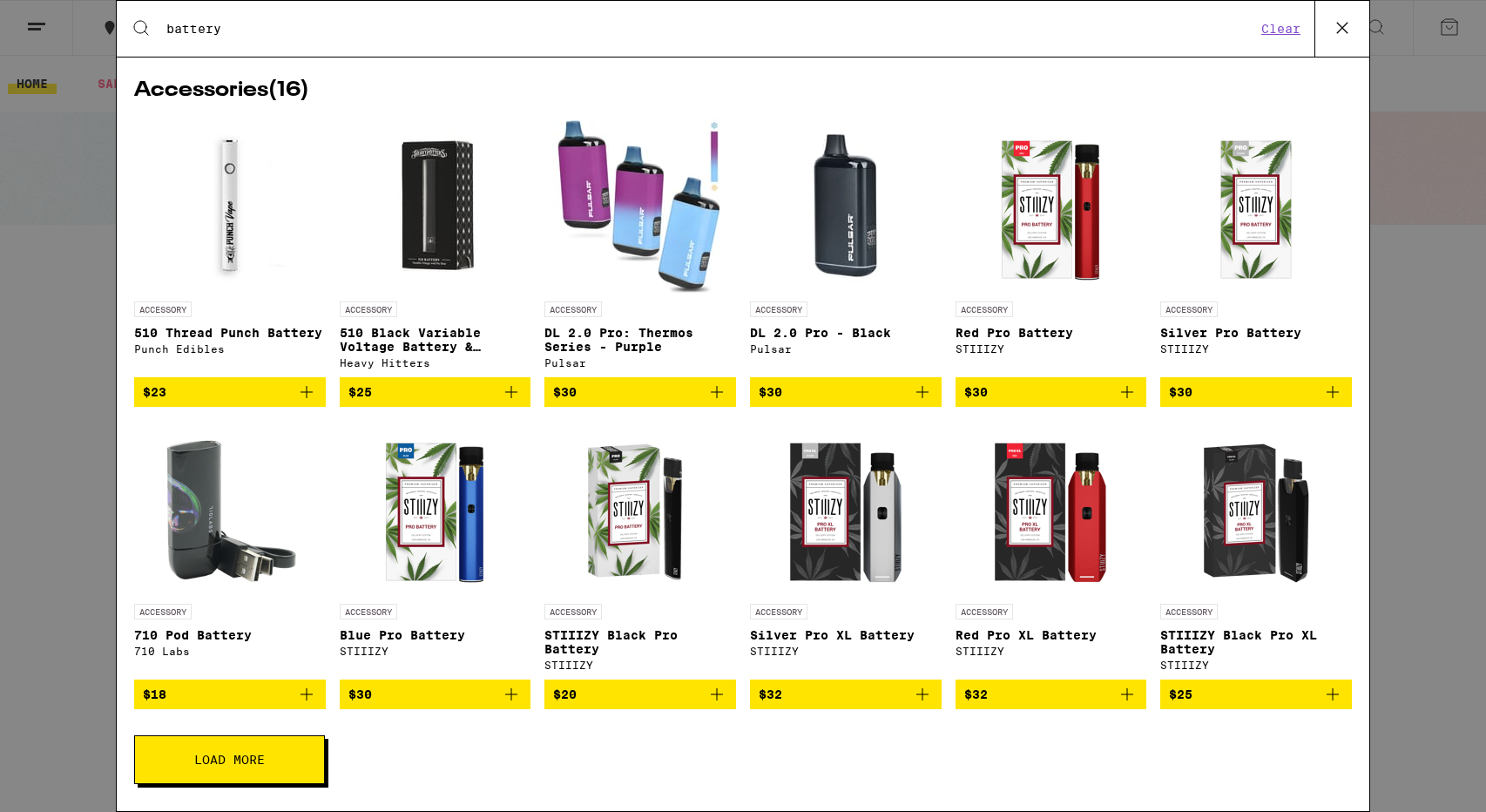
scroll to position [1045, 0]
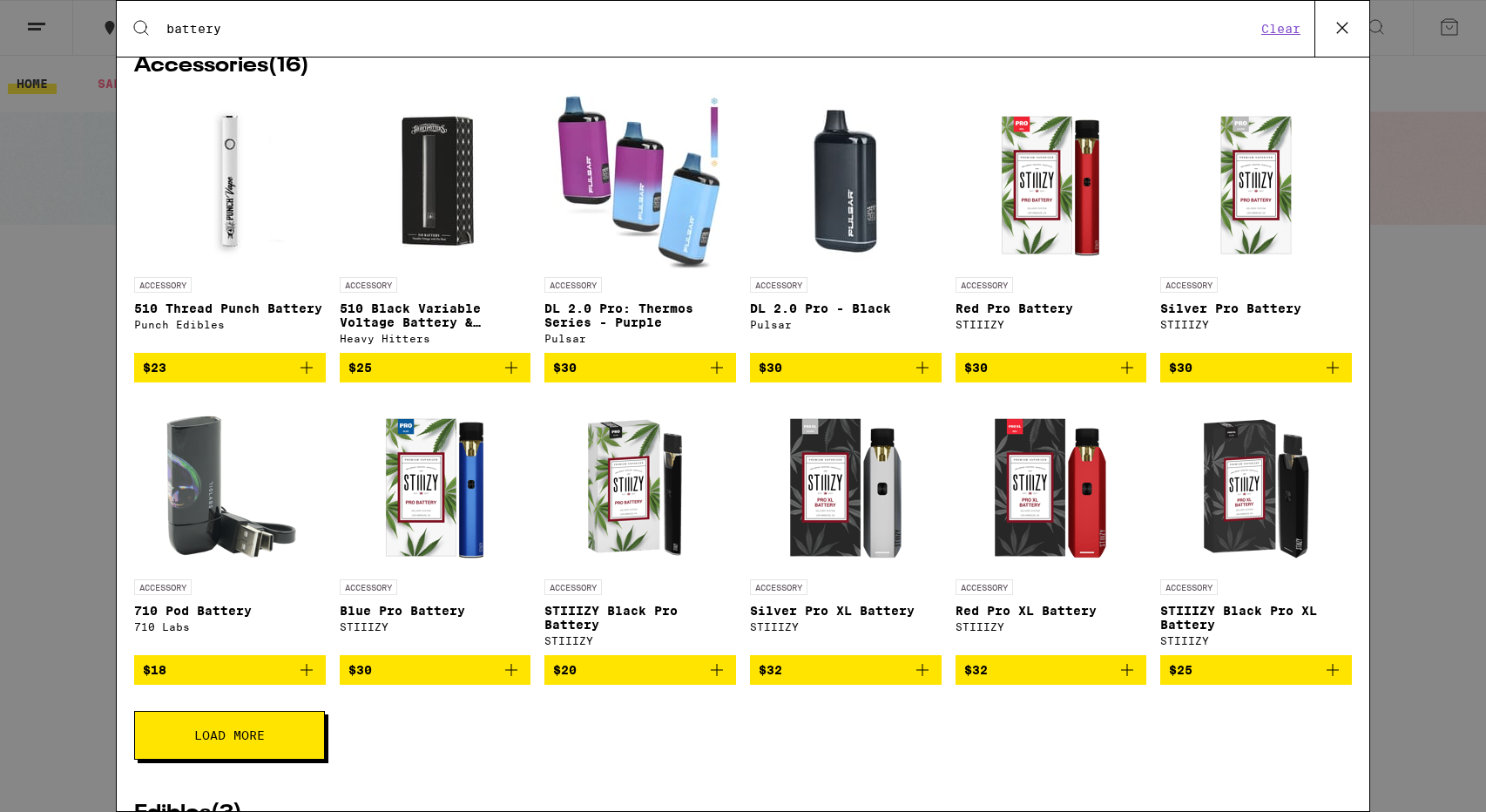
type input "battery"
click at [712, 680] on icon "Add to bag" at bounding box center [716, 669] width 21 height 21
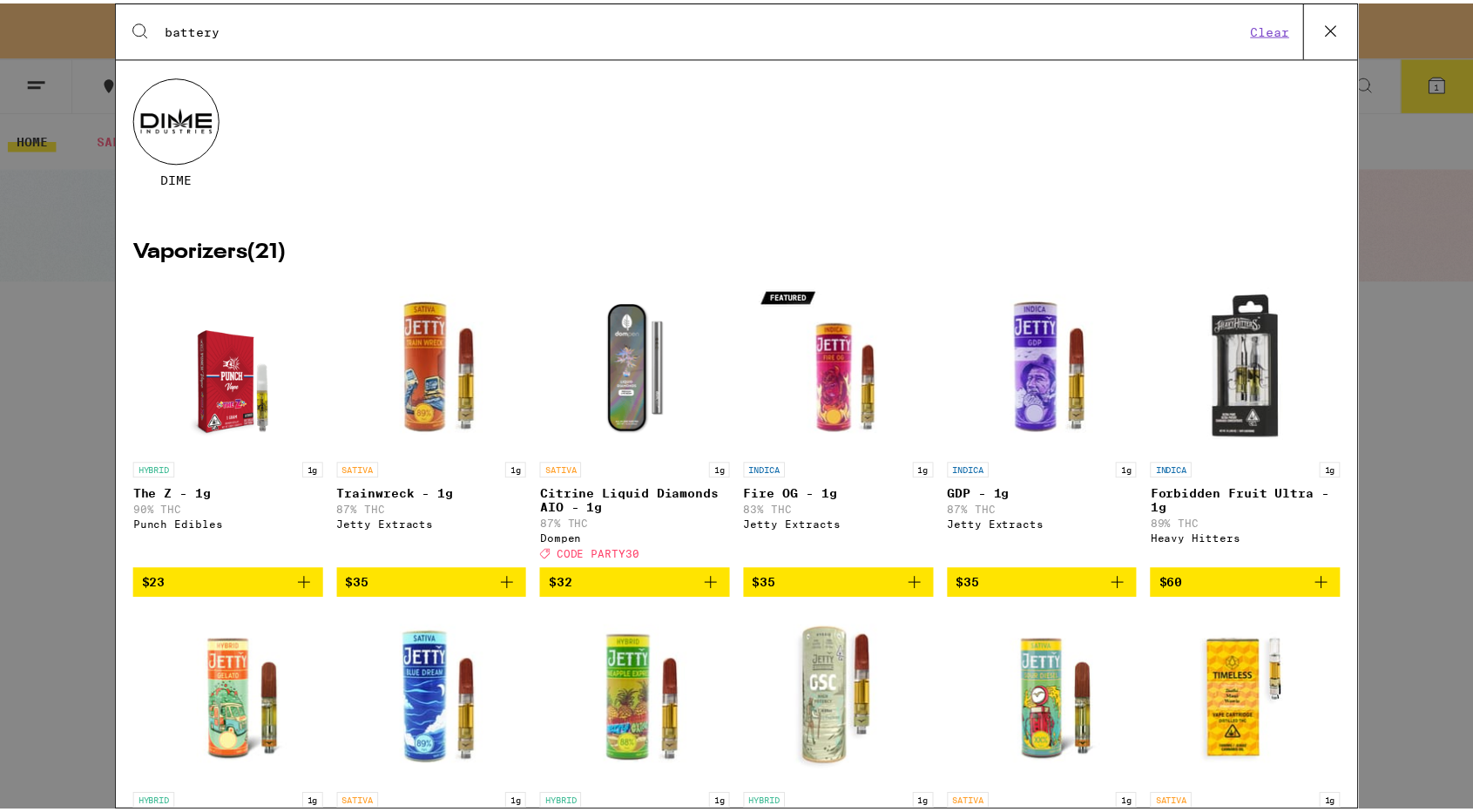
scroll to position [0, 0]
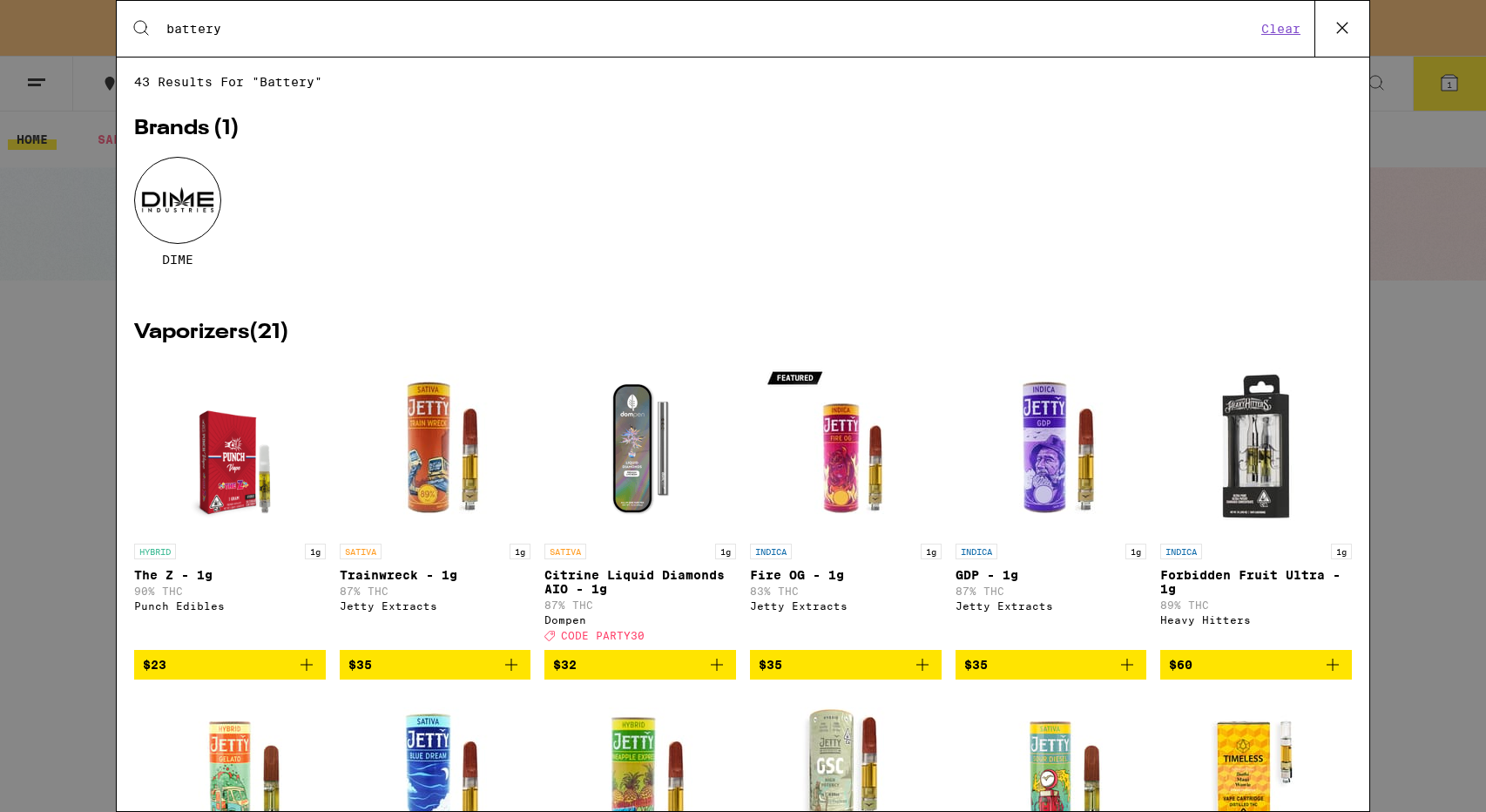
click at [1357, 27] on button at bounding box center [1341, 29] width 55 height 56
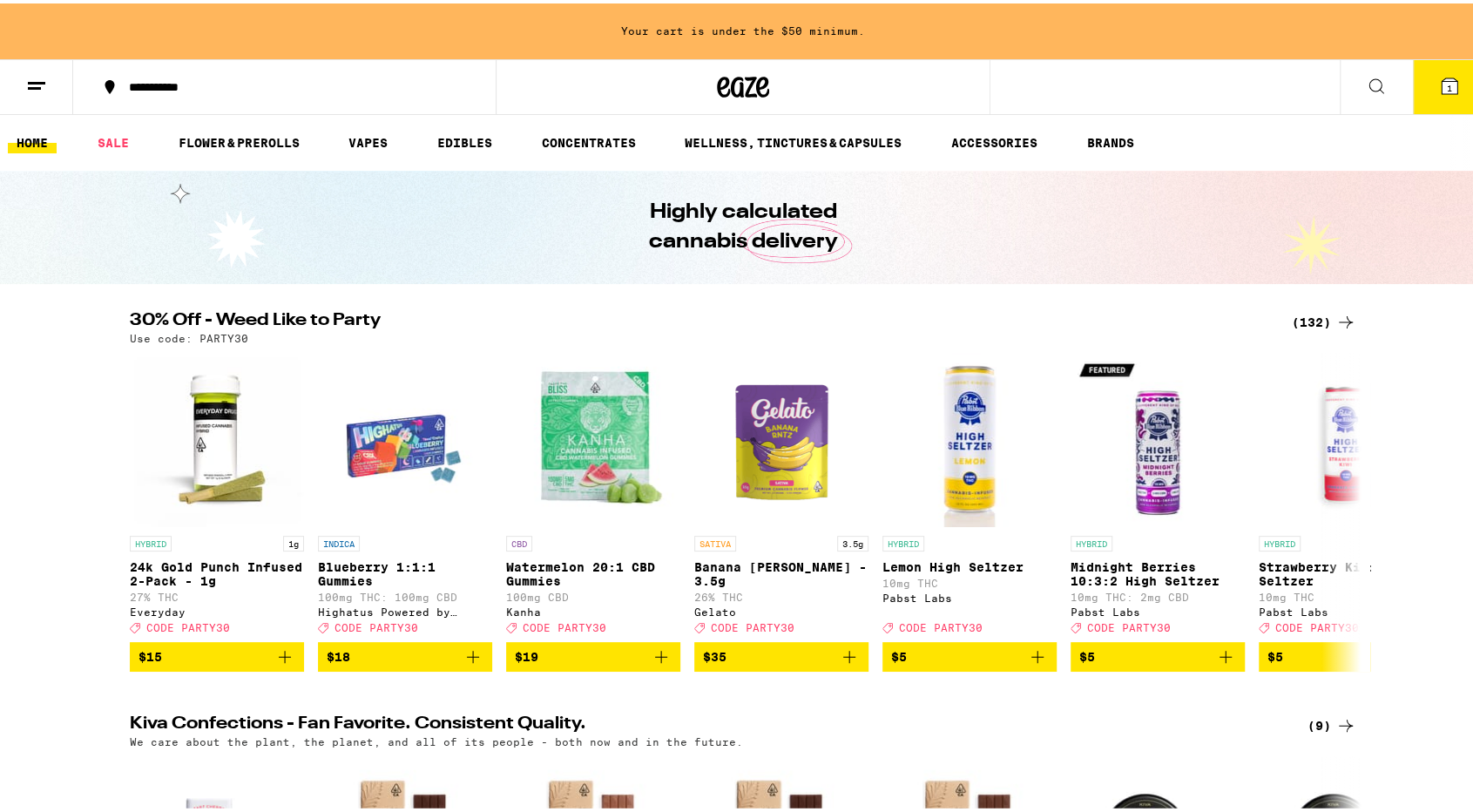
click at [1316, 310] on div "(132)" at bounding box center [1324, 319] width 65 height 21
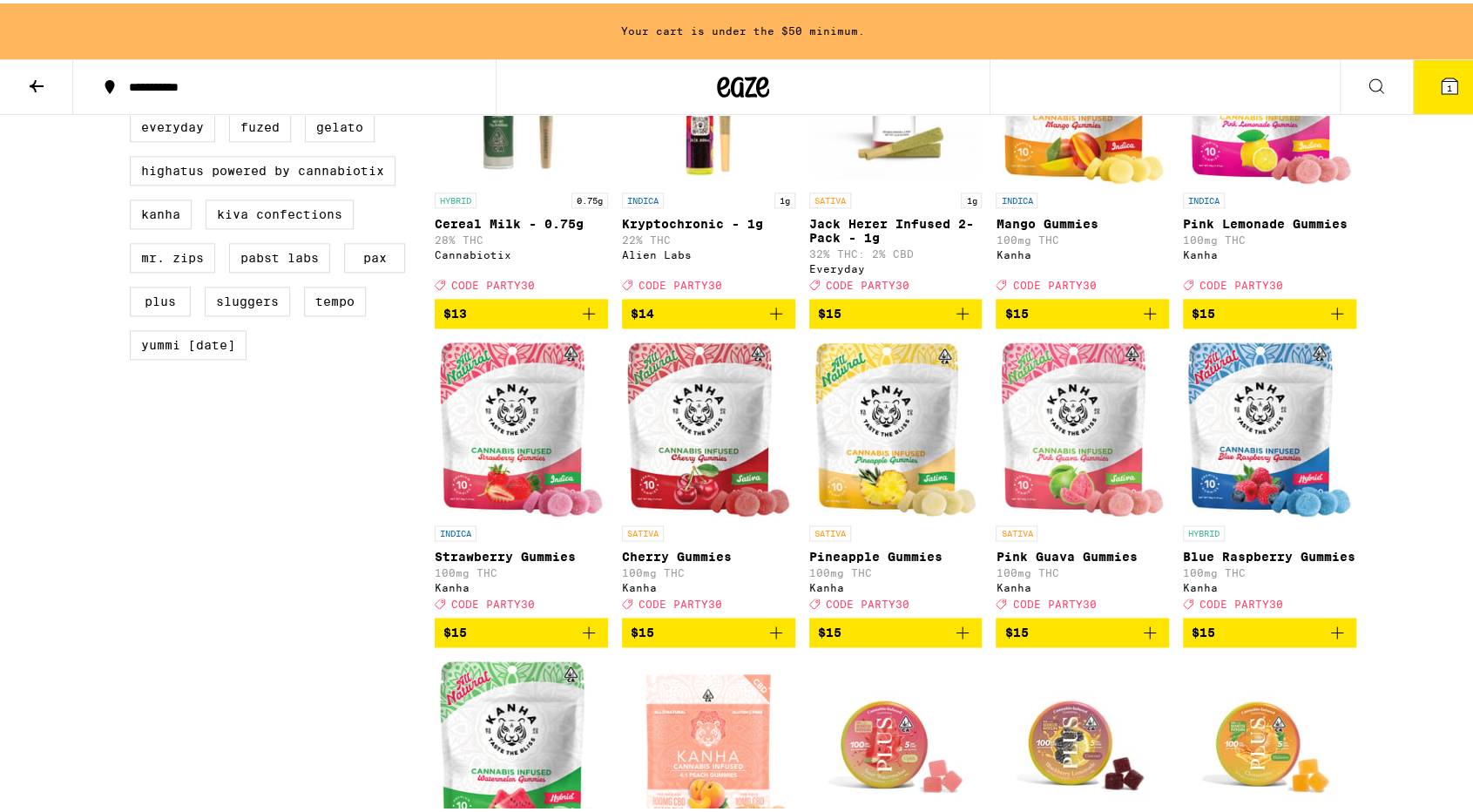
scroll to position [1306, 0]
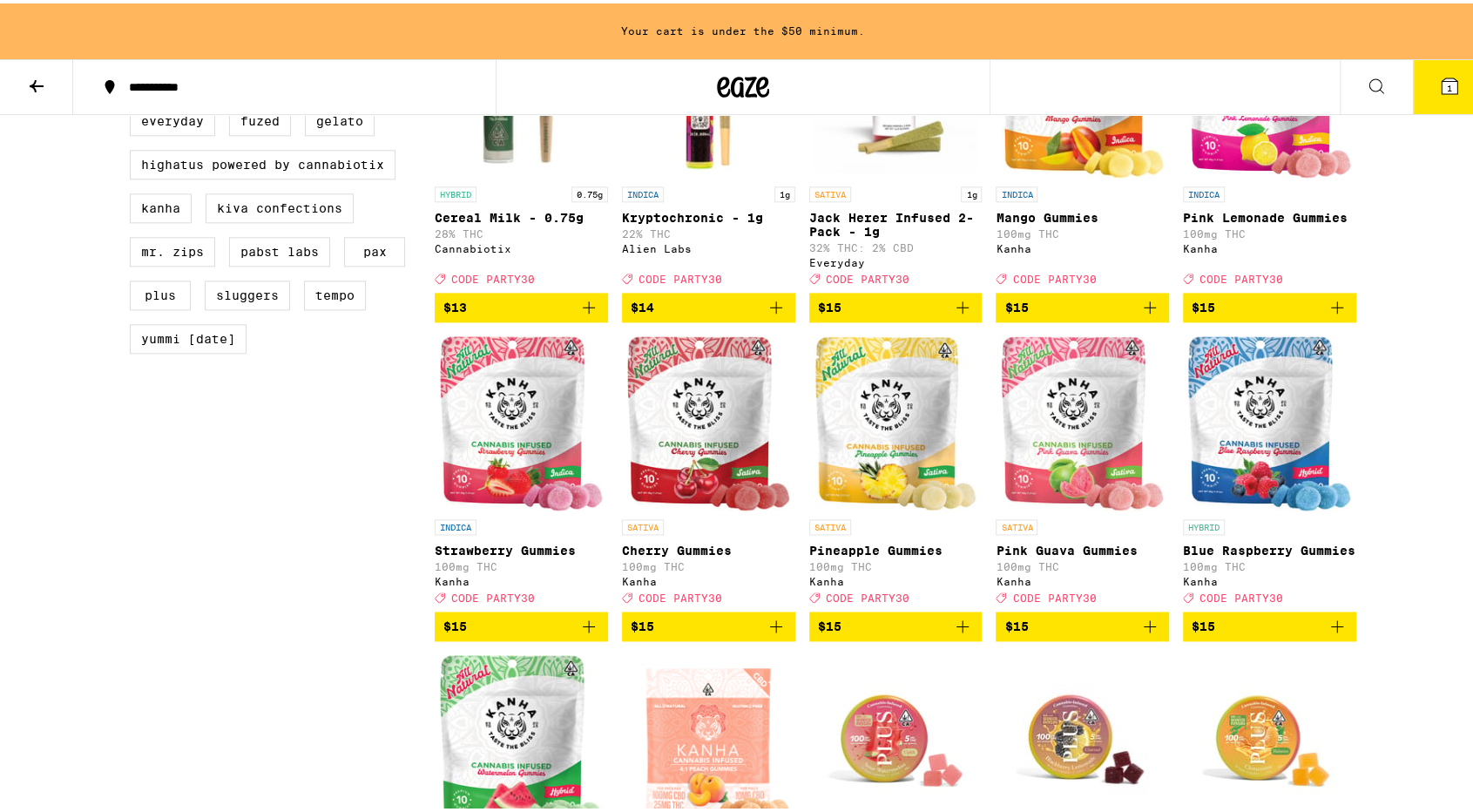
click at [1146, 633] on icon "Add to bag" at bounding box center [1149, 622] width 21 height 21
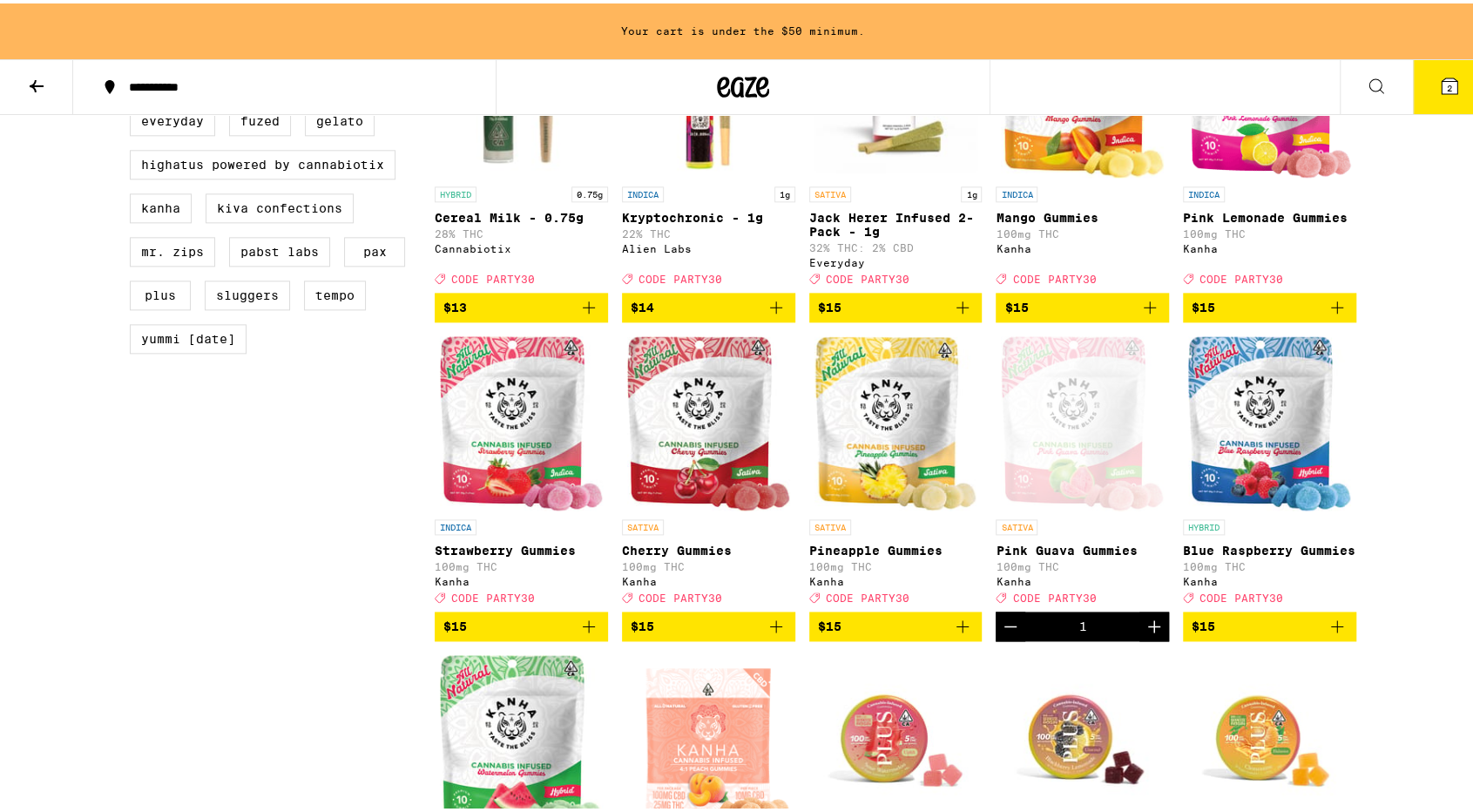
click at [774, 628] on icon "Add to bag" at bounding box center [777, 622] width 12 height 12
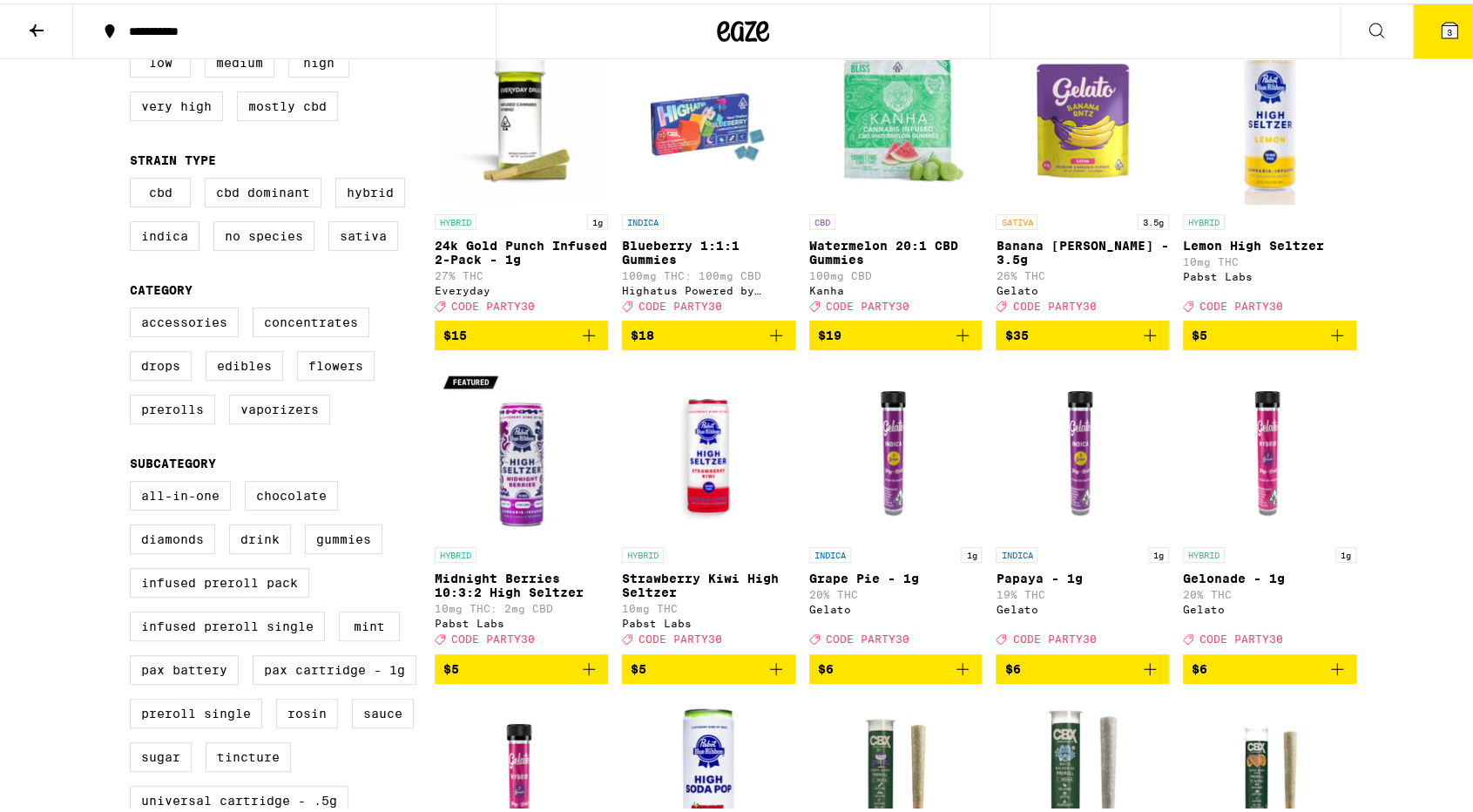
scroll to position [0, 0]
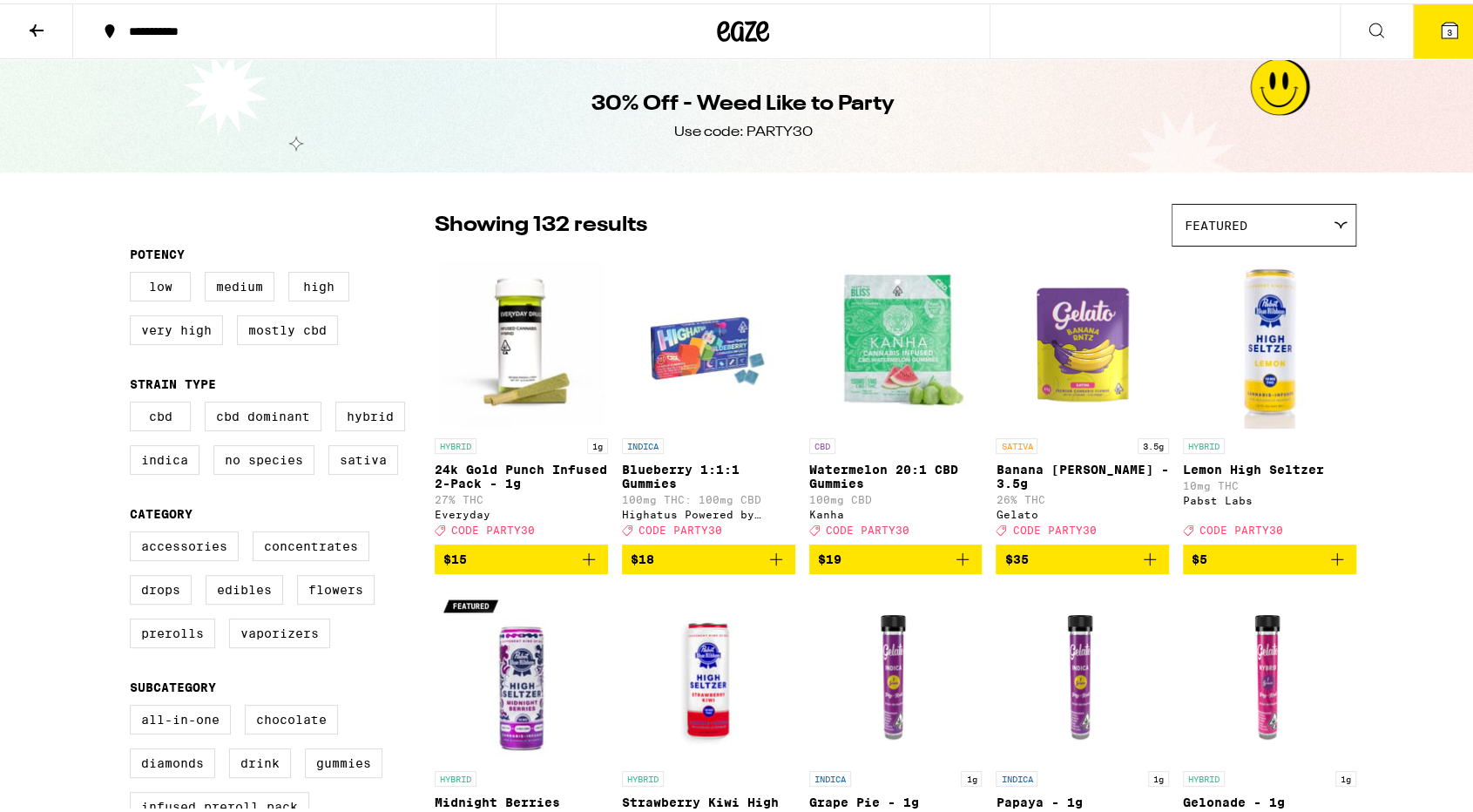
click at [1462, 24] on button "3" at bounding box center [1450, 28] width 74 height 54
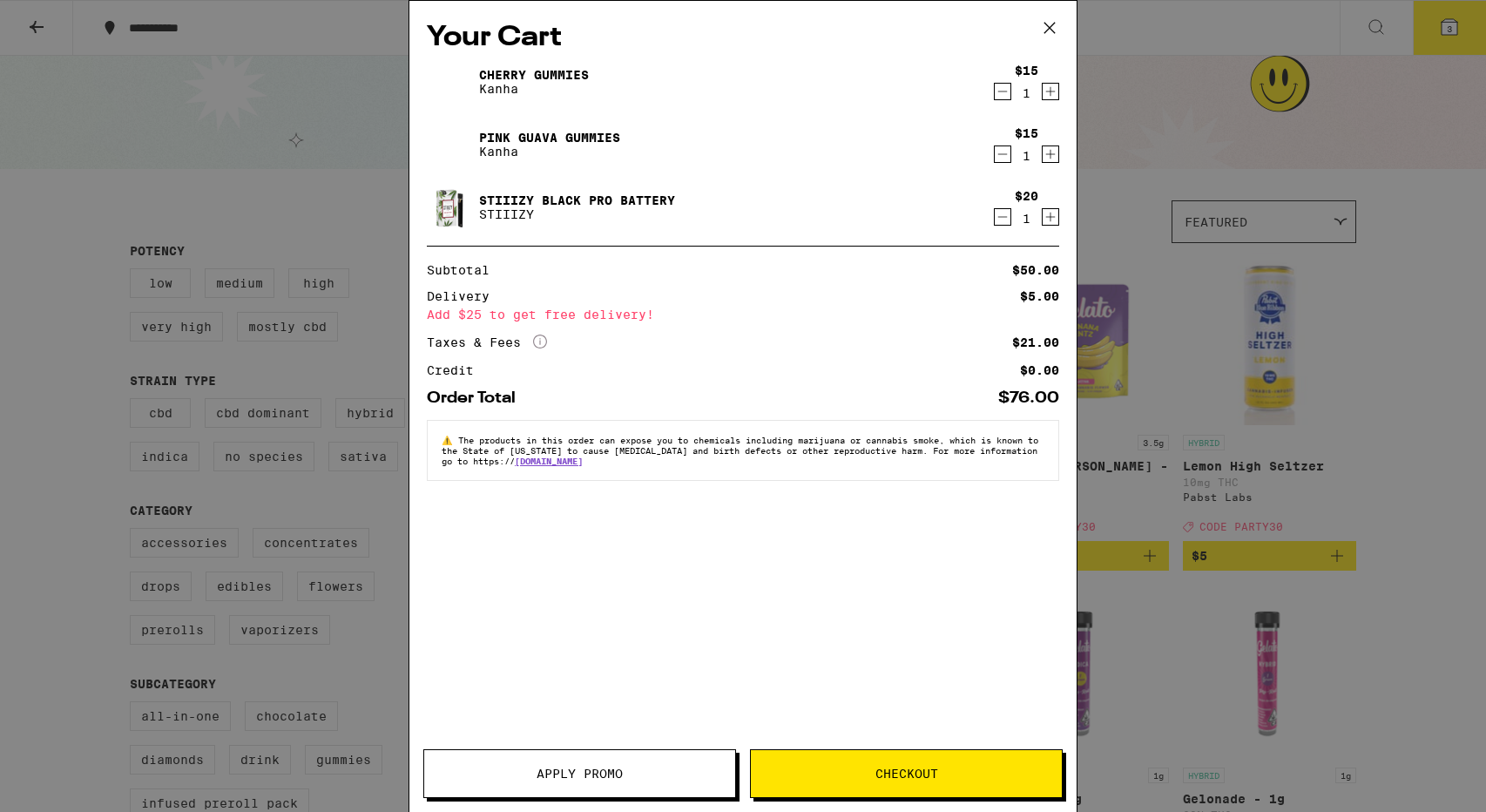
drag, startPoint x: 1052, startPoint y: 25, endPoint x: 1083, endPoint y: 146, distance: 124.9
click at [1048, 27] on icon at bounding box center [1049, 28] width 11 height 11
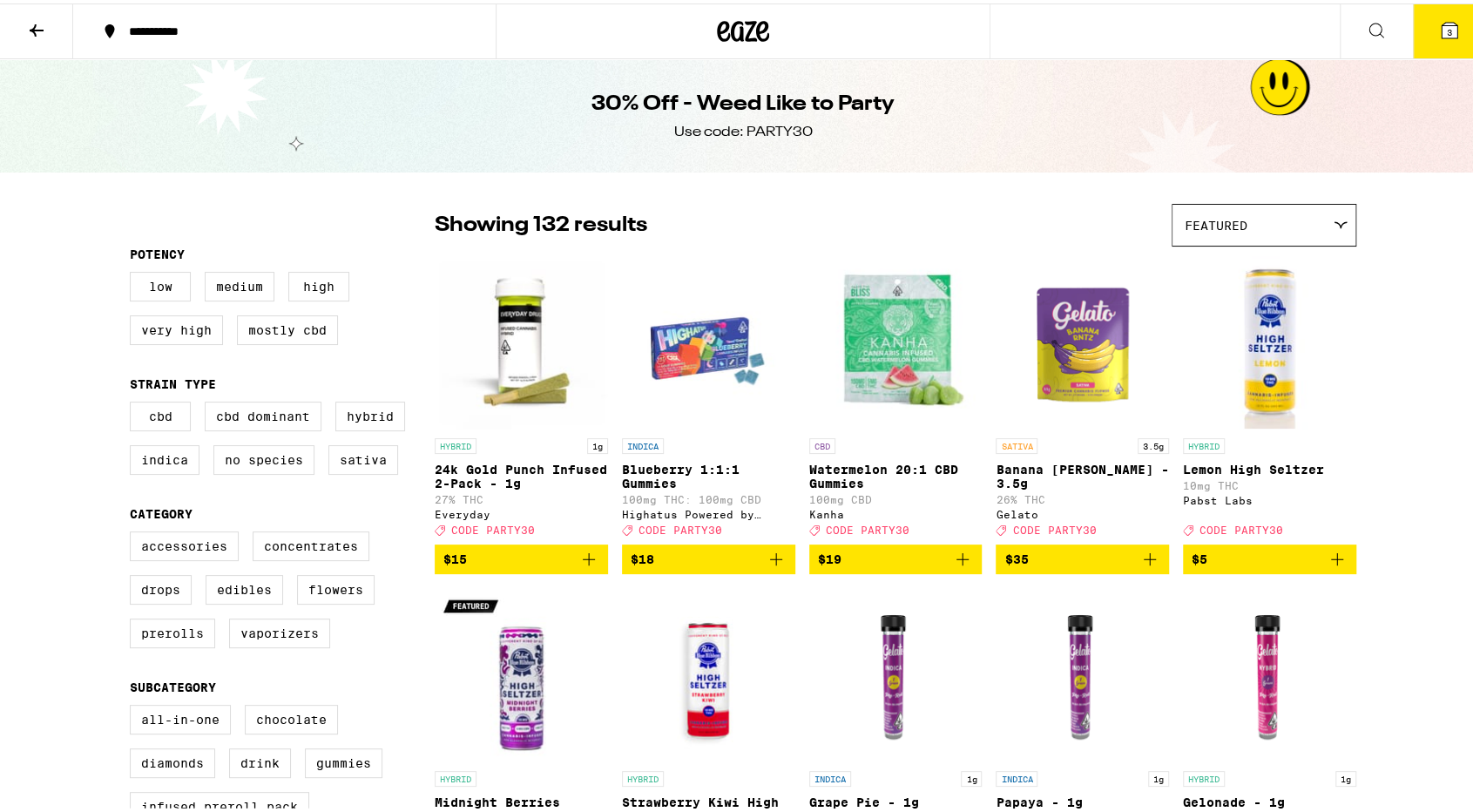
click at [1442, 22] on icon at bounding box center [1450, 27] width 16 height 16
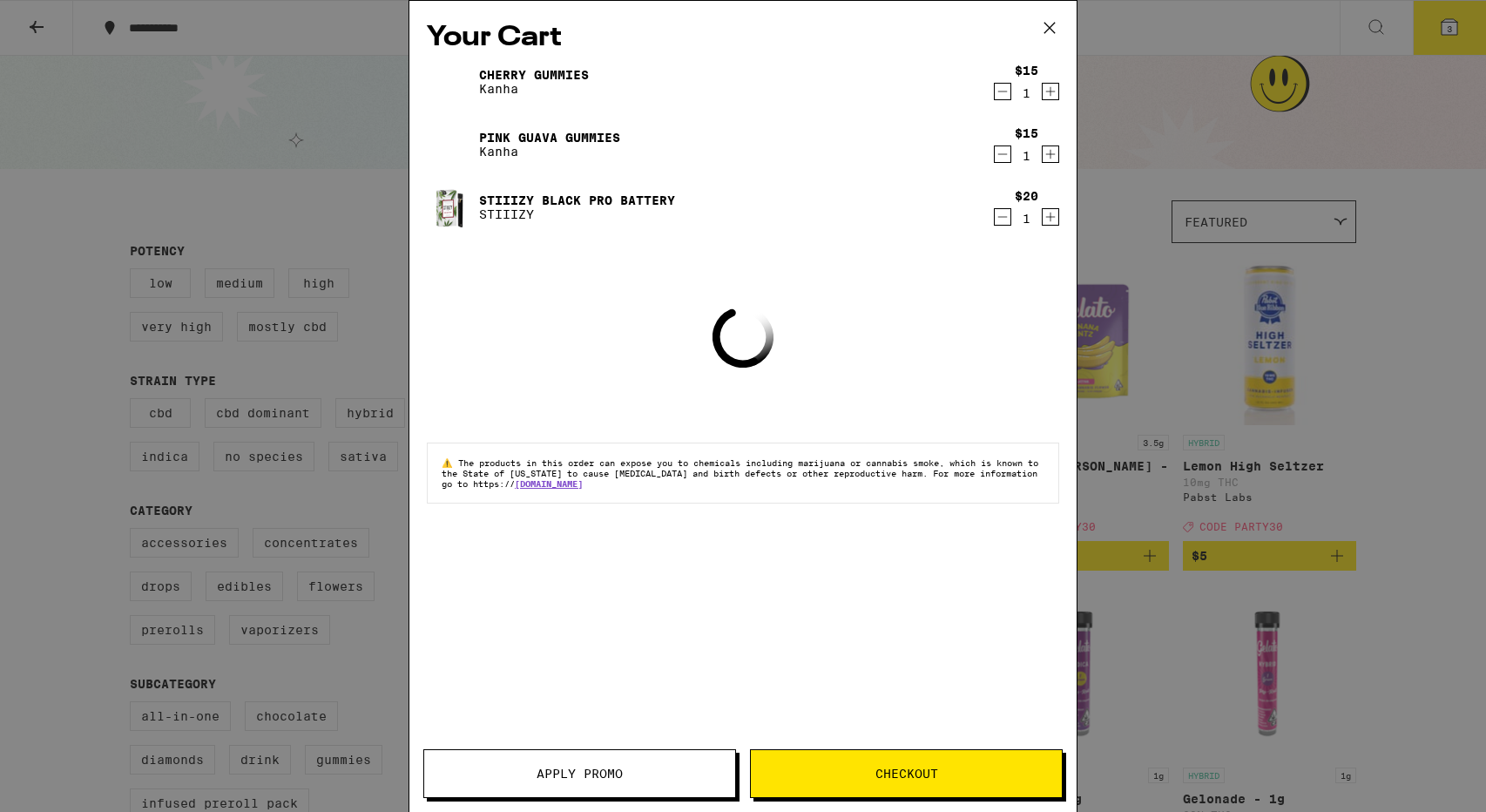
click at [540, 770] on span "Apply Promo" at bounding box center [579, 773] width 86 height 12
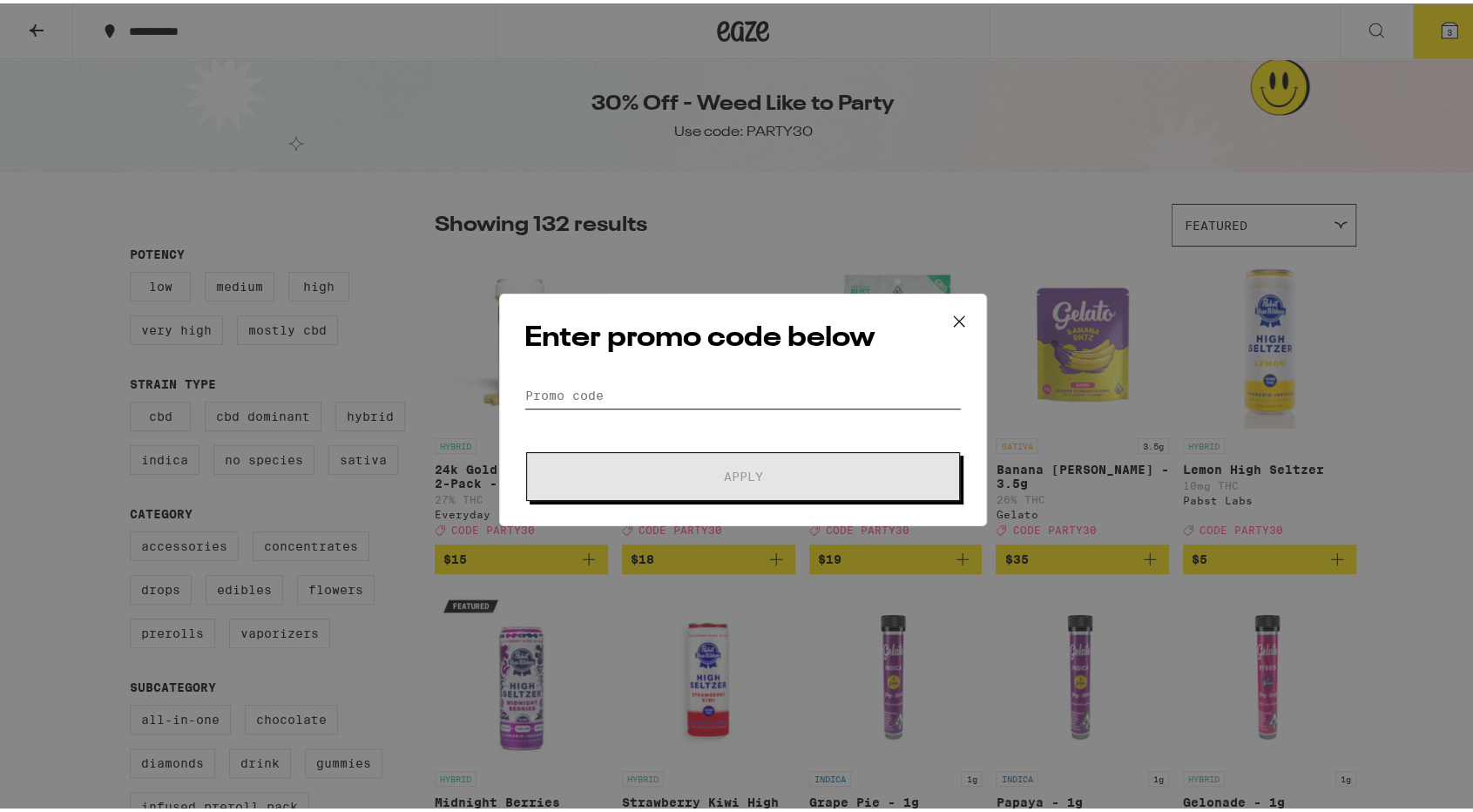
click at [655, 386] on input "Promo Code" at bounding box center [743, 392] width 437 height 26
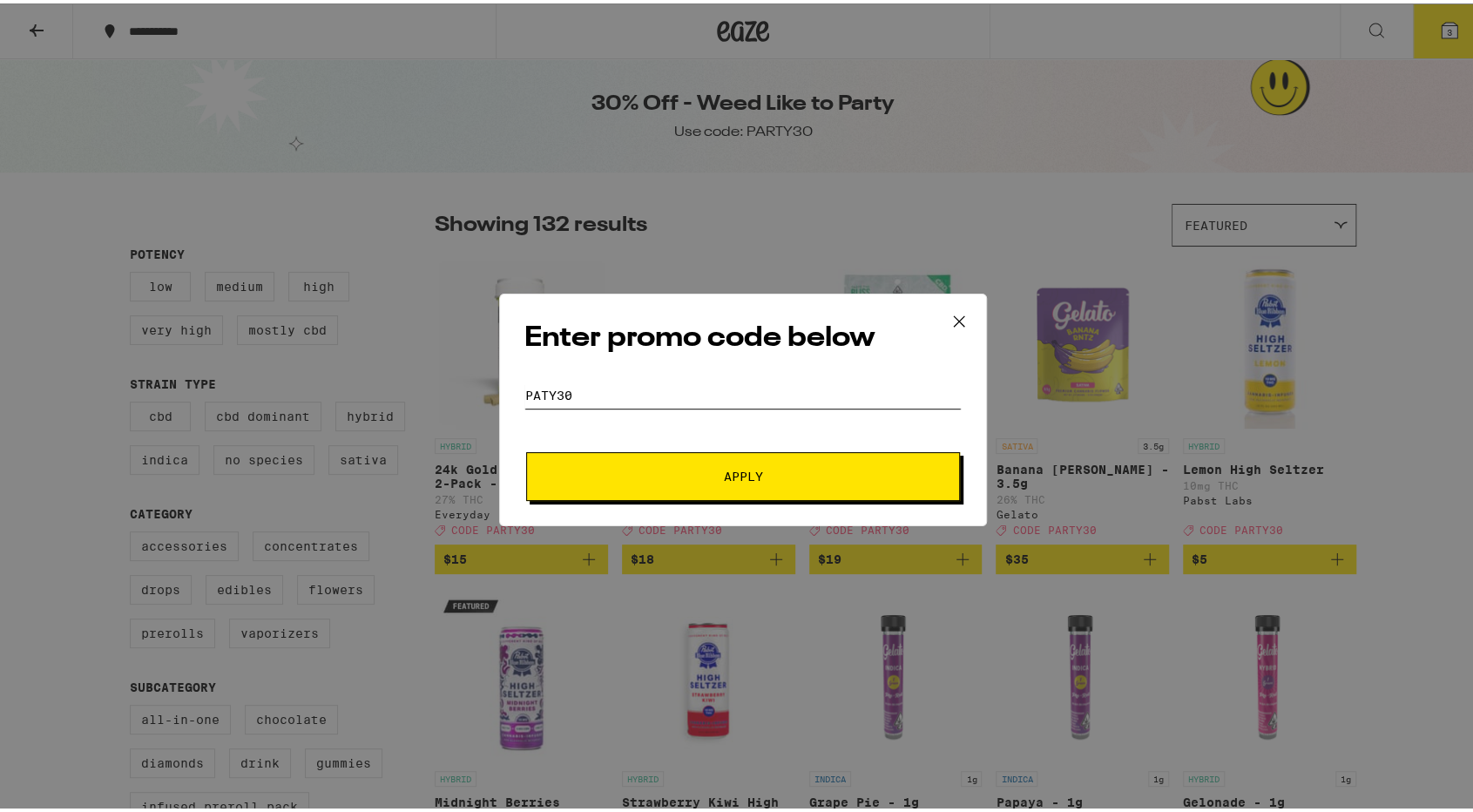
click at [526, 449] on button "Apply" at bounding box center [743, 473] width 434 height 49
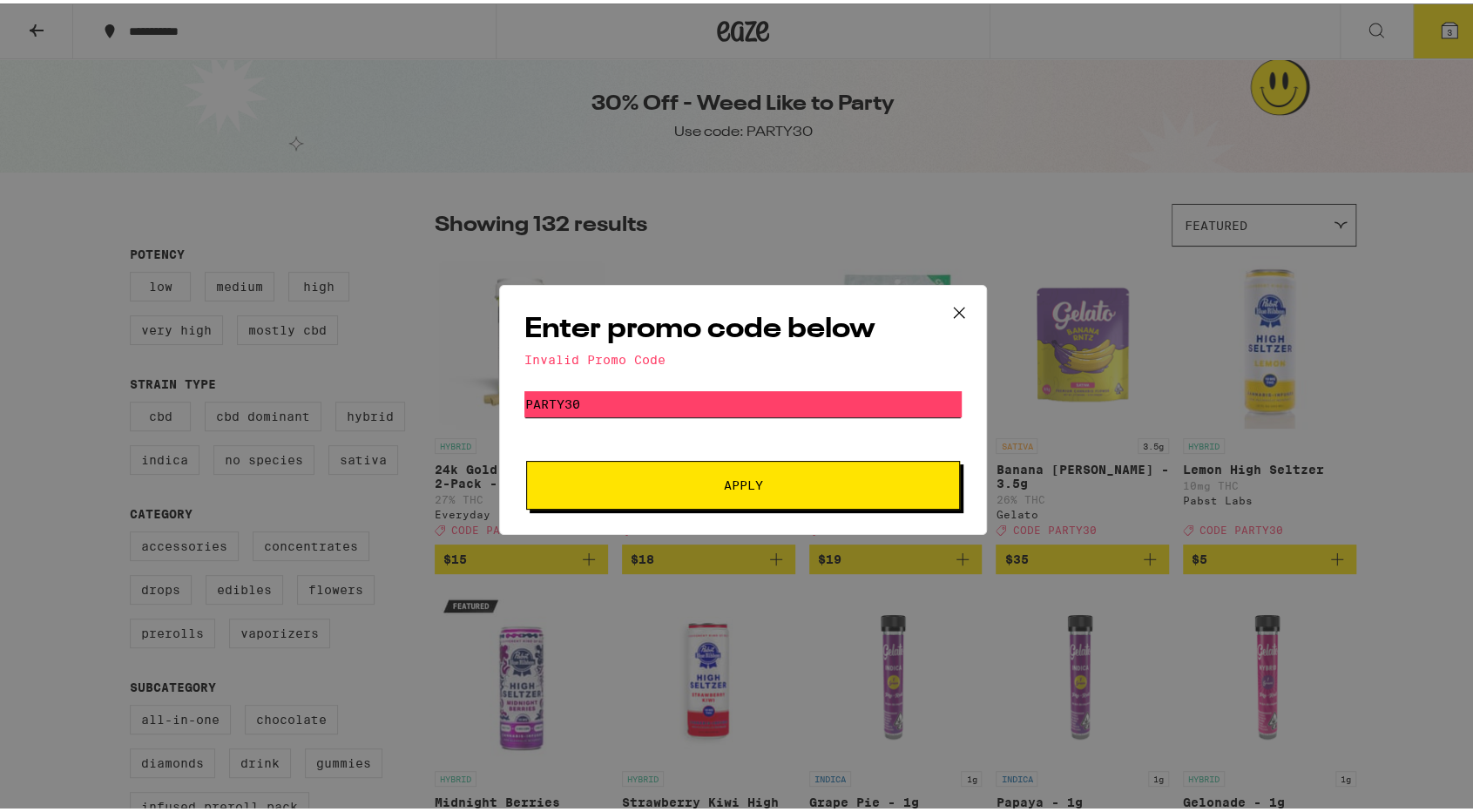
type input "PARTY30"
click at [526, 458] on button "Apply" at bounding box center [743, 481] width 434 height 49
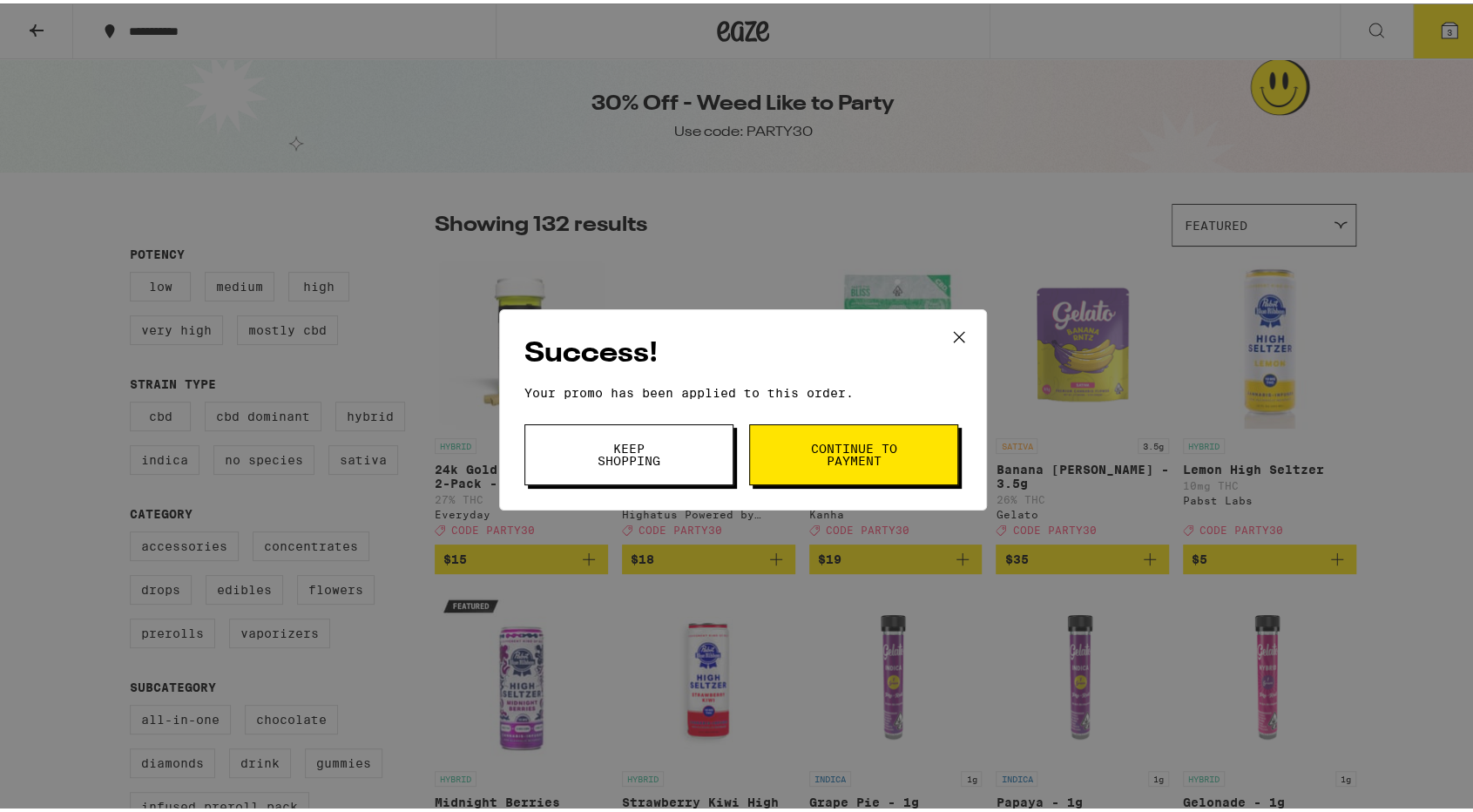
click at [897, 463] on button "Continue to payment" at bounding box center [853, 451] width 210 height 61
